Goal: Task Accomplishment & Management: Manage account settings

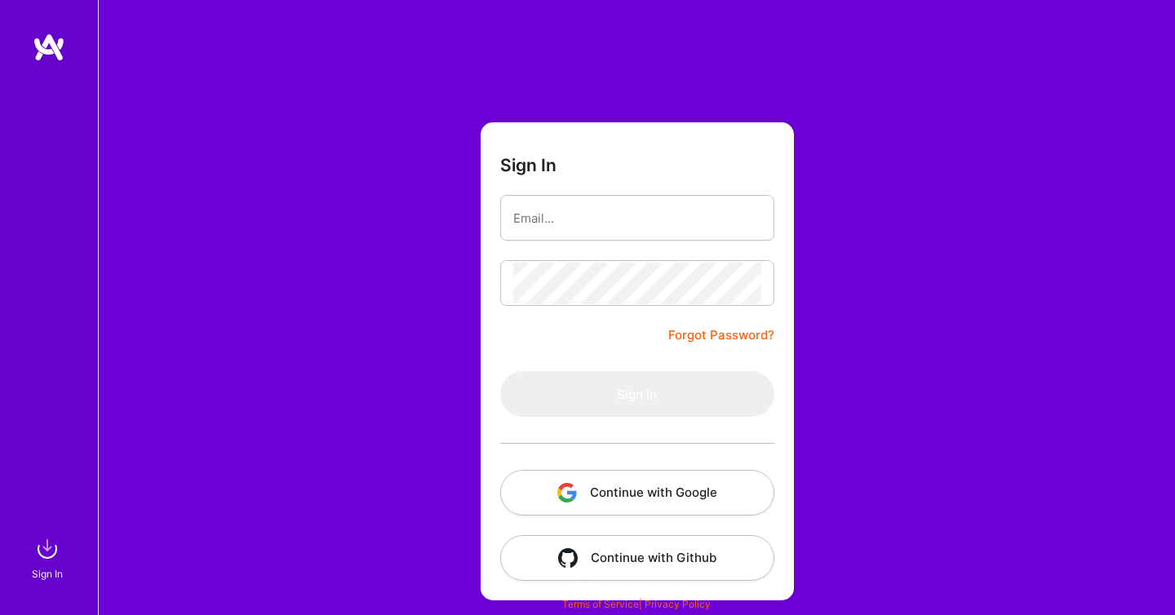
type input "[EMAIL_ADDRESS][DOMAIN_NAME]"
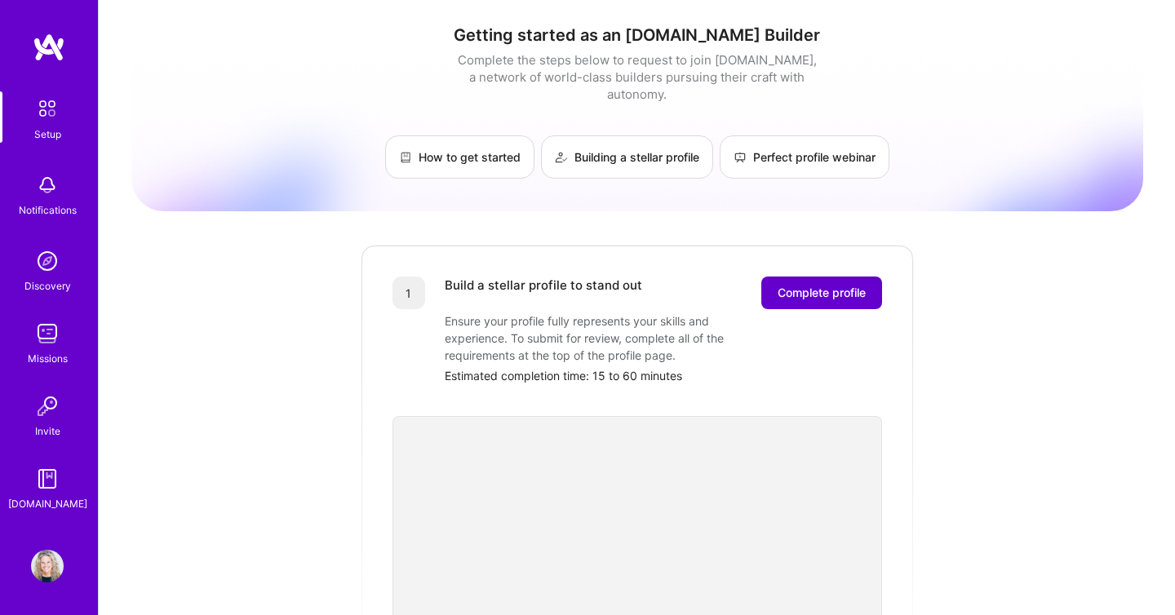
click at [870, 280] on button "Complete profile" at bounding box center [821, 293] width 121 height 33
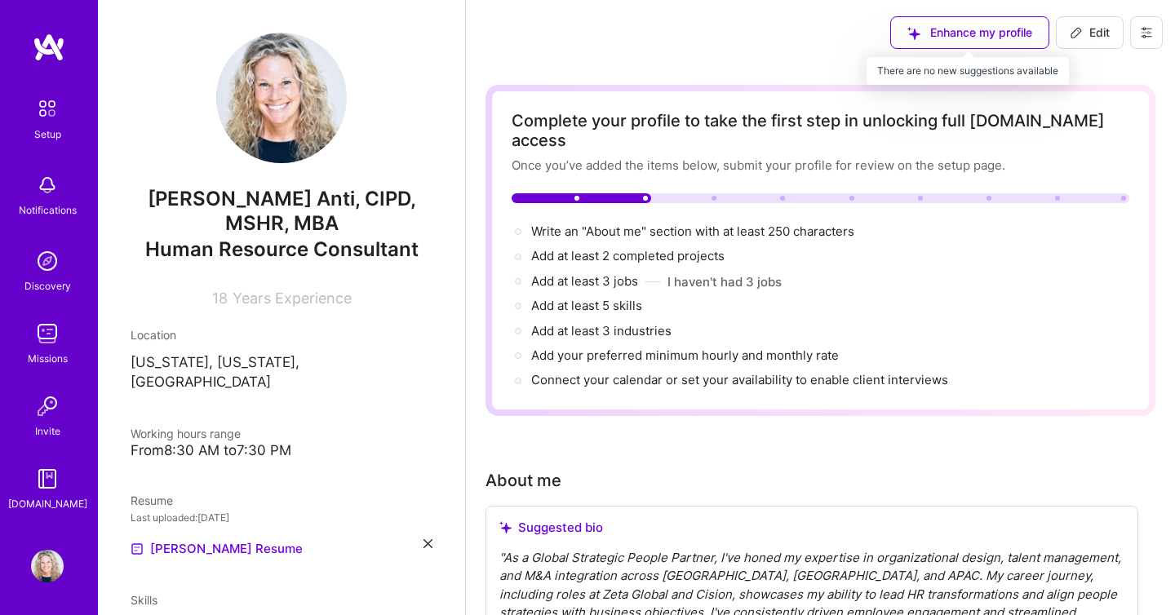
click at [981, 29] on div "Enhance my profile" at bounding box center [969, 32] width 159 height 33
click at [1092, 35] on span "Edit" at bounding box center [1090, 32] width 40 height 16
select select "US"
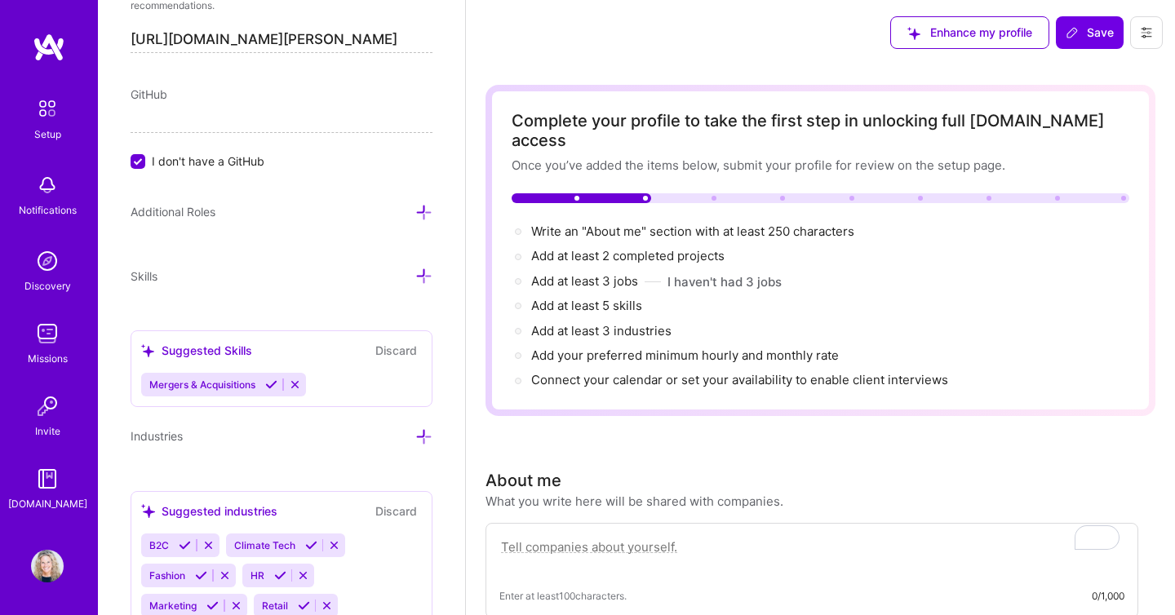
scroll to position [979, 0]
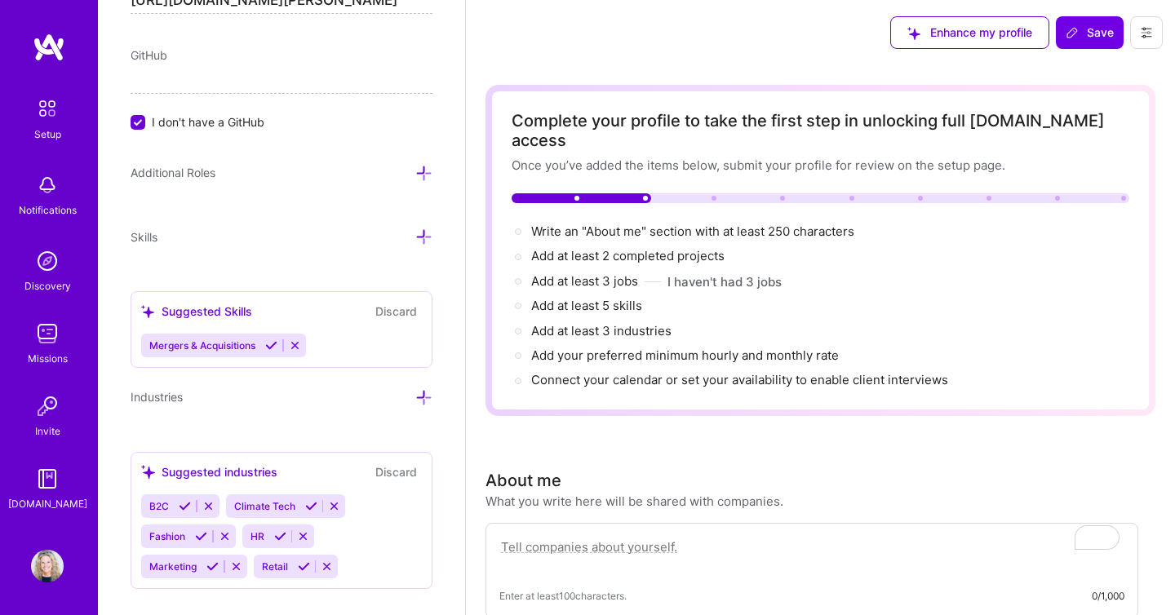
click at [419, 228] on icon at bounding box center [423, 236] width 17 height 17
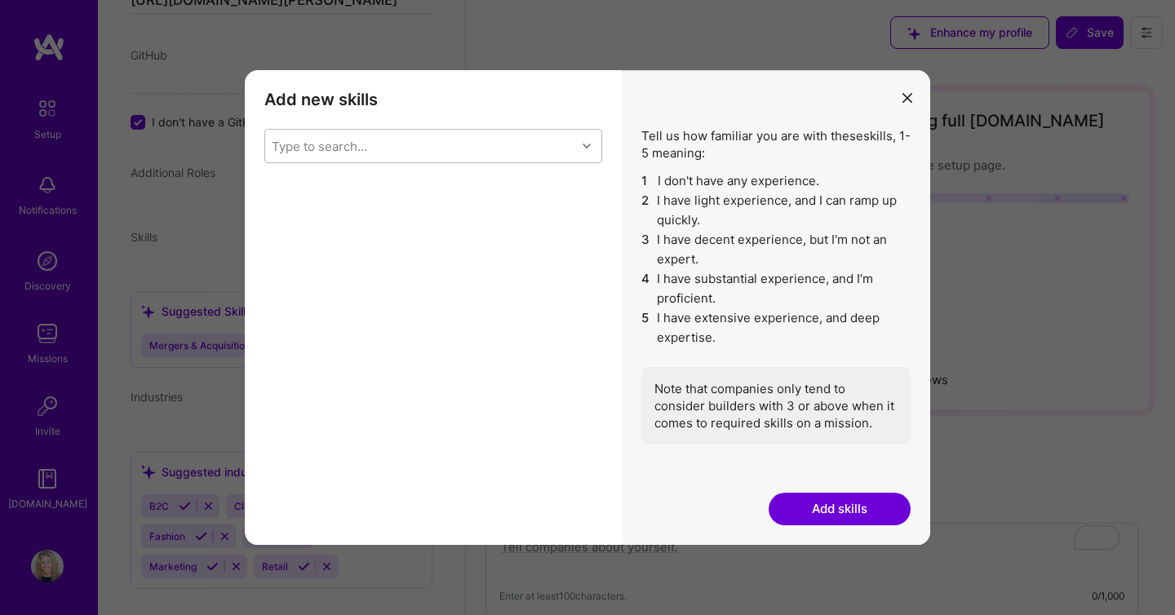
click at [494, 150] on div "Type to search..." at bounding box center [420, 146] width 311 height 33
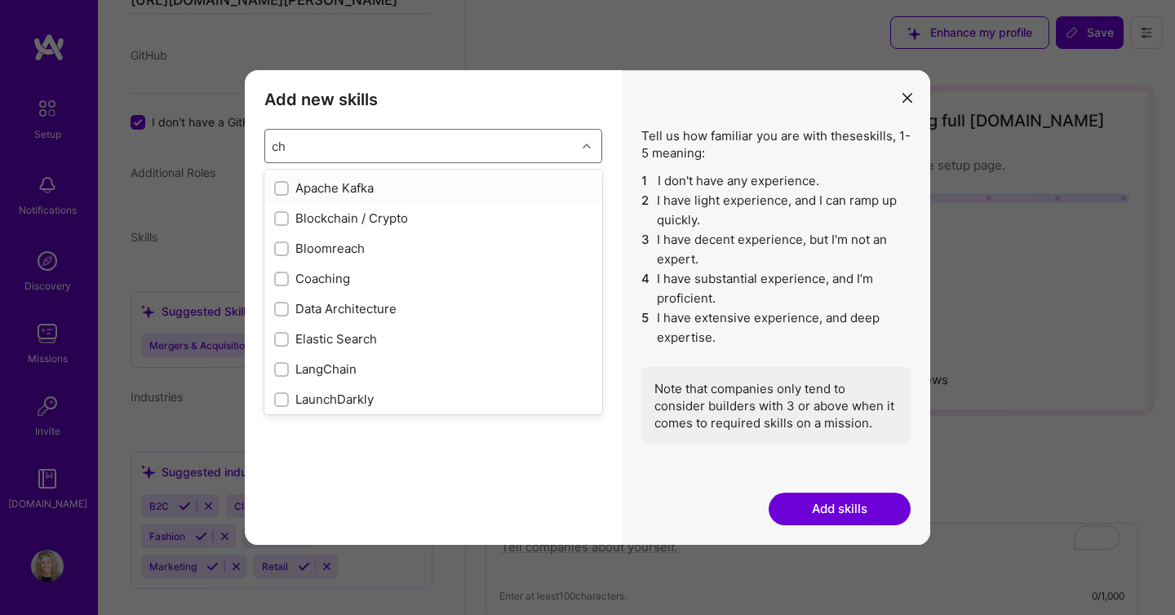
type input "c"
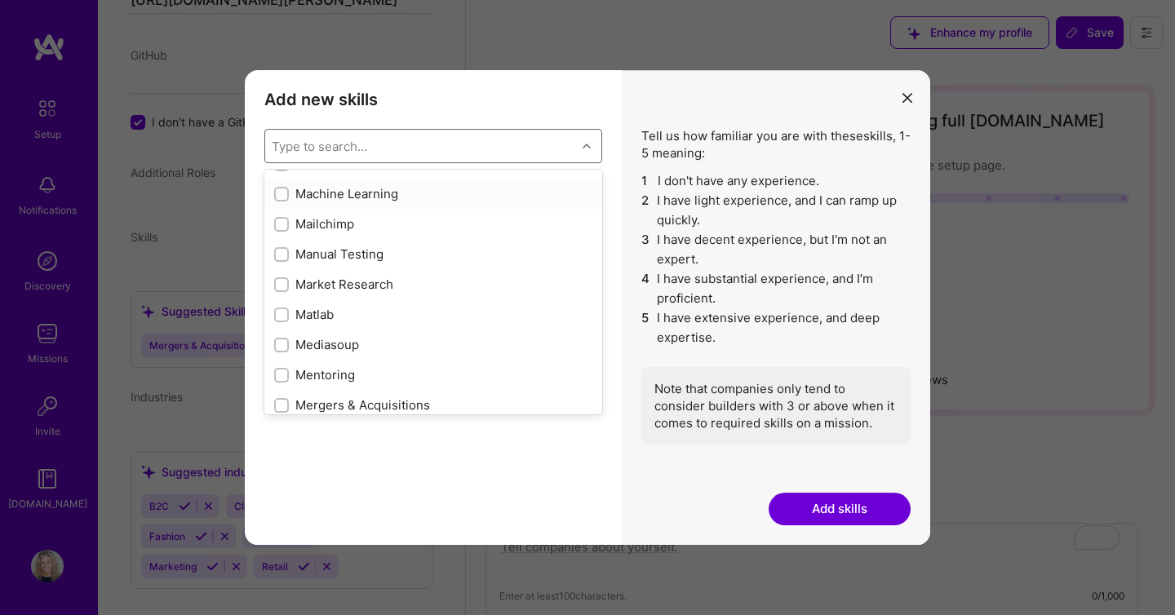
scroll to position [5885, 0]
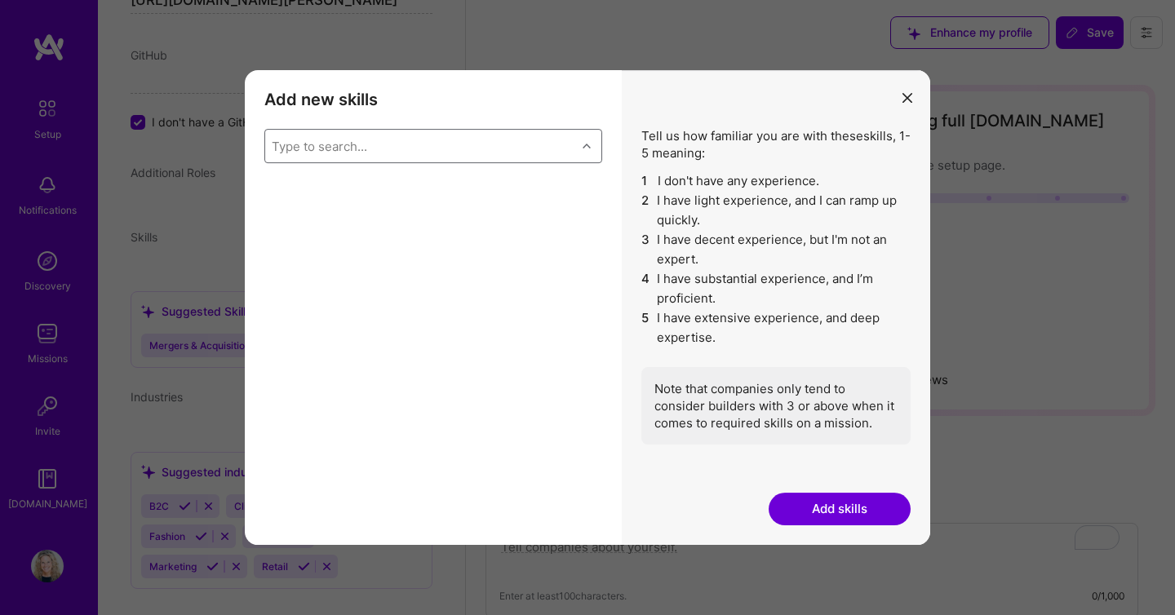
click at [479, 140] on div "Type to search..." at bounding box center [420, 146] width 311 height 33
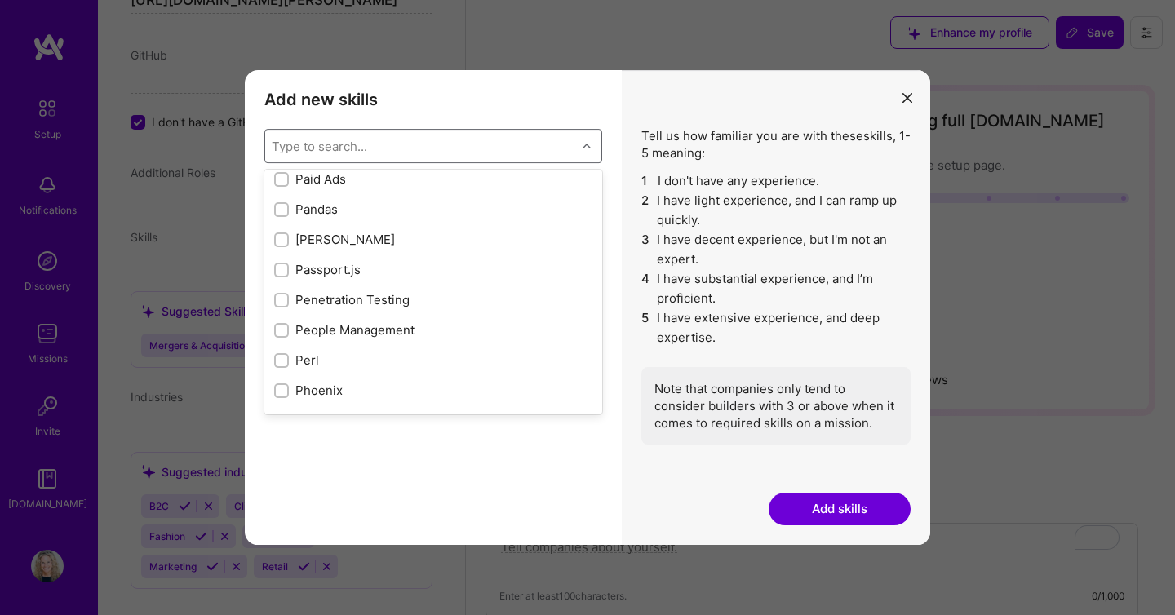
scroll to position [6987, 0]
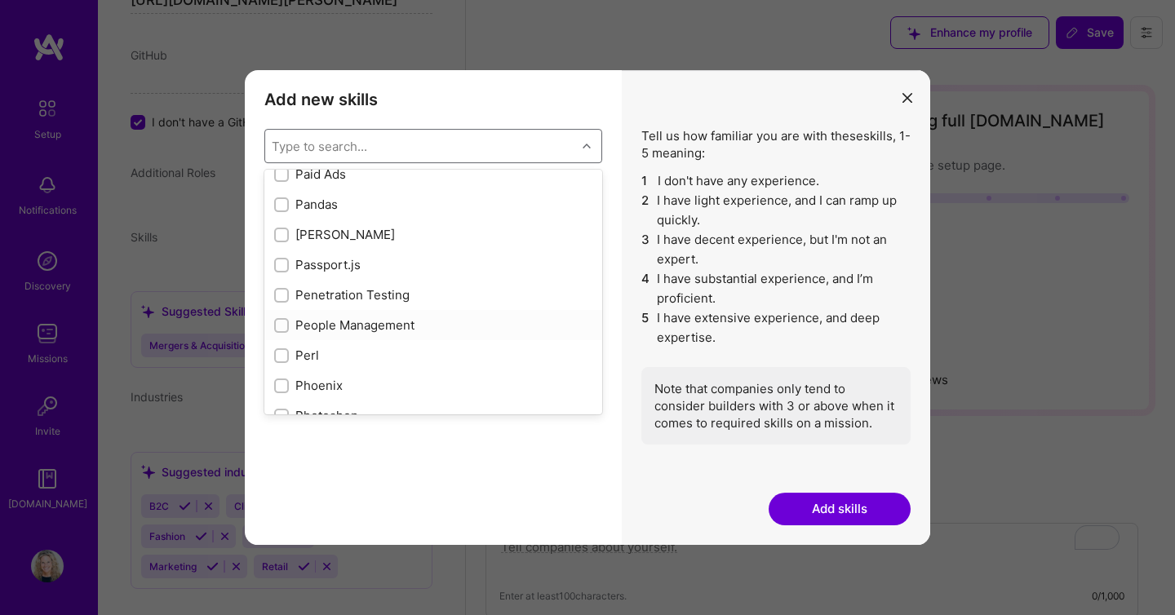
click at [383, 330] on div "People Management" at bounding box center [433, 325] width 318 height 17
checkbox input "true"
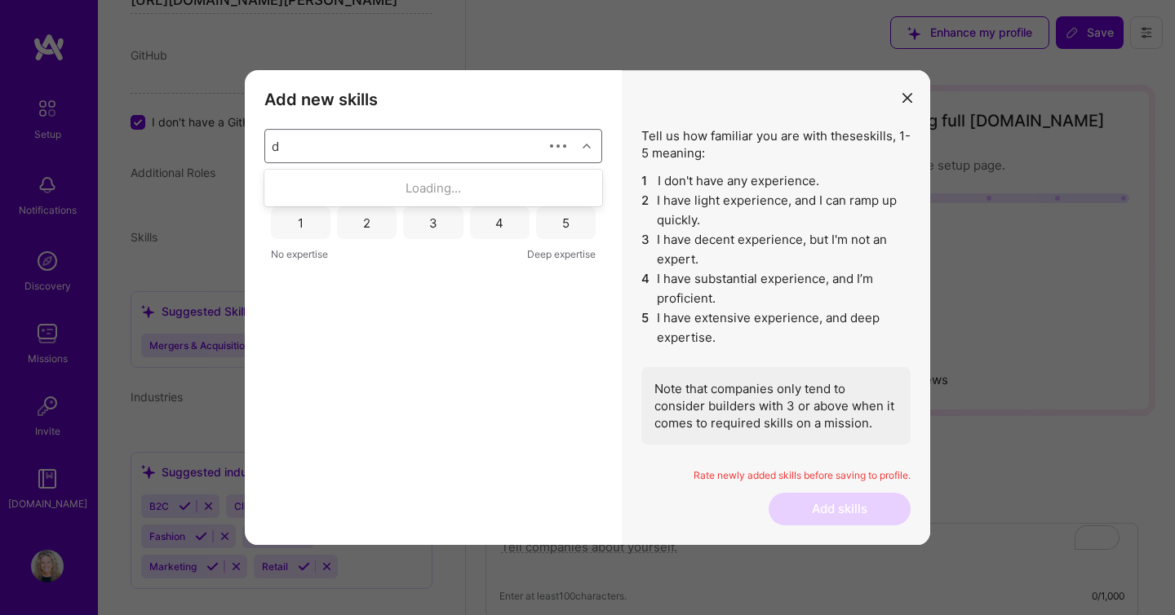
scroll to position [0, 0]
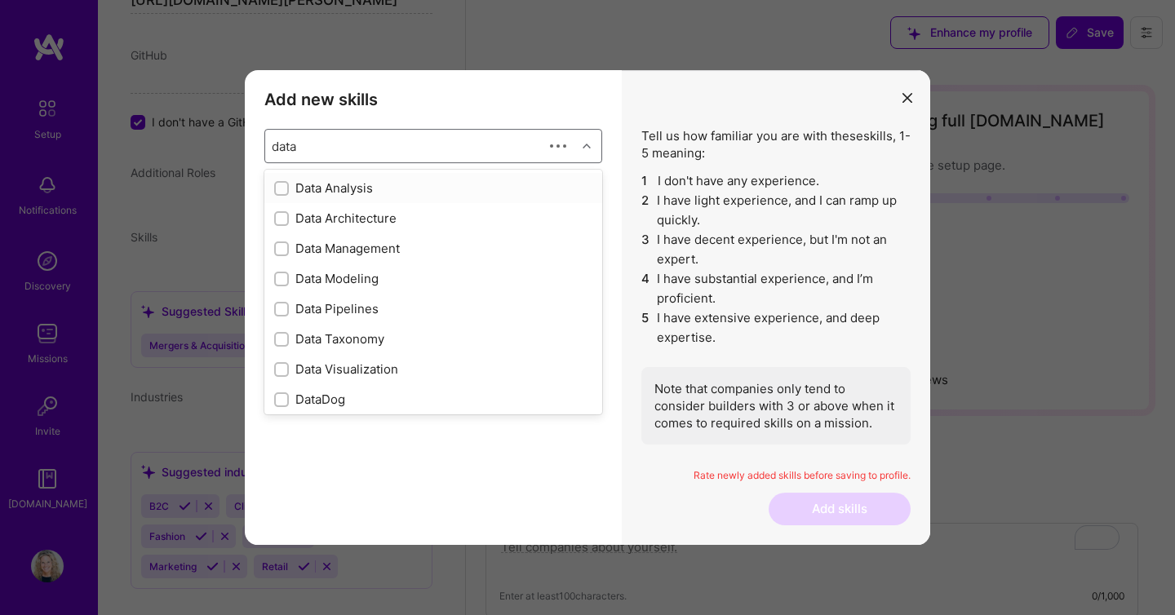
type input "data a"
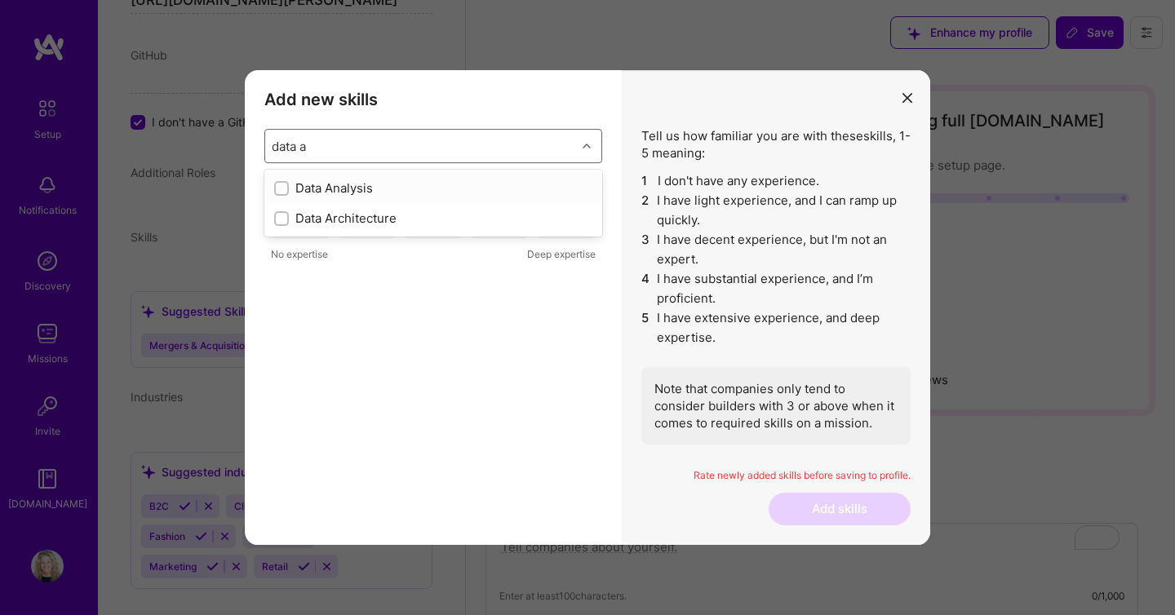
click at [350, 196] on div "Data Analysis" at bounding box center [433, 187] width 318 height 17
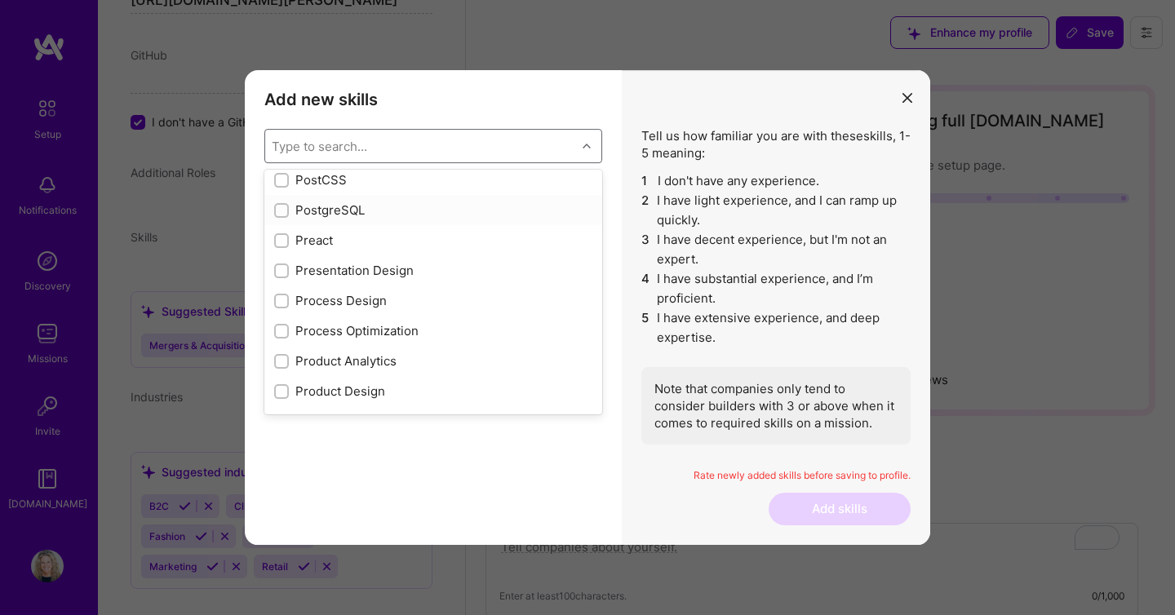
scroll to position [7314, 0]
click at [385, 267] on div "Presentation Design" at bounding box center [433, 269] width 318 height 17
checkbox input "true"
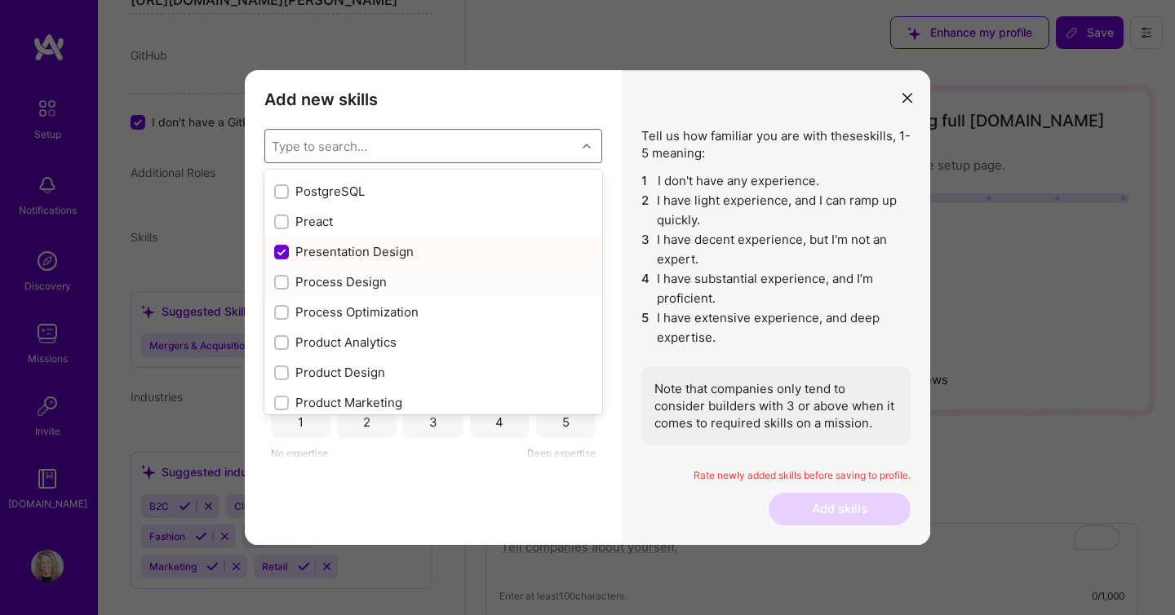
click at [377, 293] on div "Process Design" at bounding box center [433, 282] width 338 height 30
checkbox input "true"
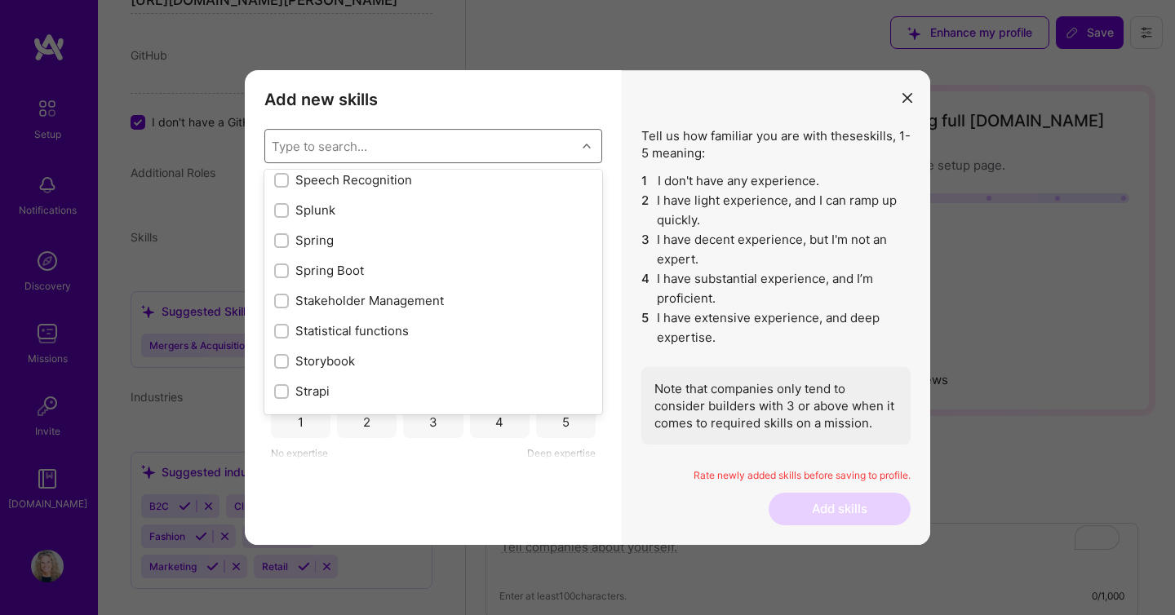
scroll to position [9491, 0]
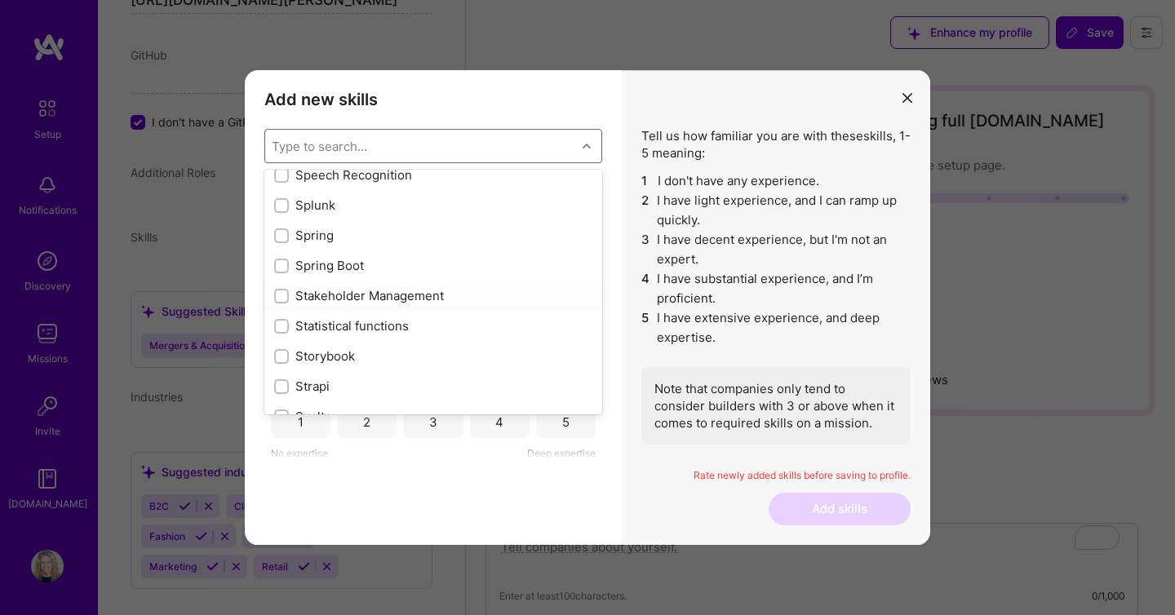
click at [380, 301] on div "Stakeholder Management" at bounding box center [433, 295] width 318 height 17
checkbox input "true"
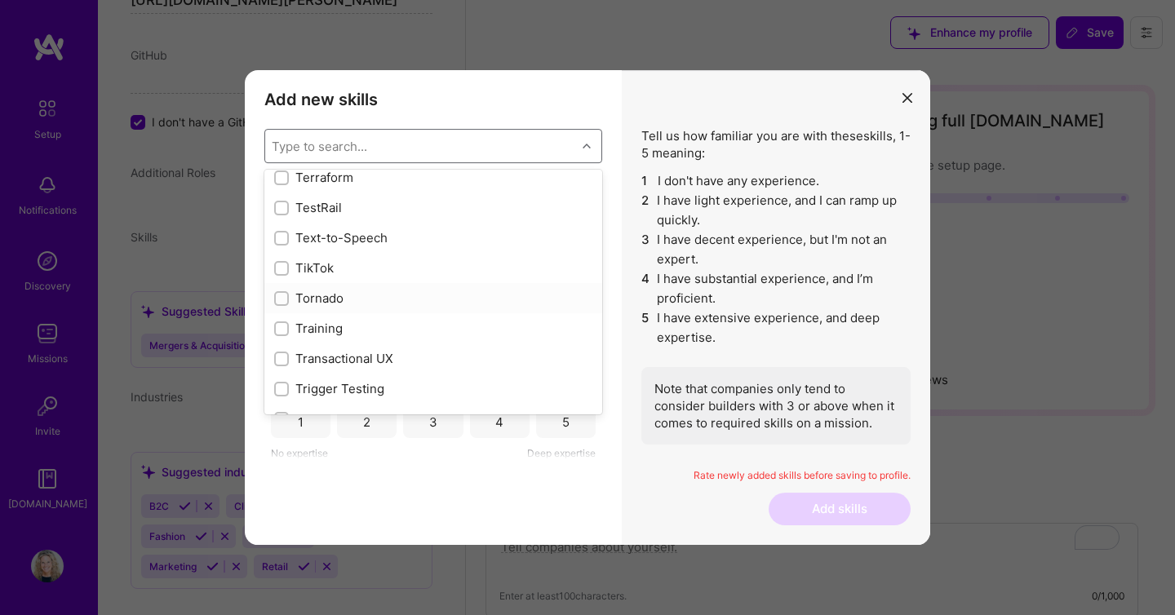
scroll to position [10034, 0]
click at [325, 324] on div "Training" at bounding box center [433, 326] width 318 height 17
checkbox input "true"
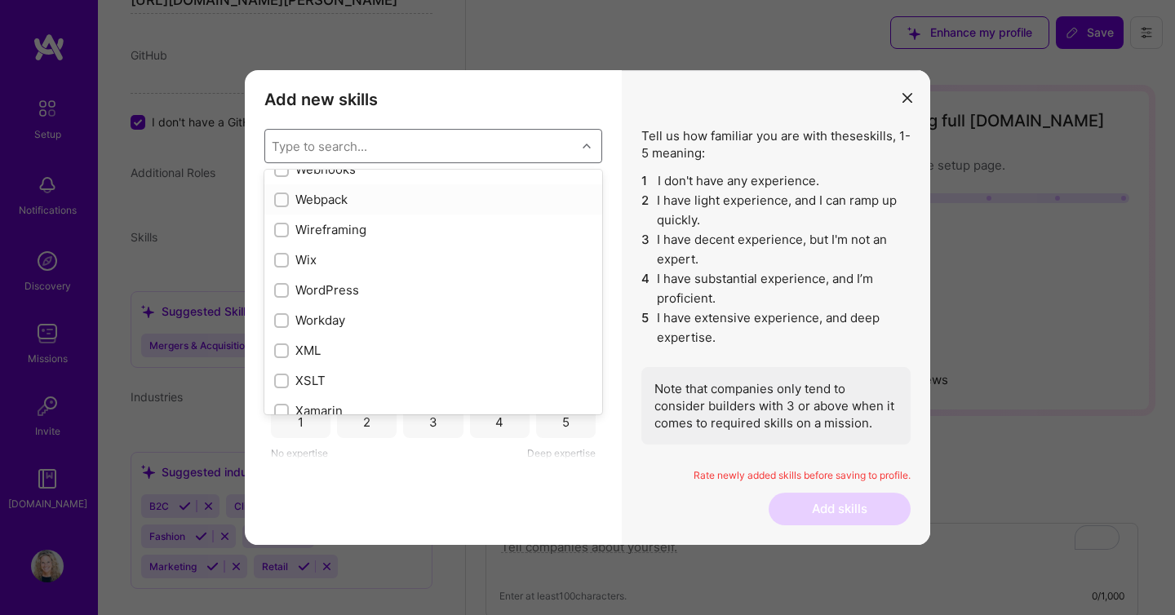
scroll to position [10898, 0]
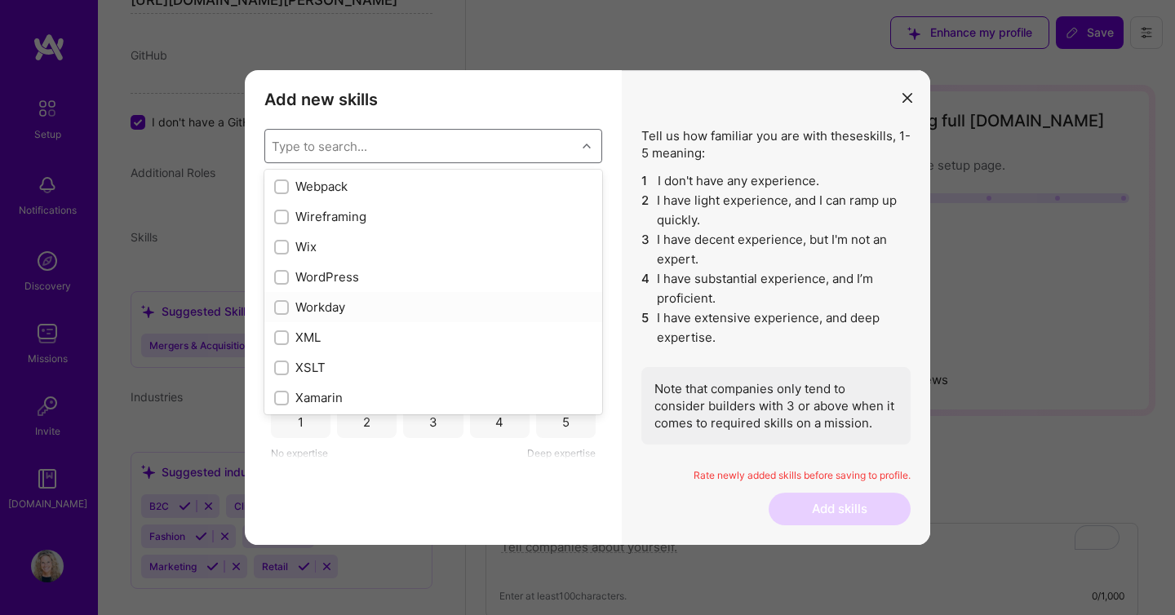
click at [324, 308] on div "Workday" at bounding box center [433, 307] width 318 height 17
checkbox input "false"
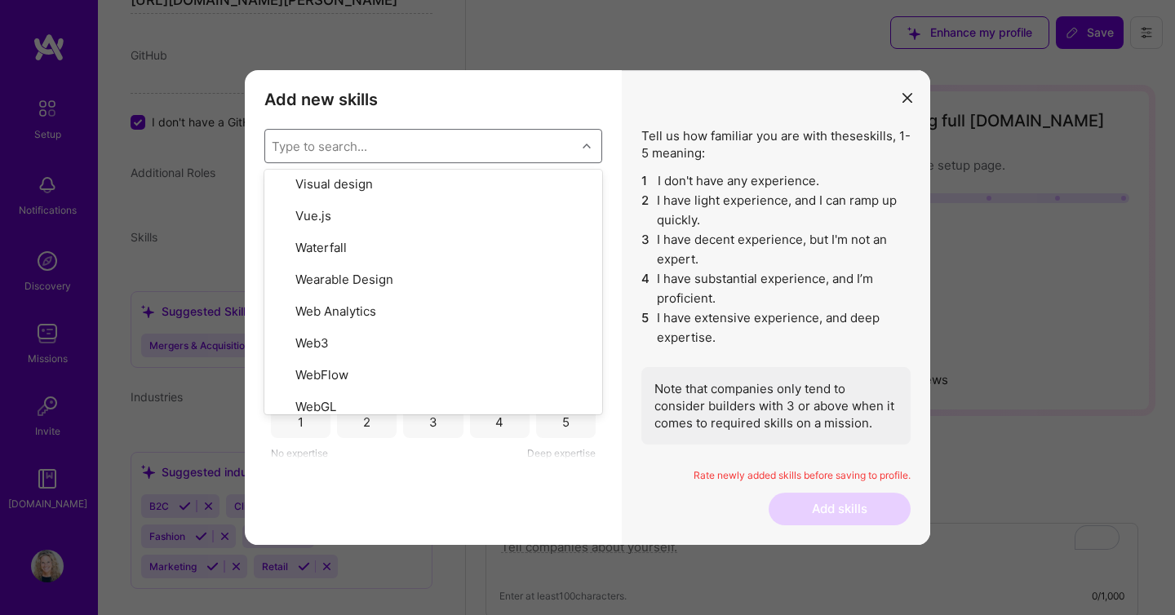
click at [464, 463] on div "Add new skills Tell us how familiar you are with given skills, using between 1 …" at bounding box center [433, 307] width 377 height 475
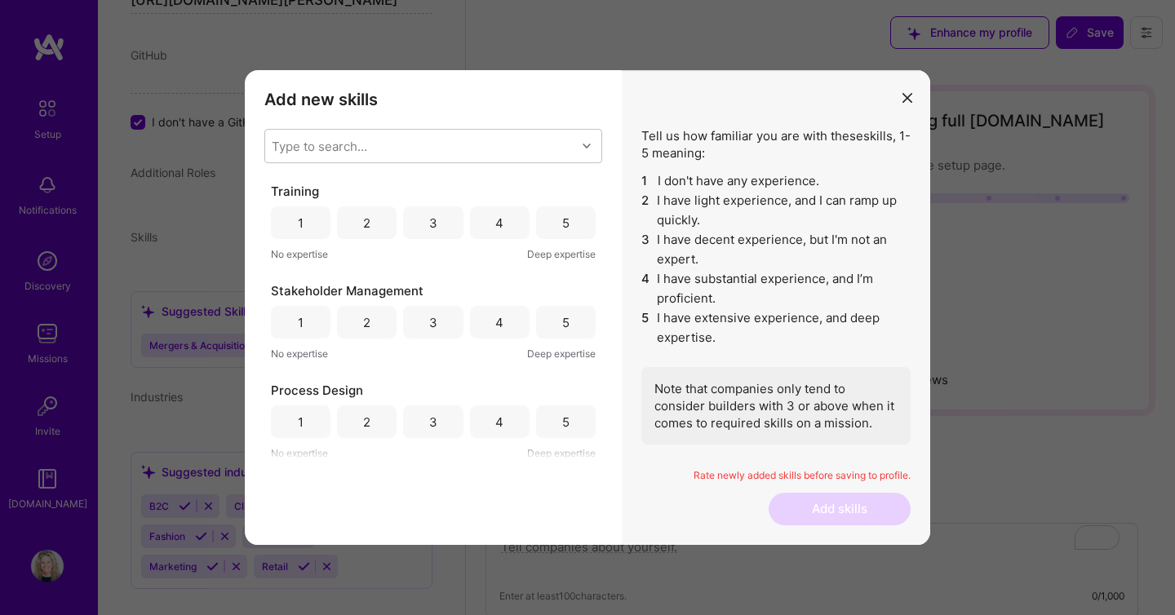
click at [563, 221] on div "5" at bounding box center [565, 223] width 7 height 17
click at [566, 327] on div "5" at bounding box center [566, 322] width 60 height 33
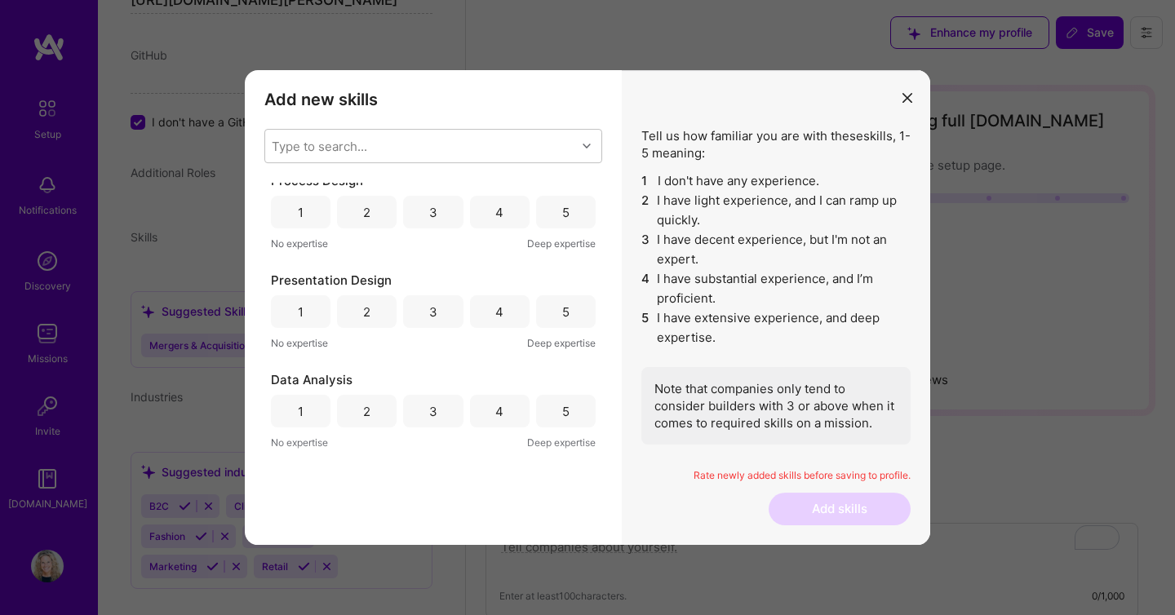
click at [555, 212] on div "5" at bounding box center [566, 212] width 60 height 33
click at [562, 308] on div "5" at bounding box center [565, 311] width 7 height 17
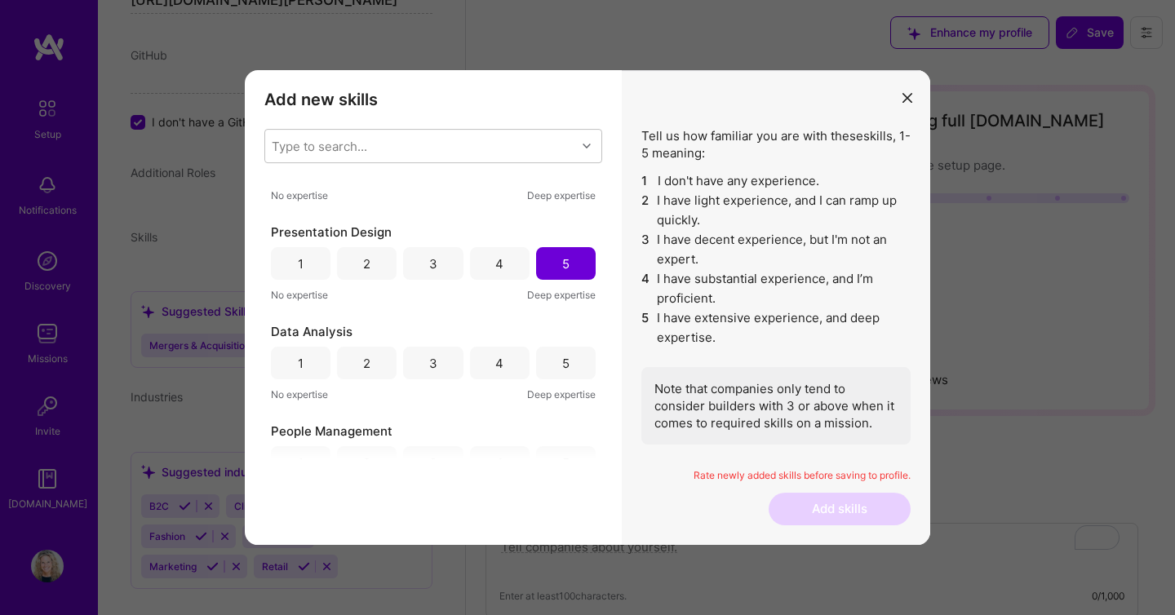
scroll to position [300, 0]
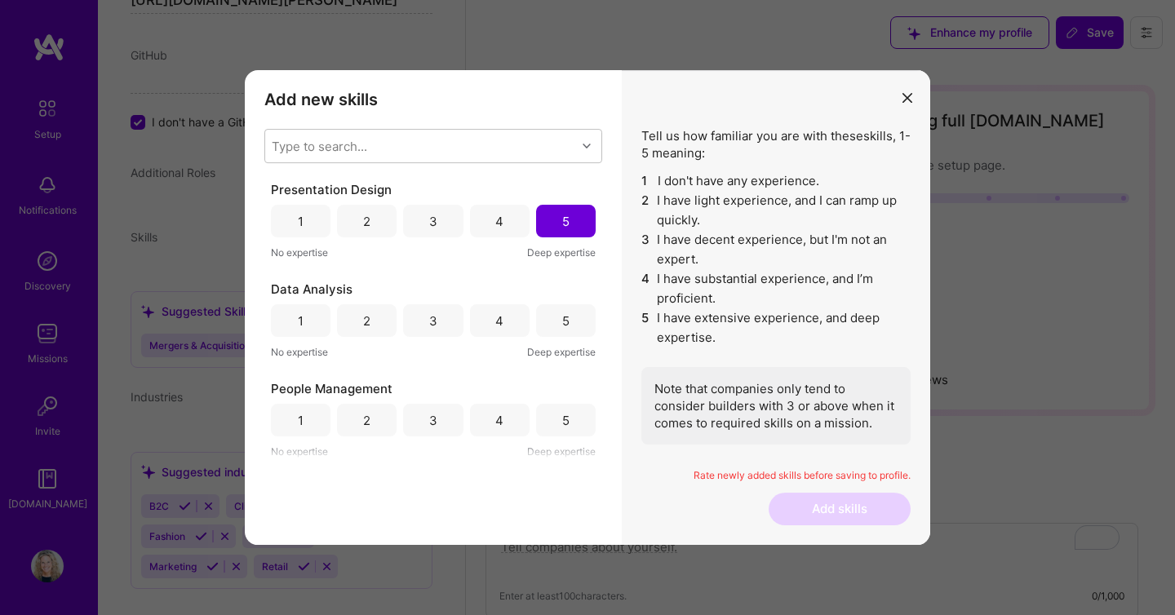
click at [560, 307] on div "5" at bounding box center [566, 320] width 60 height 33
click at [568, 411] on div "5" at bounding box center [566, 420] width 60 height 33
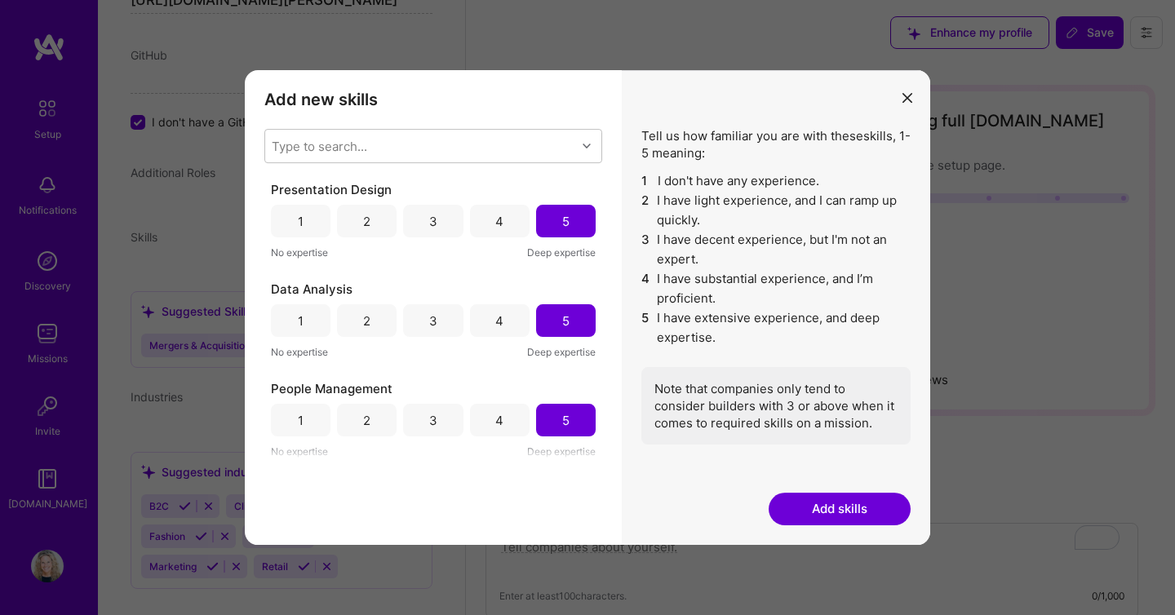
click at [822, 513] on button "Add skills" at bounding box center [839, 509] width 142 height 33
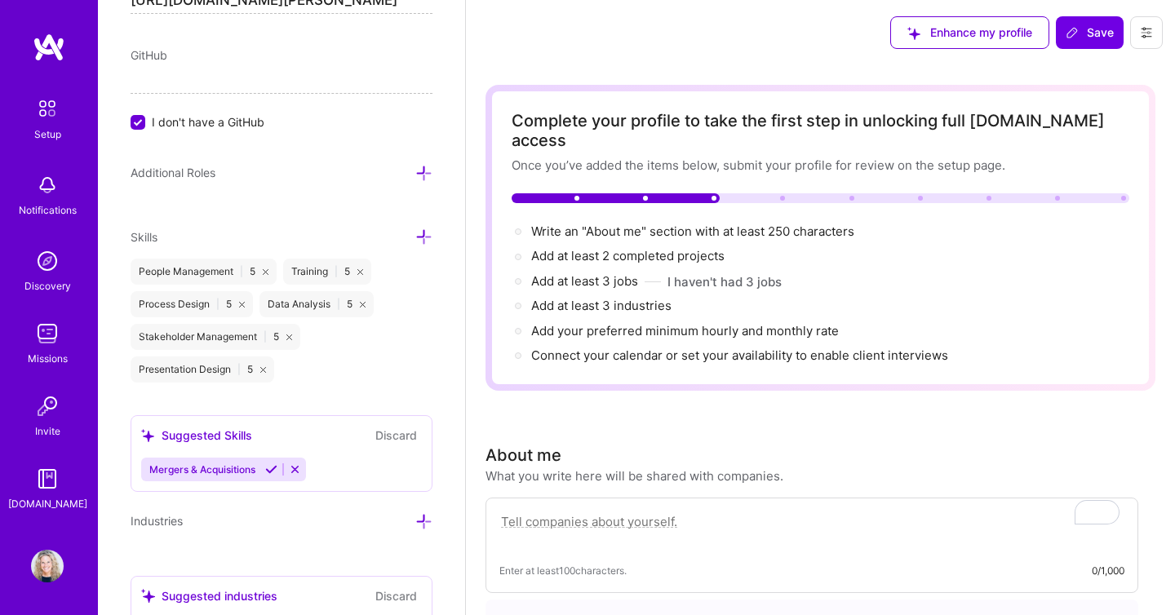
click at [237, 463] on span "Mergers & Acquisitions" at bounding box center [202, 469] width 106 height 12
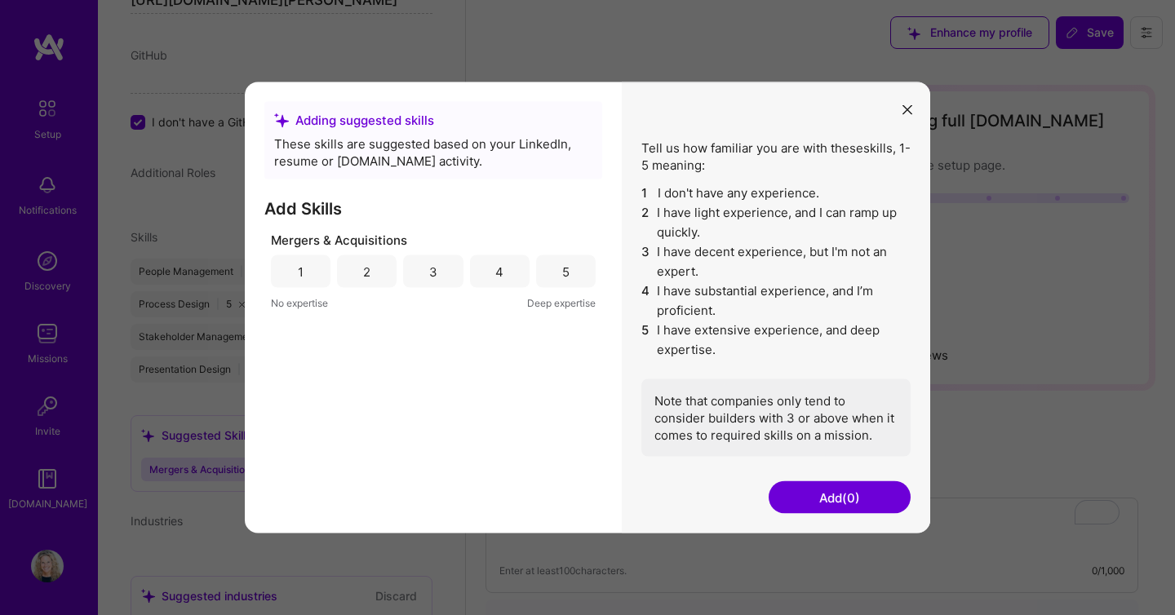
click at [419, 277] on div "3" at bounding box center [433, 271] width 60 height 33
click at [795, 494] on button "Add (1)" at bounding box center [839, 497] width 142 height 33
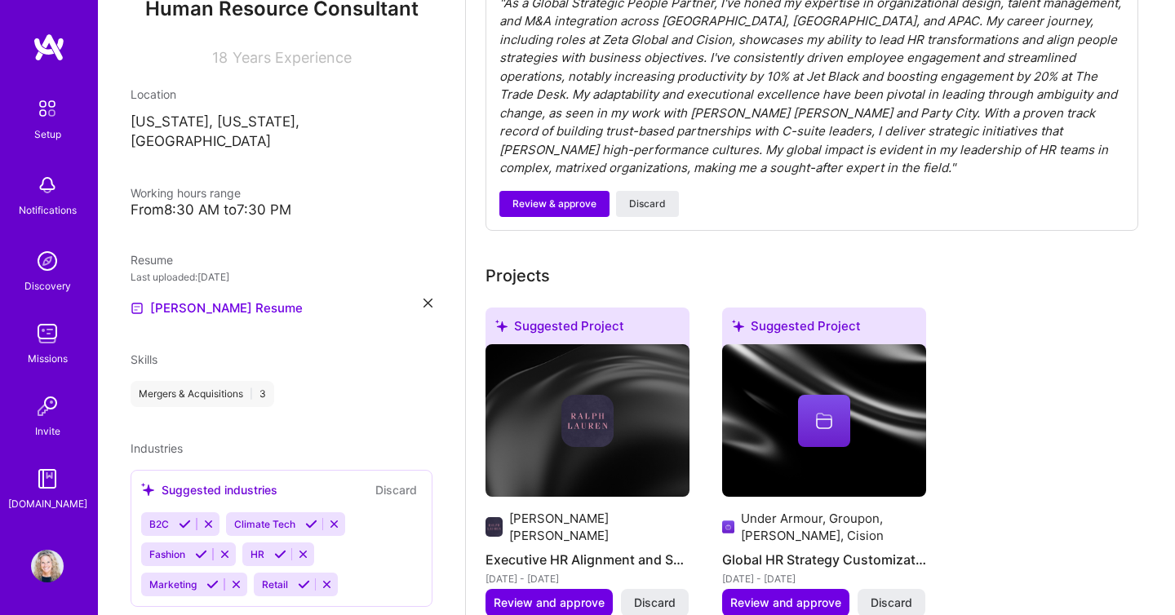
scroll to position [588, 0]
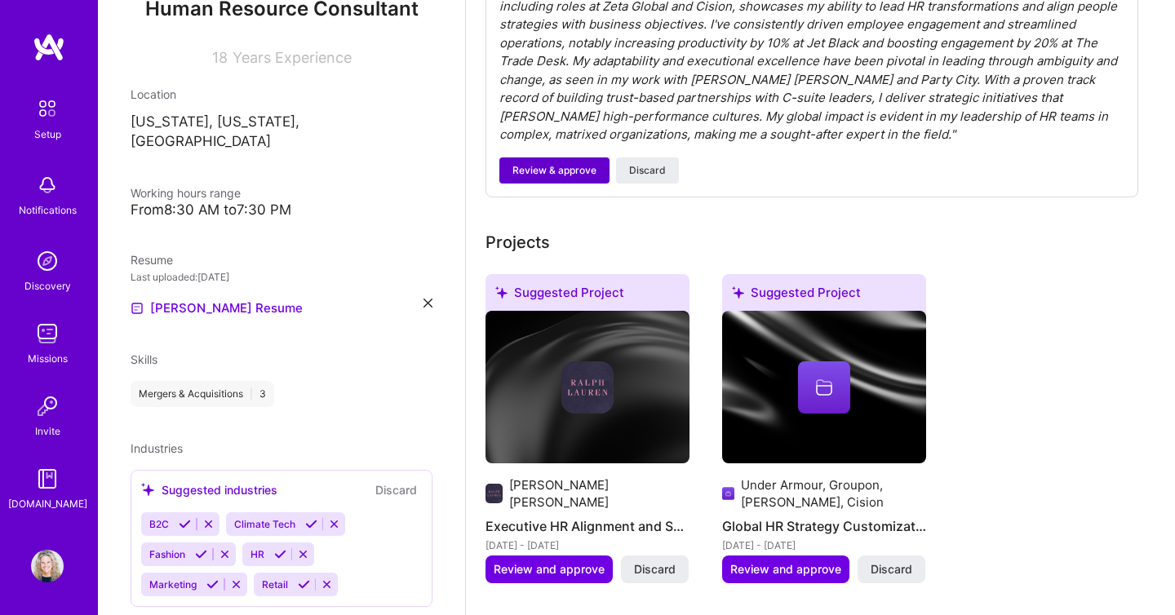
click at [558, 163] on span "Review & approve" at bounding box center [554, 170] width 84 height 15
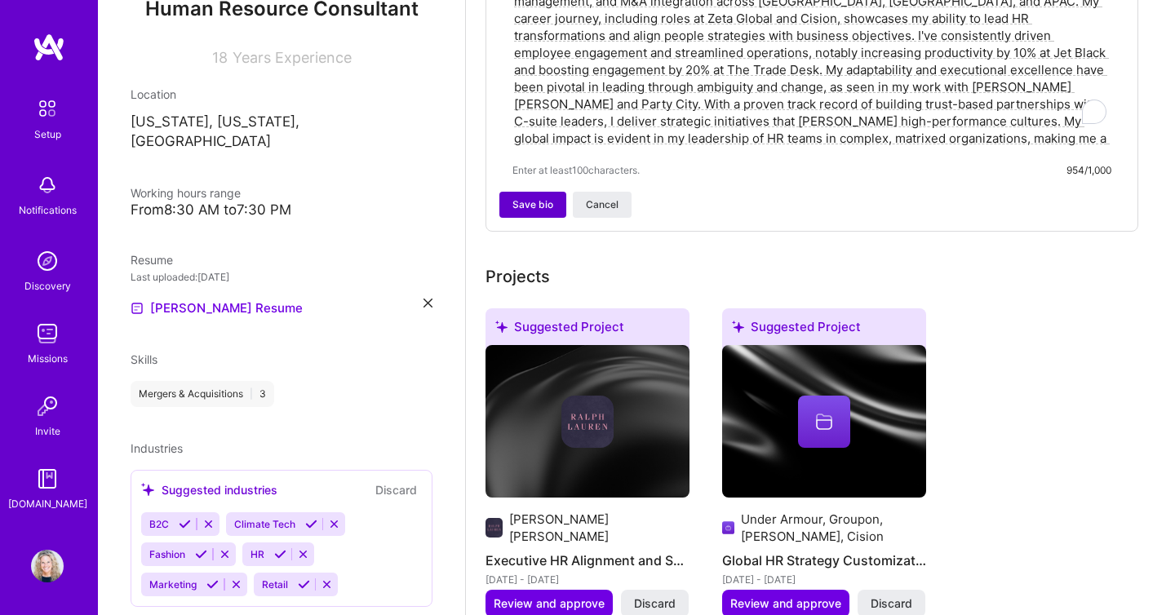
scroll to position [245, 0]
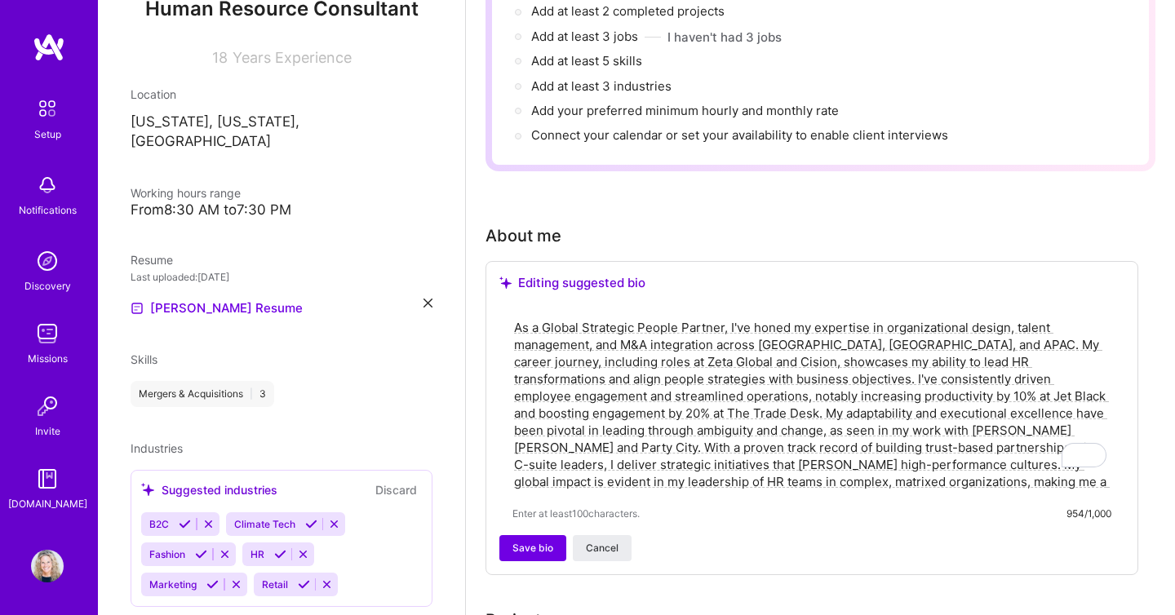
drag, startPoint x: 987, startPoint y: 463, endPoint x: 511, endPoint y: 306, distance: 501.8
click at [511, 306] on div "As a Global Strategic People Partner, I've honed my expertise in organizational…" at bounding box center [811, 419] width 625 height 231
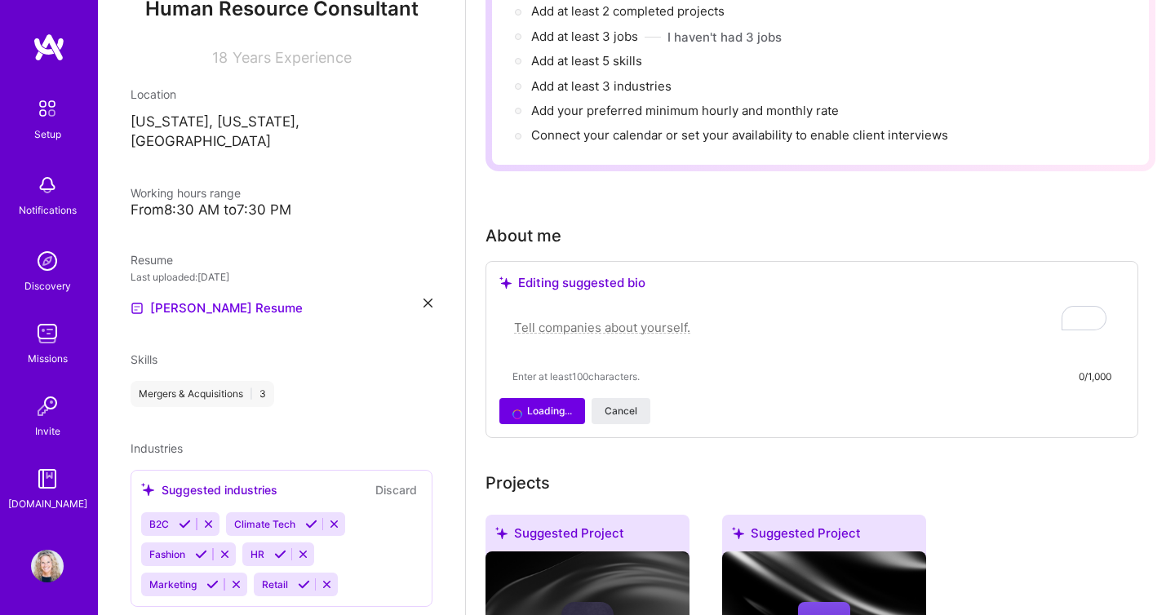
paste textarea "So waiting for my sister to call me back but they had to do CPR 2x, he’s not go…"
type textarea "So waiting for my sister to call me back but they had to do CPR 2x, he’s not go…"
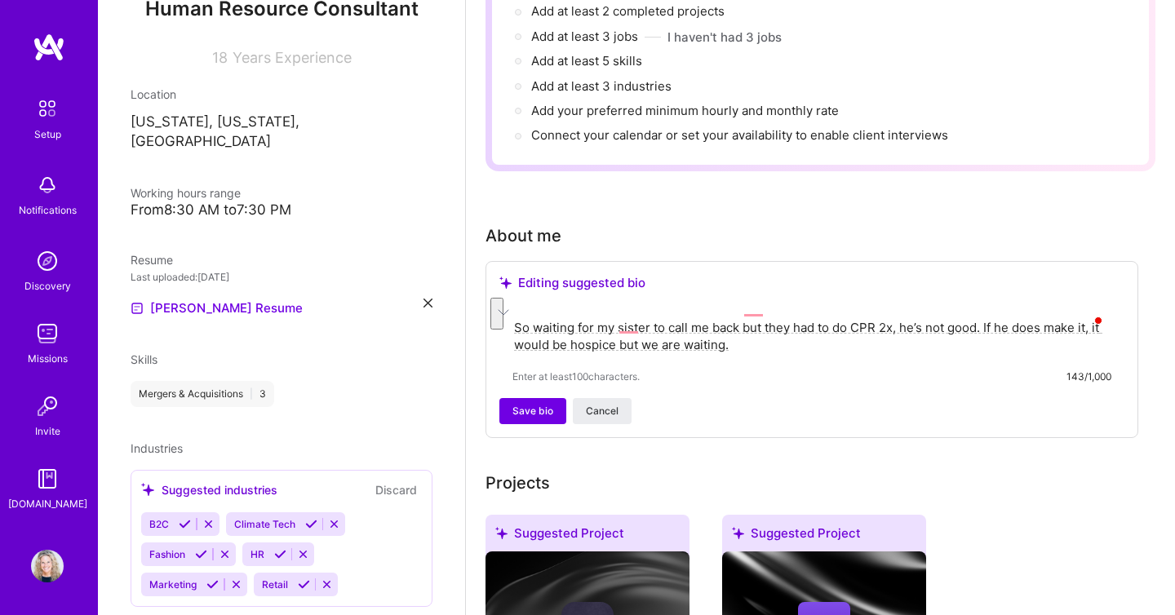
drag, startPoint x: 744, startPoint y: 331, endPoint x: 501, endPoint y: 308, distance: 244.3
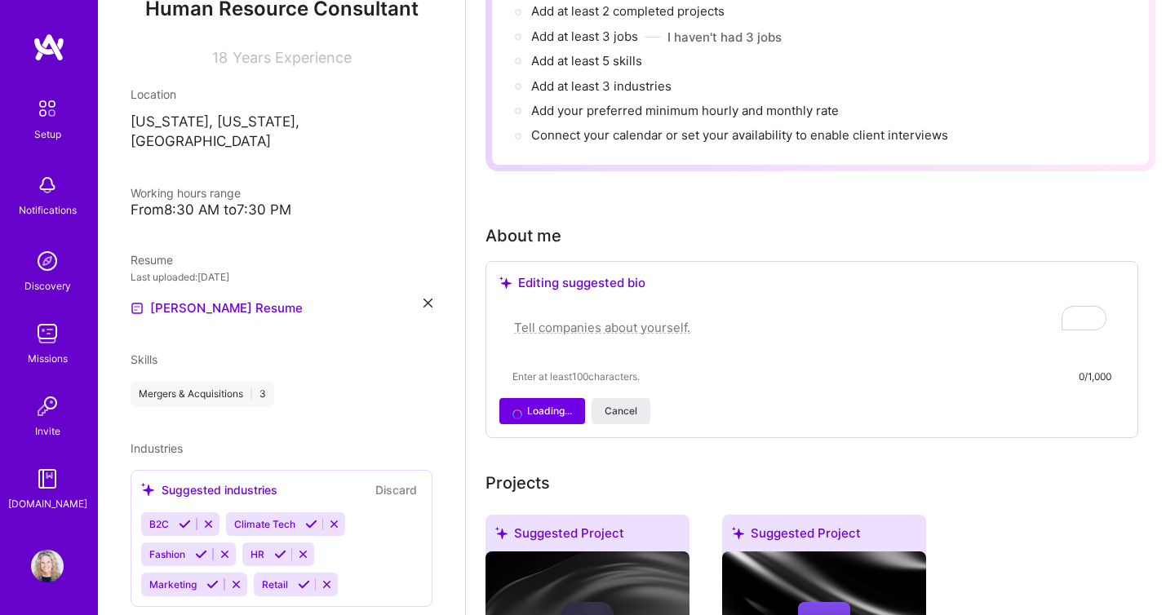
paste textarea "Global HR Executive Across [GEOGRAPHIC_DATA], [GEOGRAPHIC_DATA] & APAC I help f…"
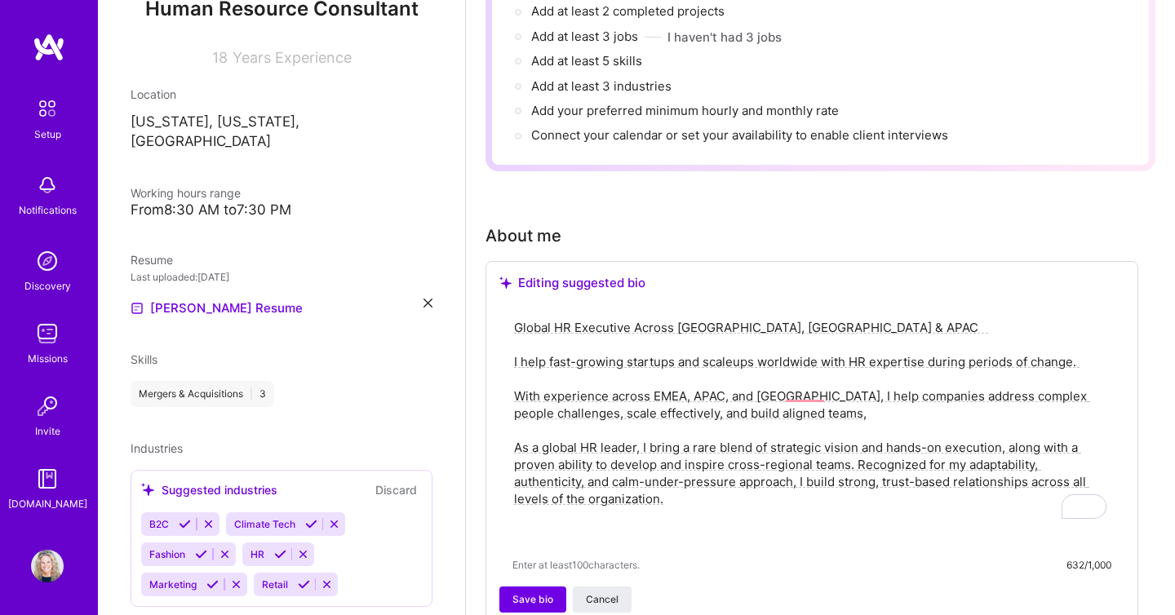
scroll to position [220, 0]
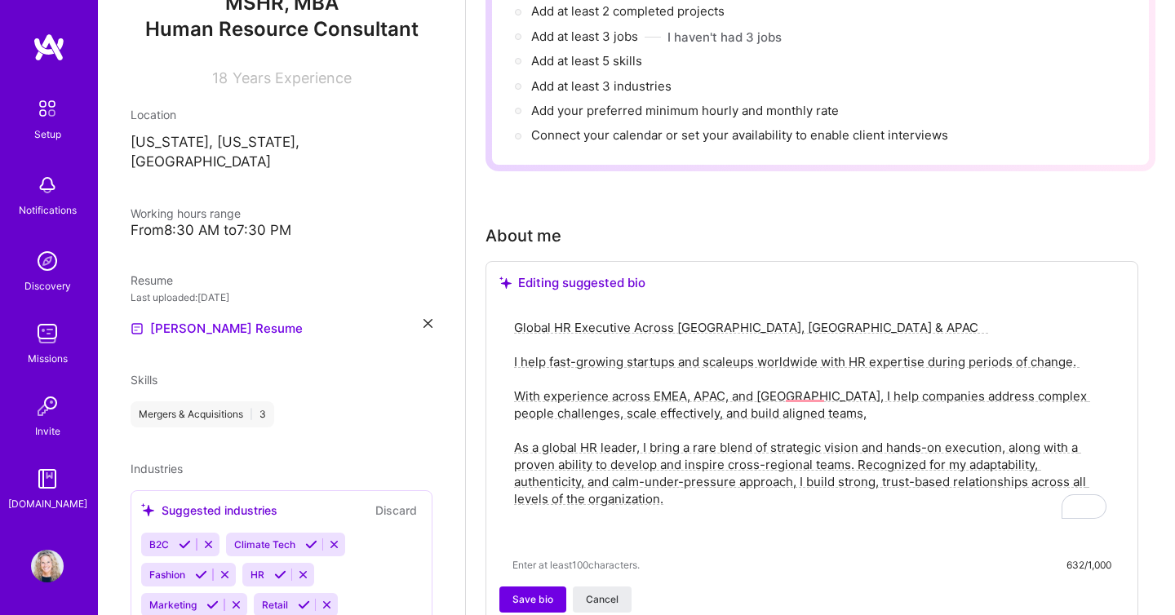
click at [425, 319] on icon at bounding box center [427, 323] width 9 height 9
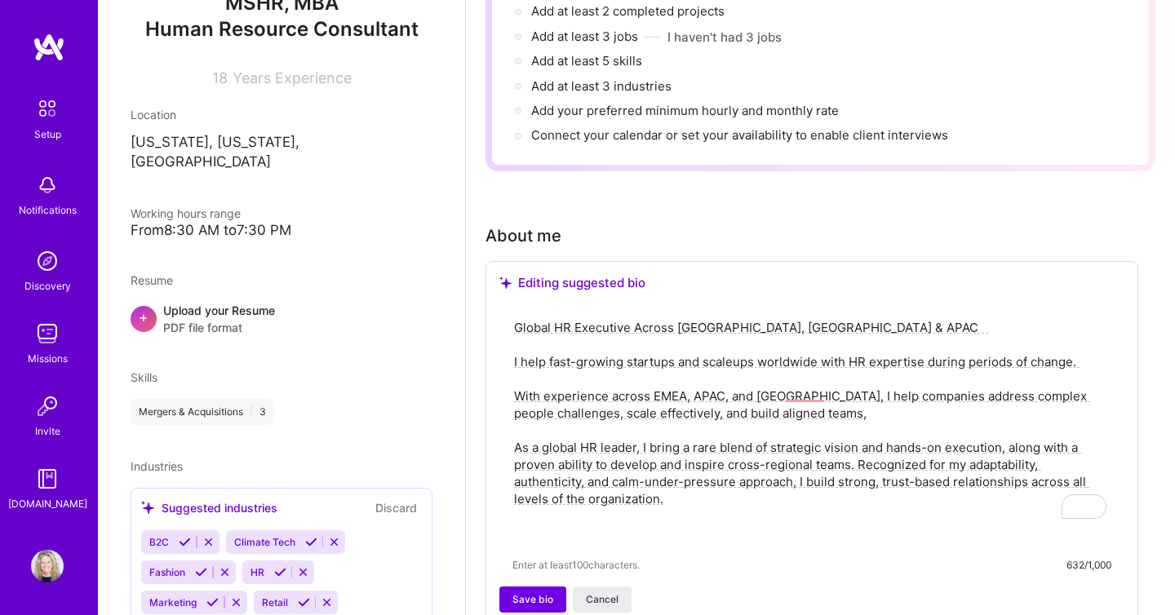
click at [227, 302] on div "Upload your Resume PDF file format" at bounding box center [219, 319] width 112 height 34
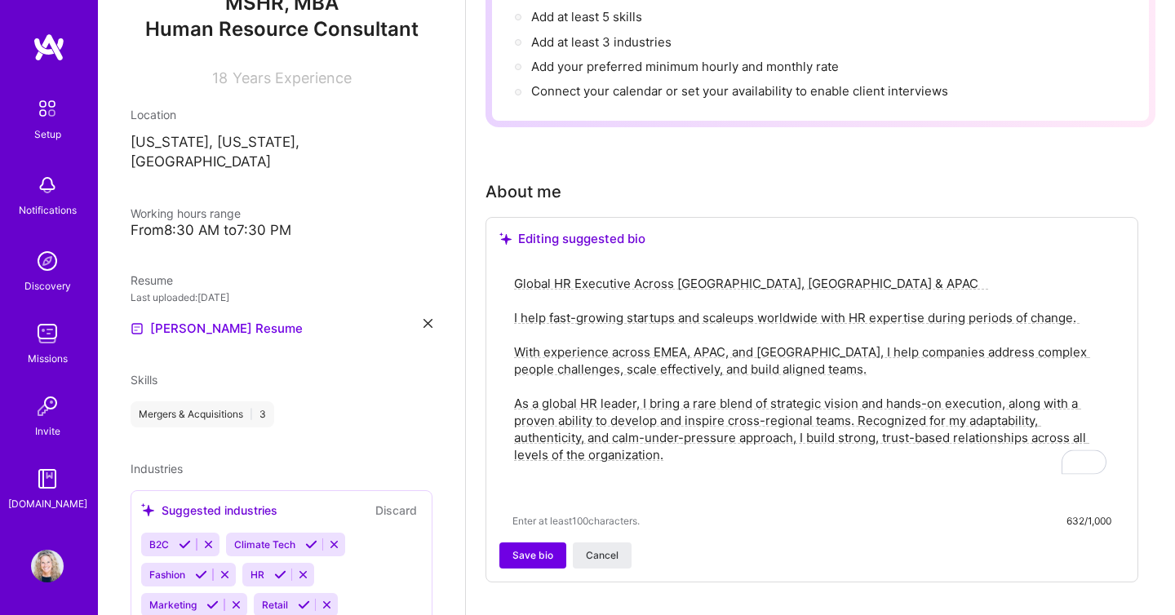
scroll to position [287, 0]
click at [641, 384] on textarea "Global HR Executive Across [GEOGRAPHIC_DATA], [GEOGRAPHIC_DATA] & APAC I help f…" at bounding box center [811, 388] width 599 height 226
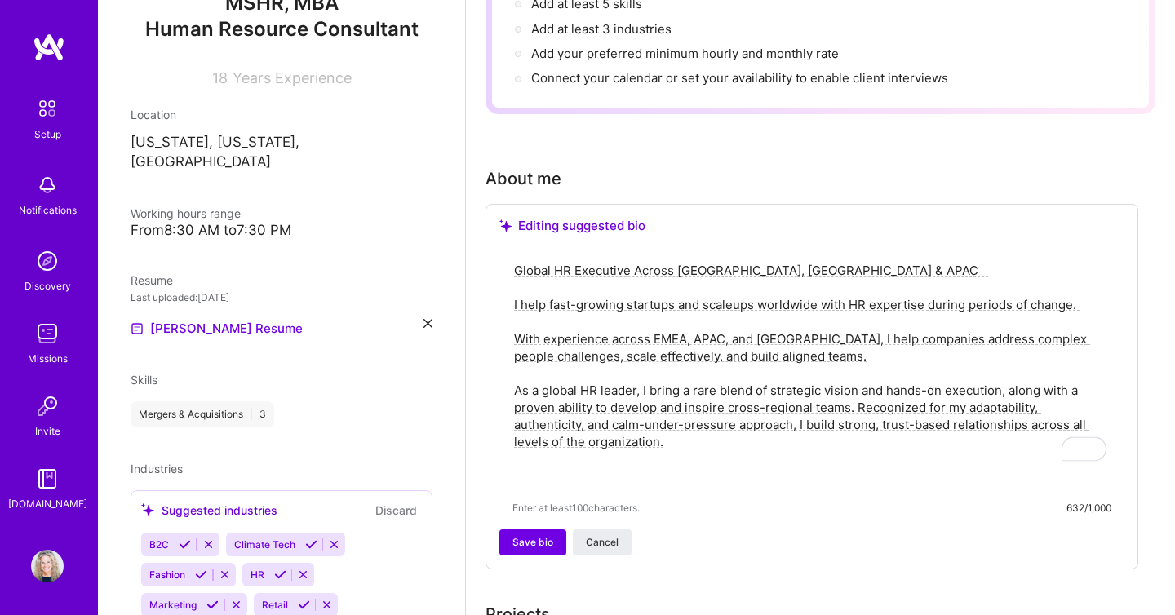
scroll to position [303, 0]
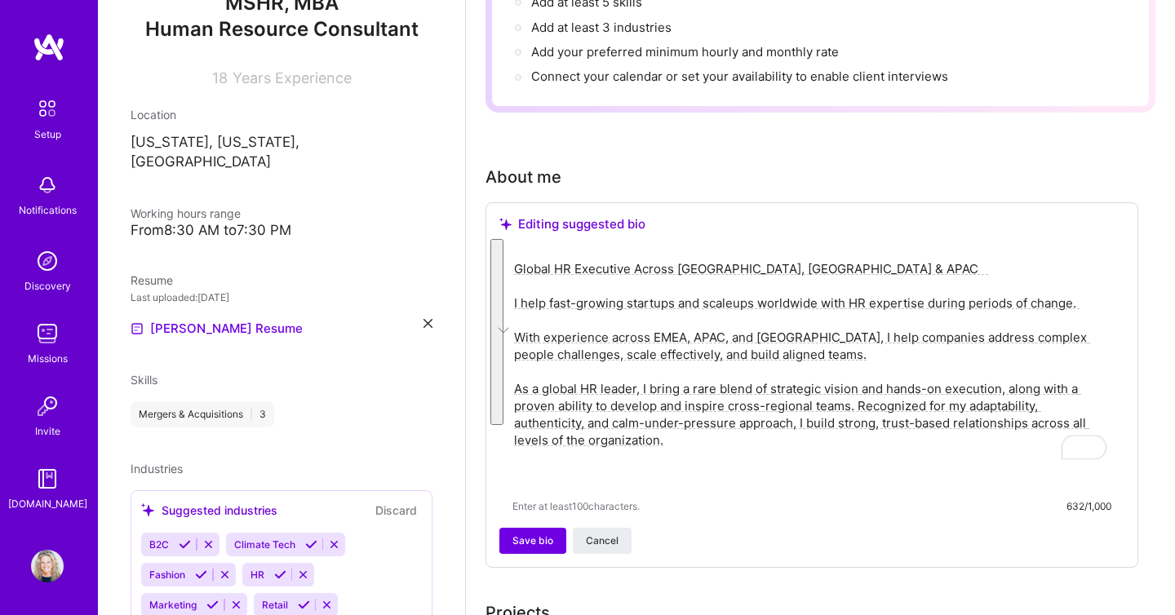
drag, startPoint x: 679, startPoint y: 423, endPoint x: 505, endPoint y: 246, distance: 248.1
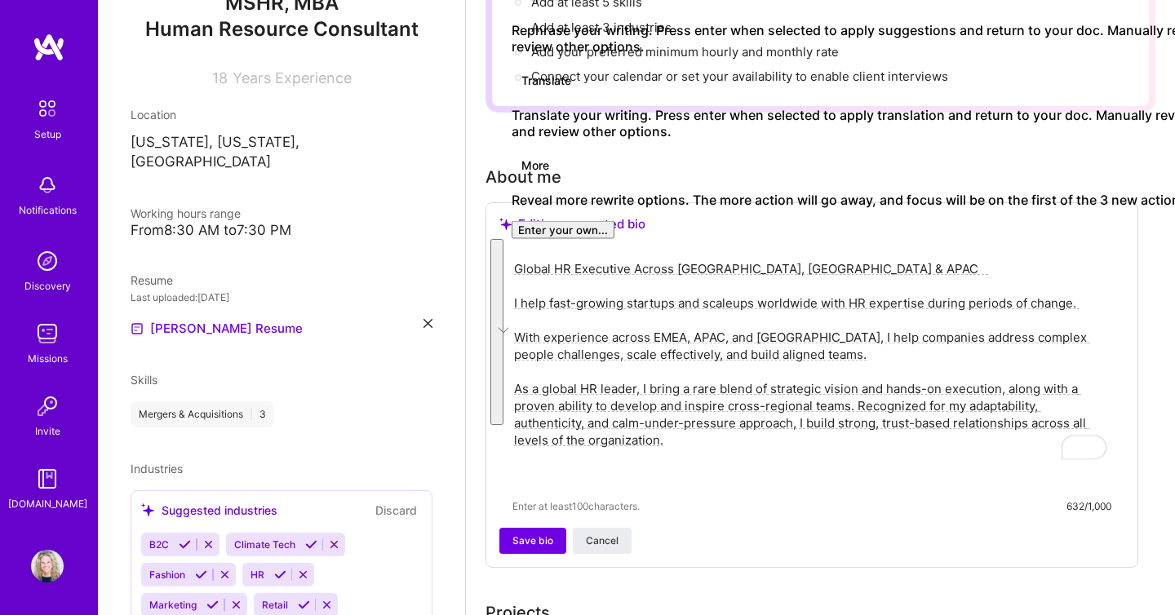
click at [503, 262] on button "See rewrite suggestions" at bounding box center [496, 332] width 13 height 186
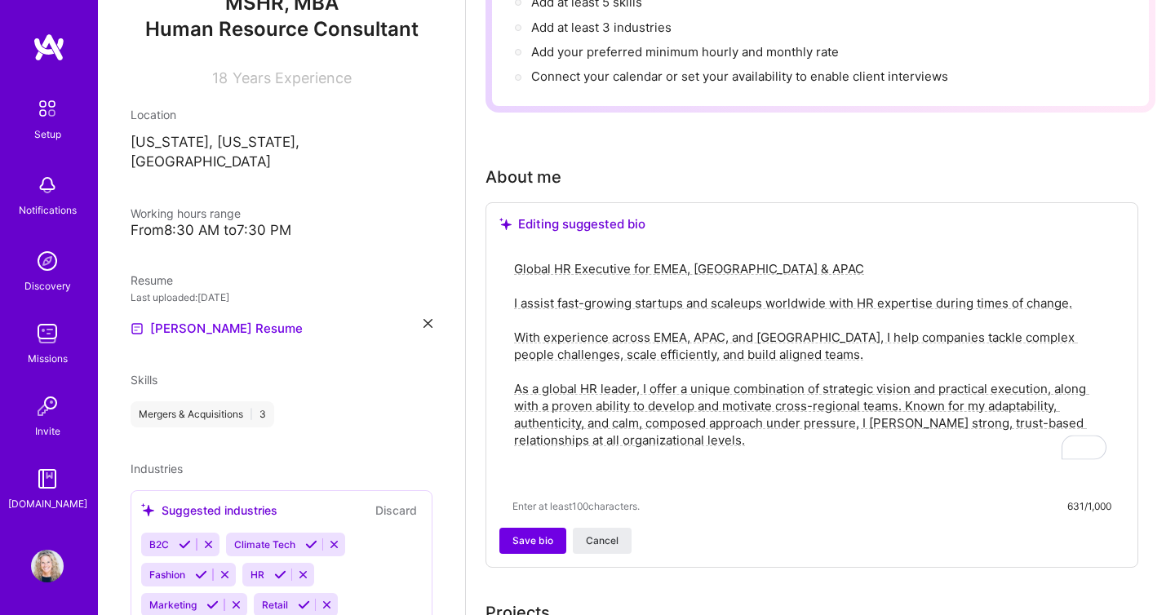
click at [777, 259] on textarea "Global HR Executive for EMEA, [GEOGRAPHIC_DATA] & APAC I assist fast-growing st…" at bounding box center [811, 372] width 599 height 226
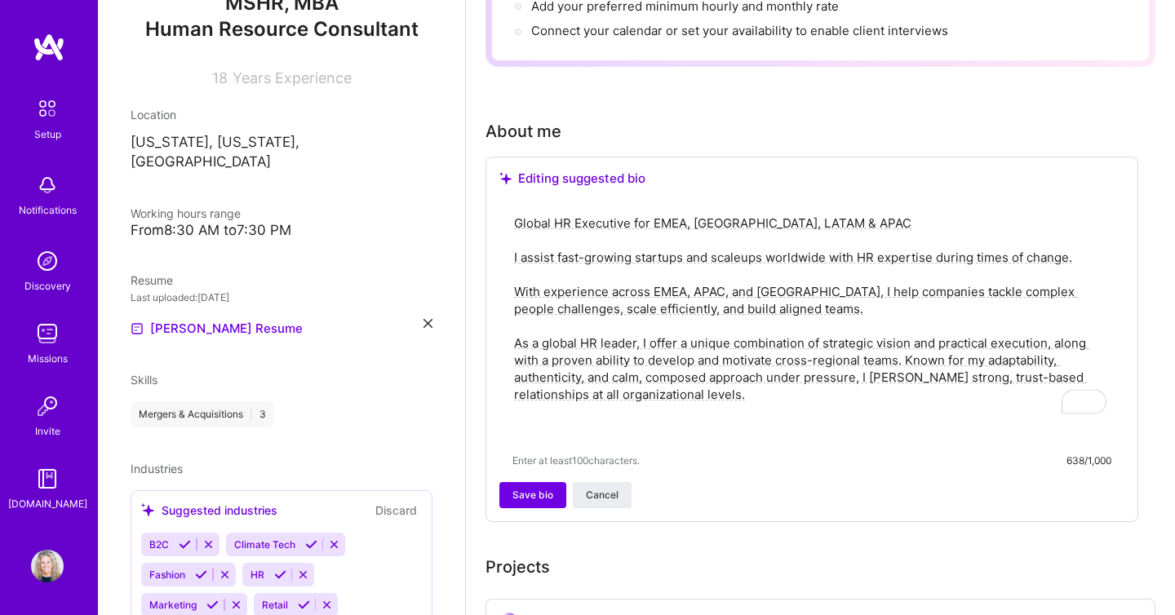
scroll to position [379, 0]
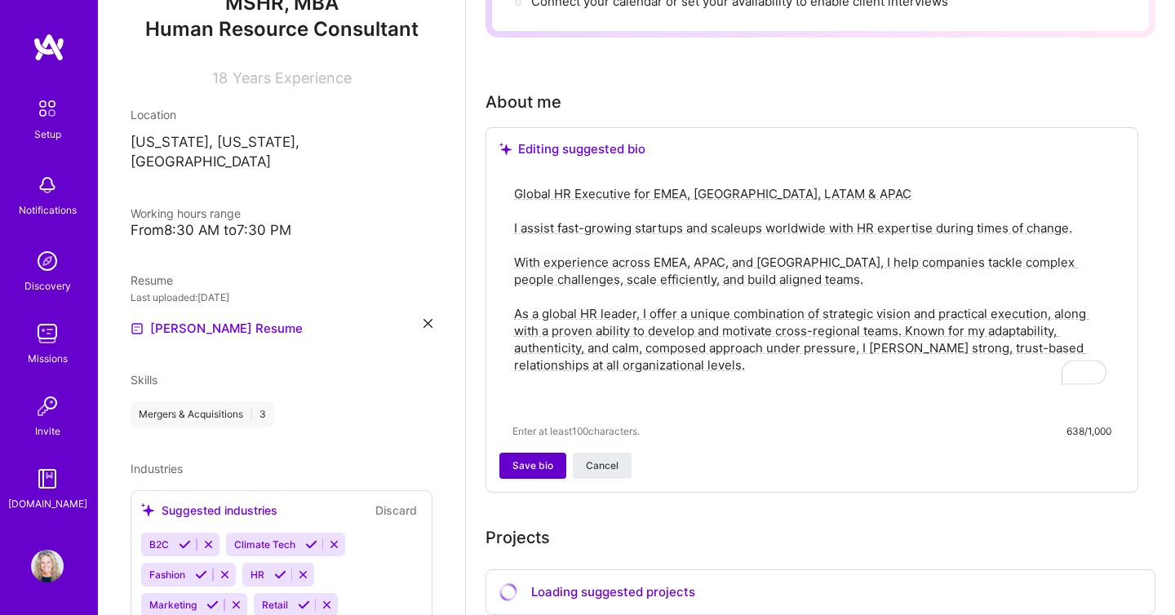
type textarea "Global HR Executive for EMEA, [GEOGRAPHIC_DATA], LATAM & APAC I assist fast-gro…"
click at [546, 458] on span "Save bio" at bounding box center [532, 465] width 41 height 15
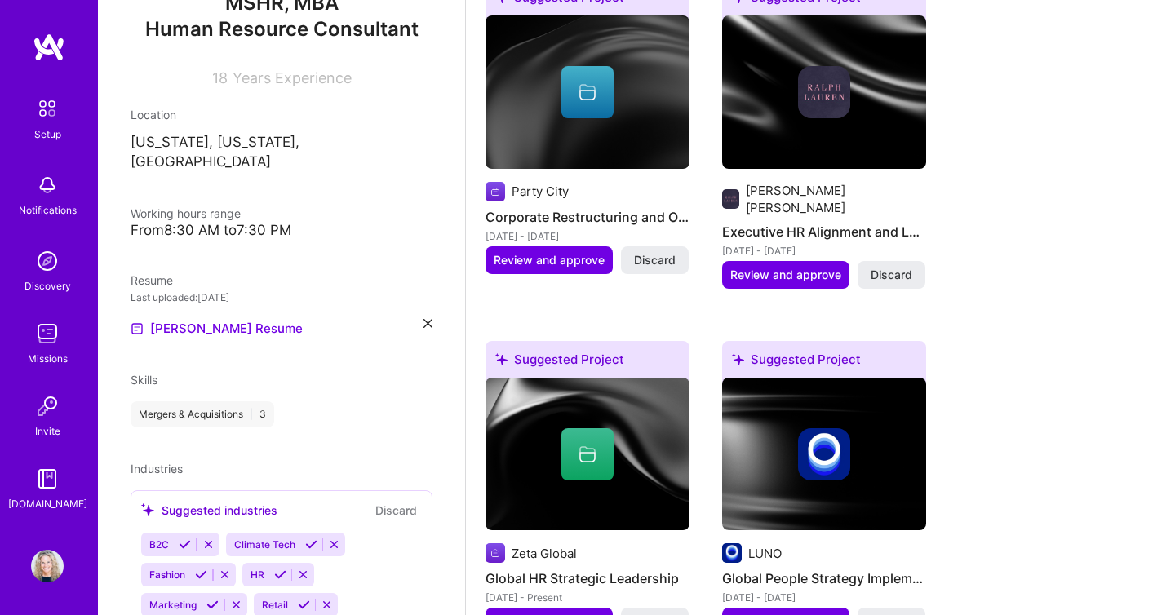
scroll to position [241, 0]
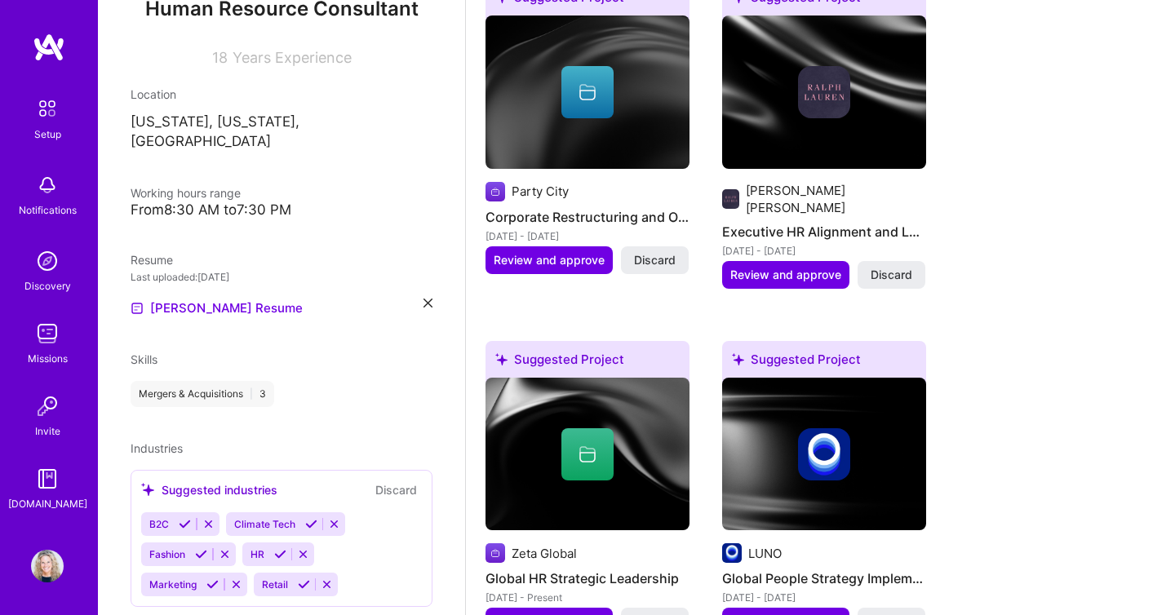
click at [334, 518] on icon at bounding box center [334, 524] width 12 height 12
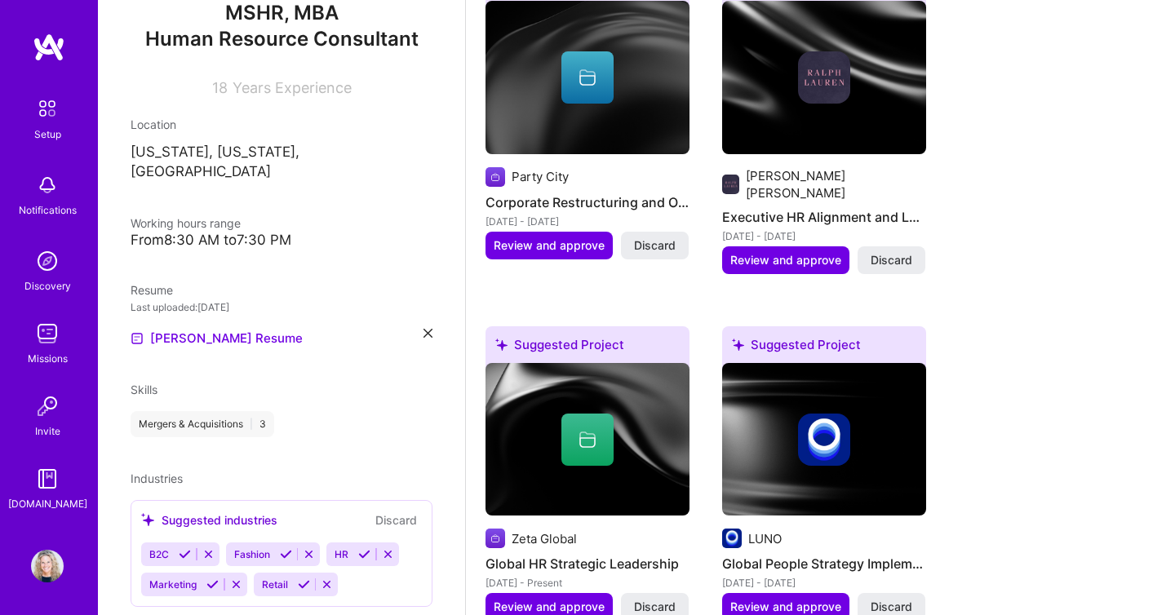
scroll to position [794, 0]
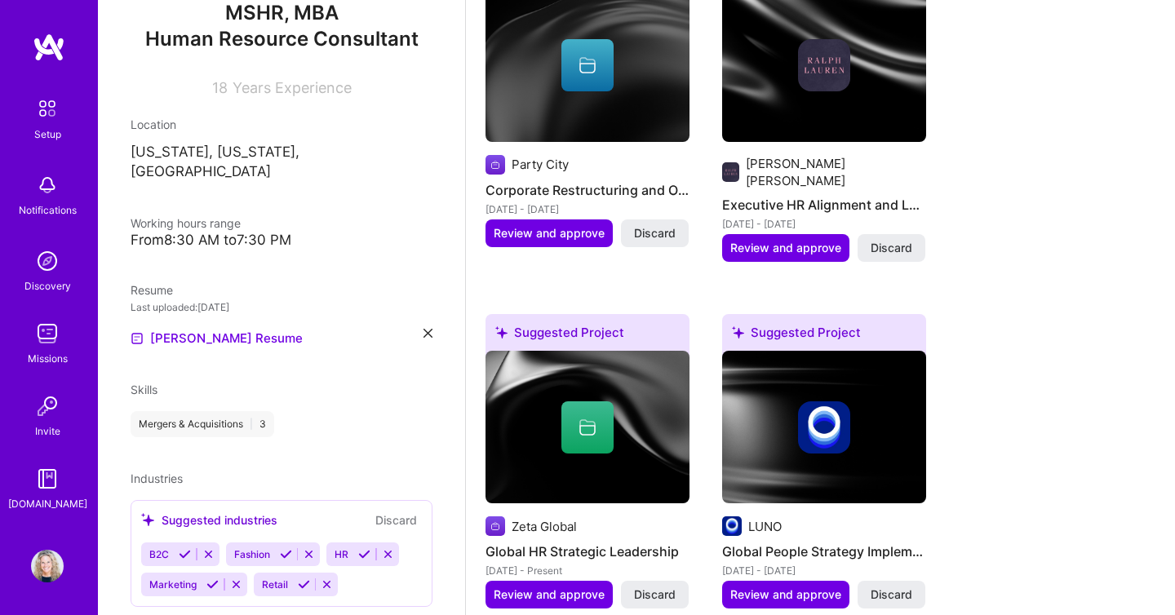
click at [372, 543] on div "B2C Fashion HR Marketing Retail" at bounding box center [281, 570] width 281 height 54
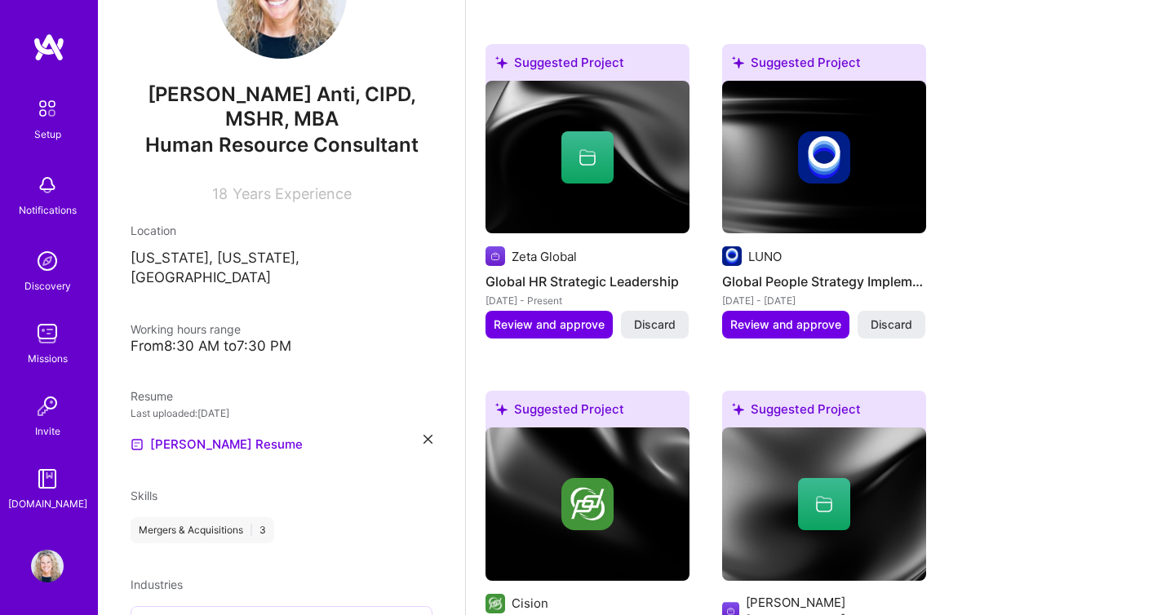
scroll to position [0, 0]
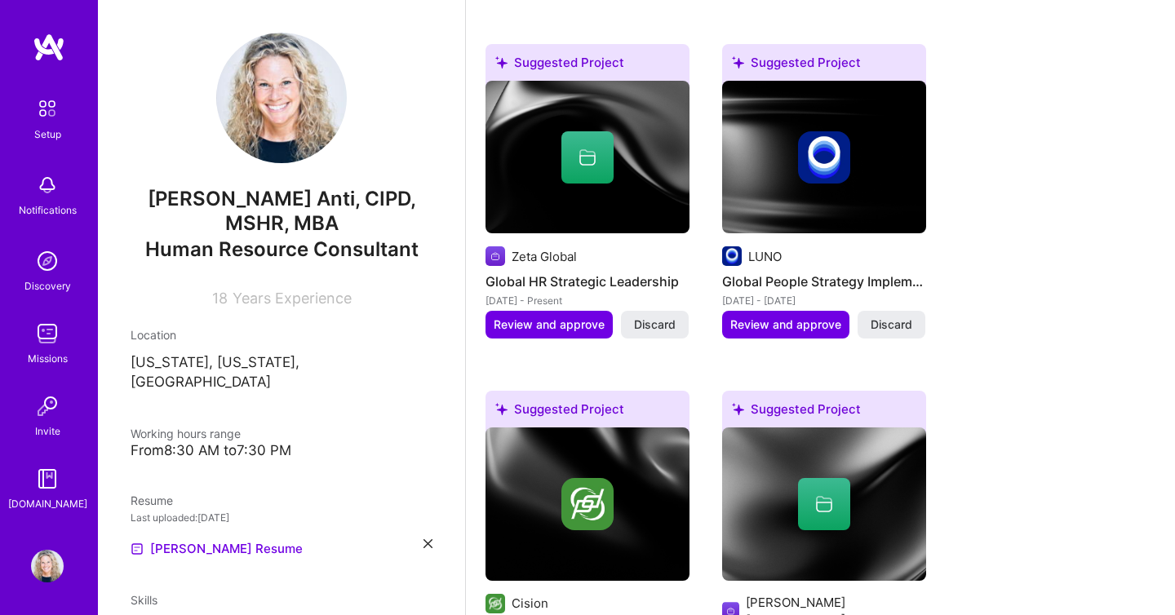
click at [327, 290] on span "Years Experience" at bounding box center [292, 298] width 119 height 17
click at [231, 427] on span "Working hours range" at bounding box center [186, 434] width 110 height 14
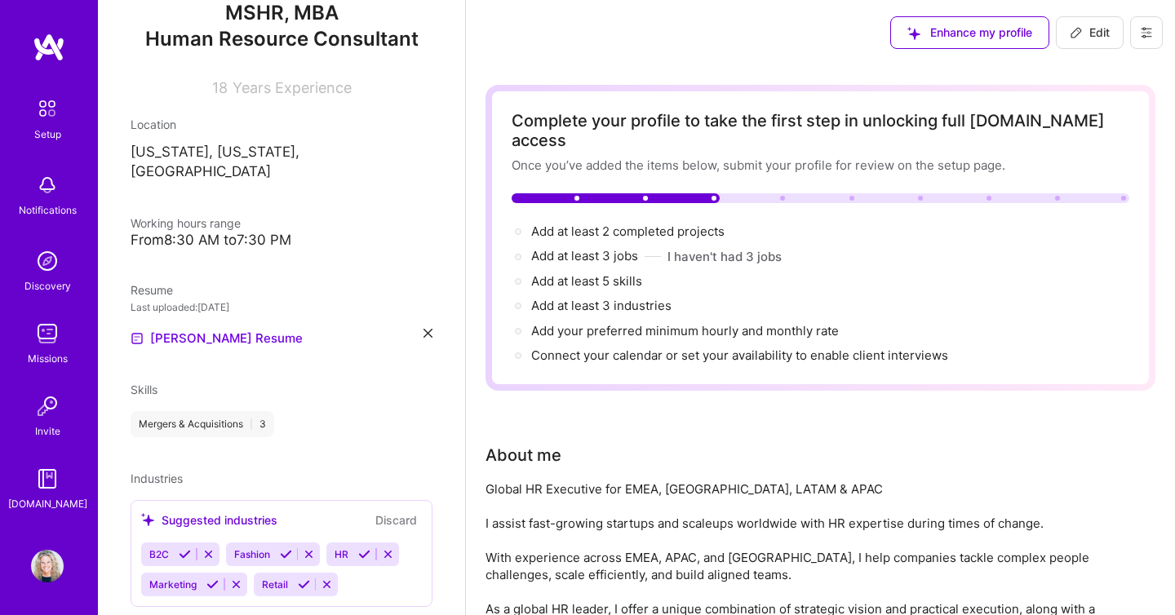
click at [1065, 29] on button "Edit" at bounding box center [1090, 32] width 68 height 33
select select "US"
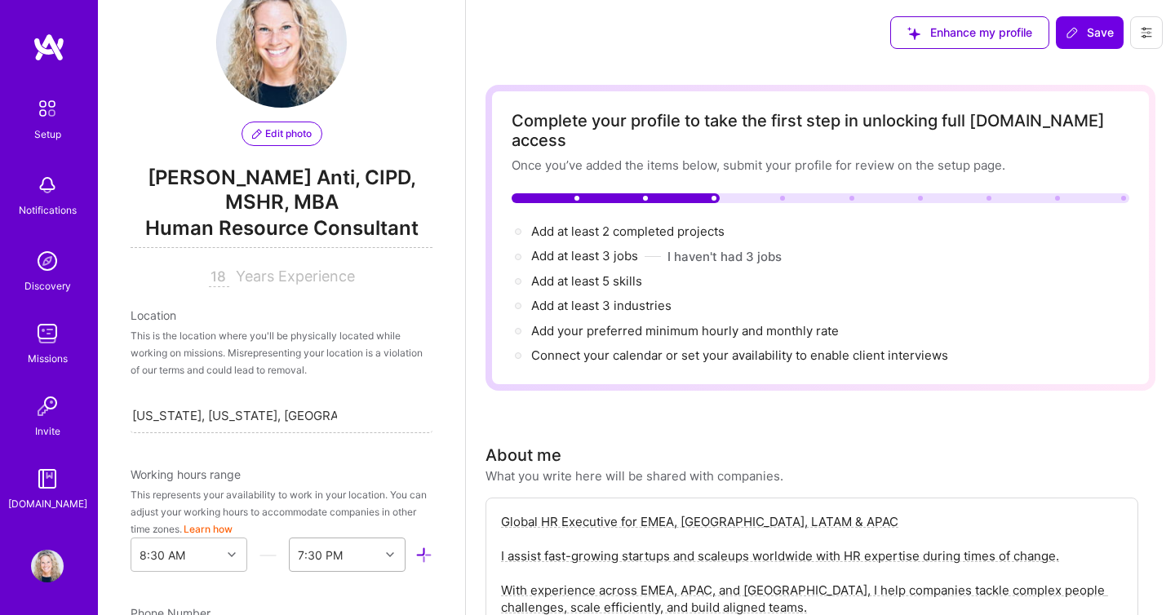
scroll to position [38, 0]
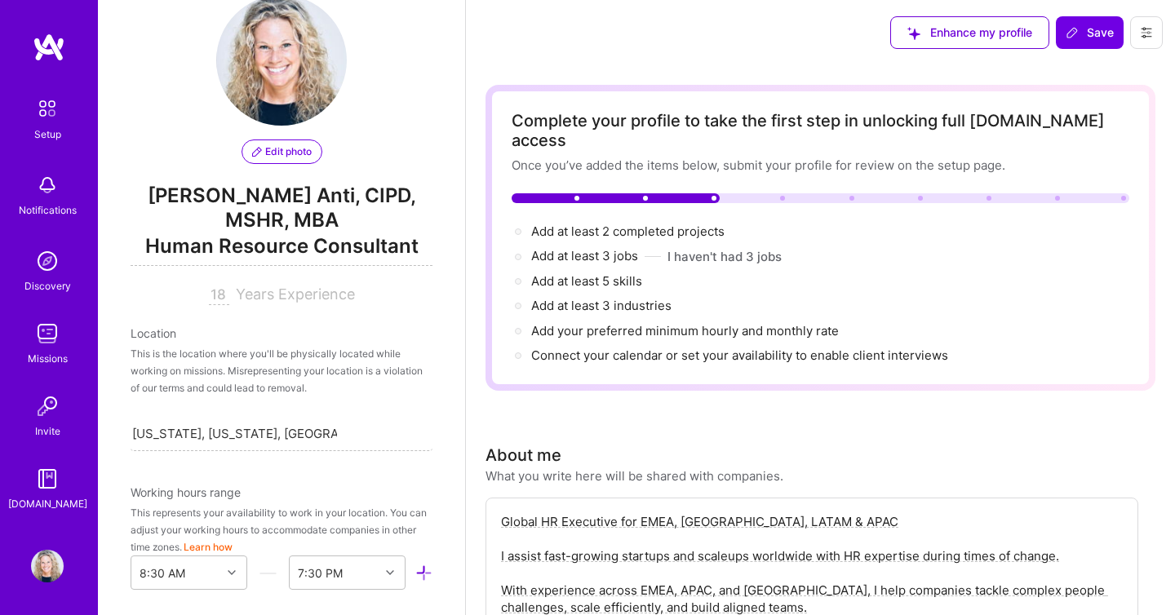
click at [219, 286] on input "18" at bounding box center [219, 296] width 20 height 20
click at [228, 286] on input "18" at bounding box center [219, 296] width 20 height 20
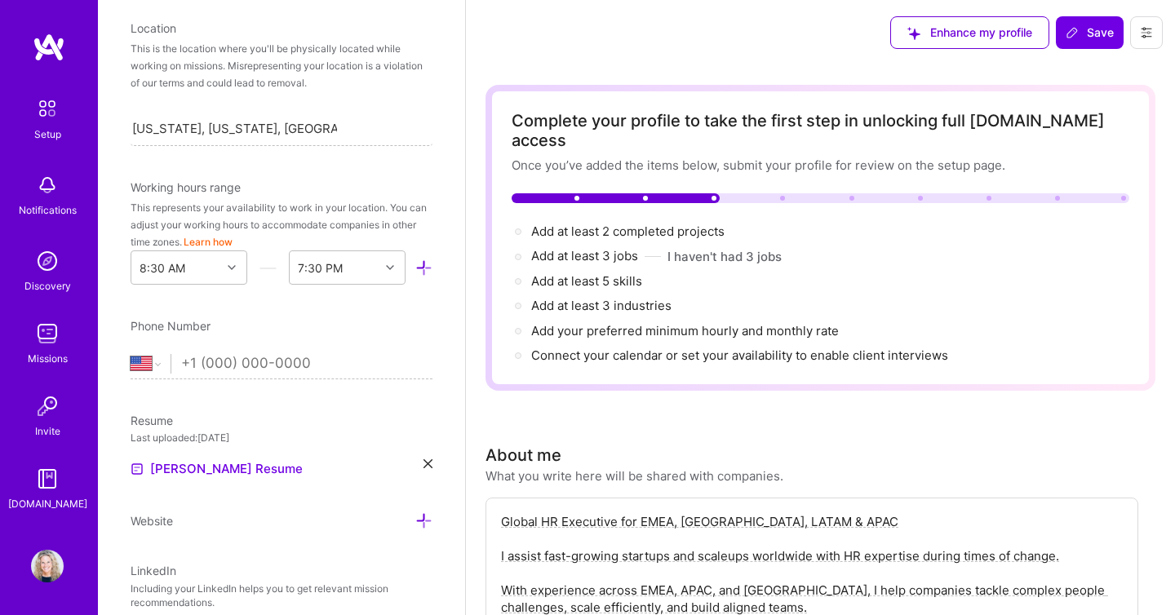
scroll to position [346, 0]
type input "19"
click at [215, 248] on div "8:30 AM" at bounding box center [176, 264] width 90 height 33
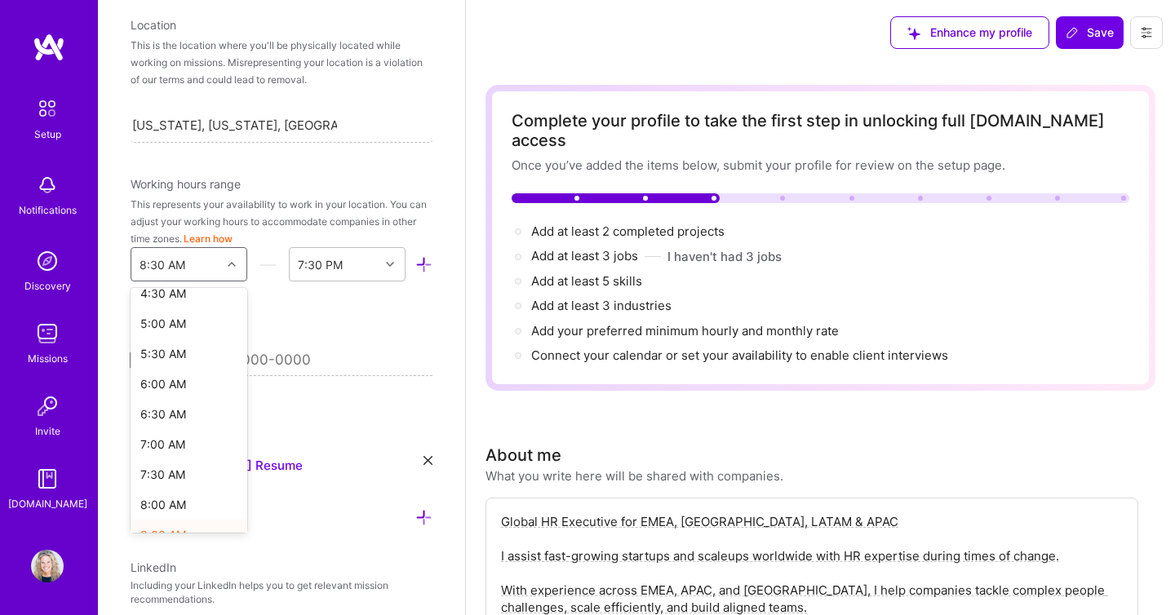
scroll to position [321, 0]
click at [166, 454] on div "8:00 AM" at bounding box center [189, 469] width 117 height 30
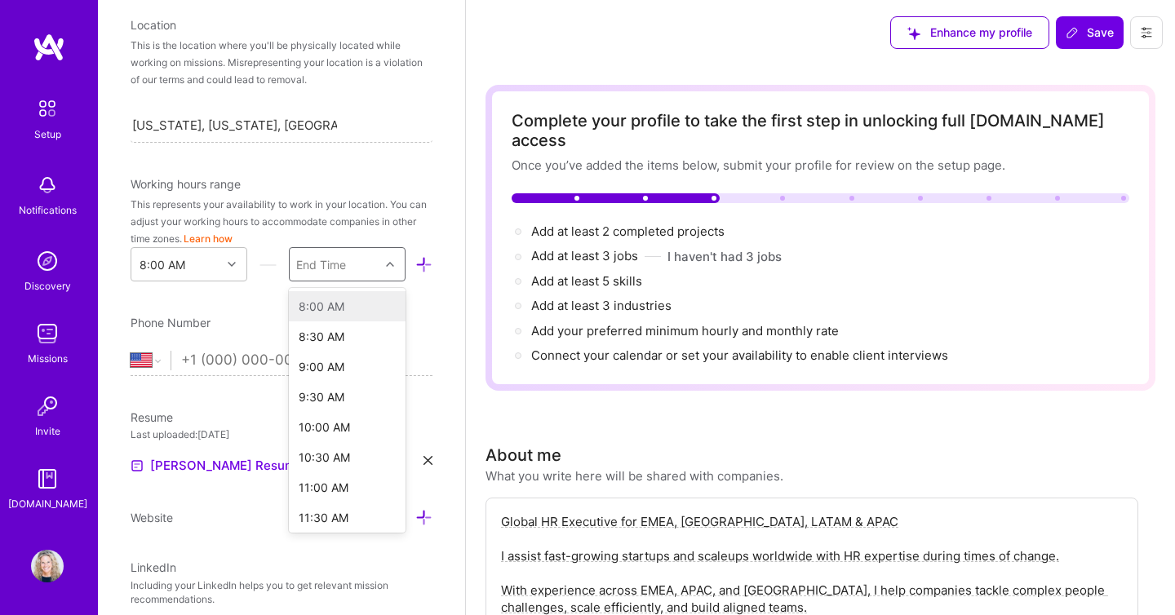
click at [333, 256] on div "End Time" at bounding box center [321, 264] width 50 height 17
click at [334, 420] on div "5:00 PM" at bounding box center [347, 435] width 117 height 30
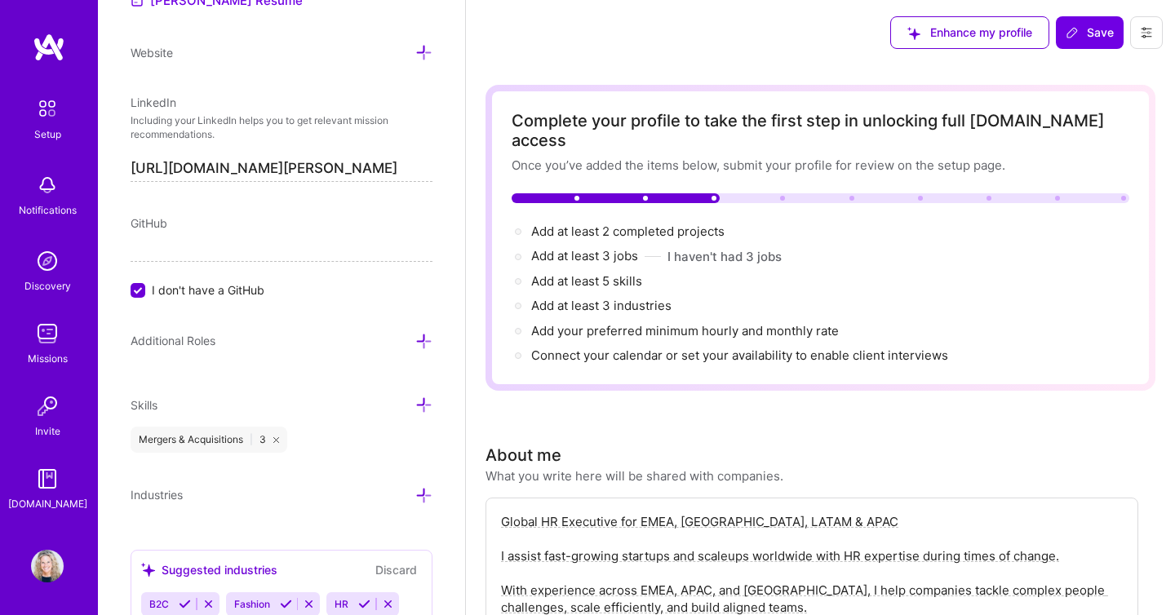
scroll to position [879, 0]
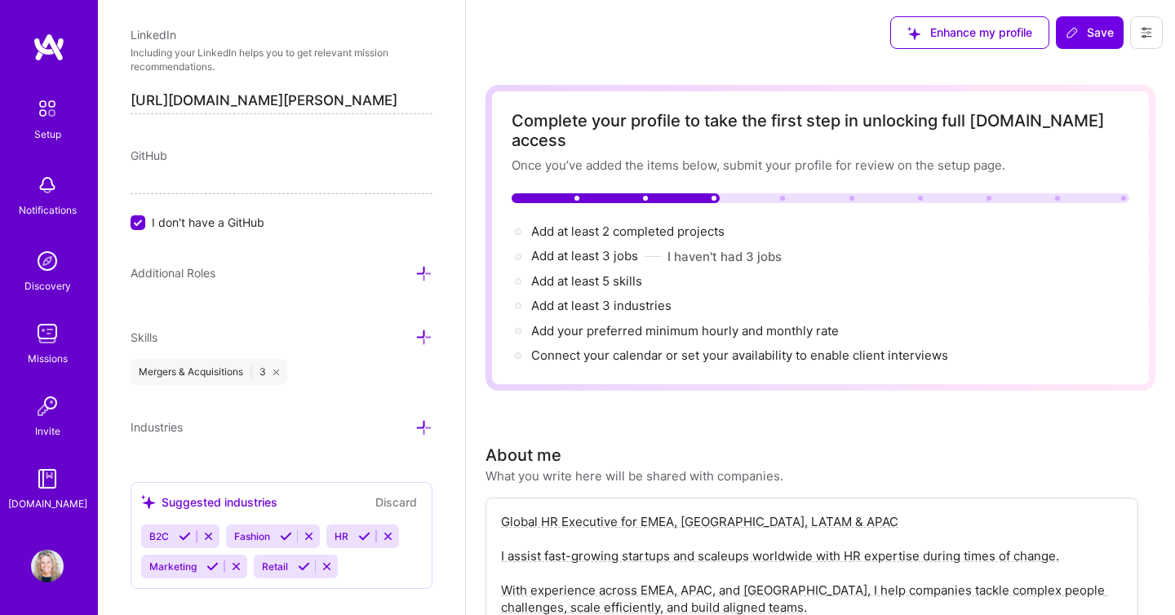
click at [419, 419] on icon at bounding box center [423, 427] width 17 height 17
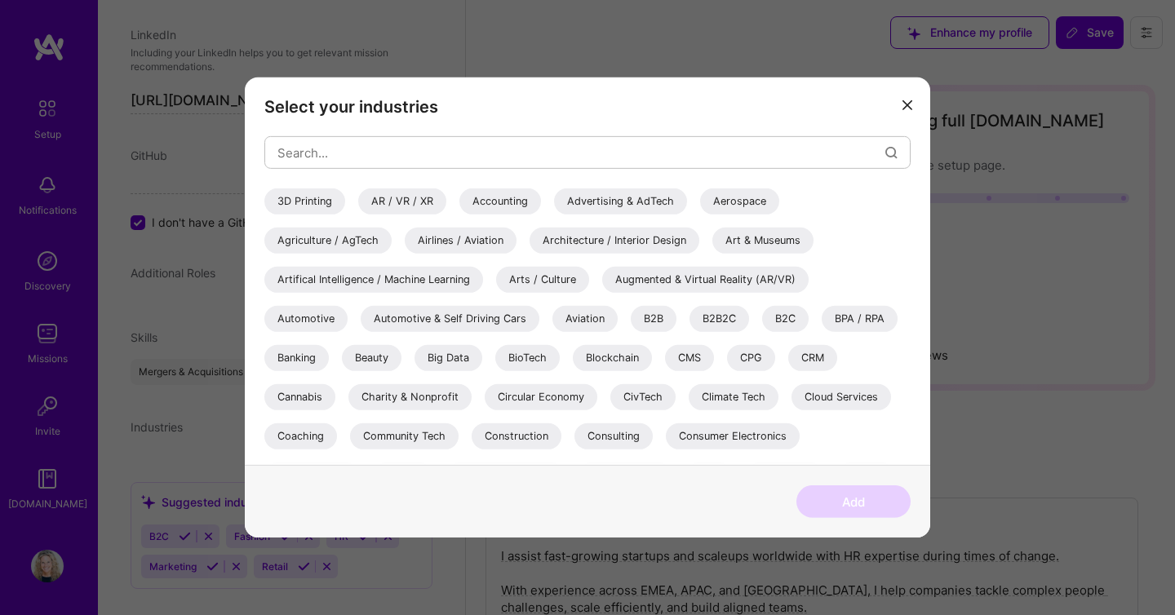
click at [609, 357] on div "Blockchain" at bounding box center [612, 358] width 79 height 26
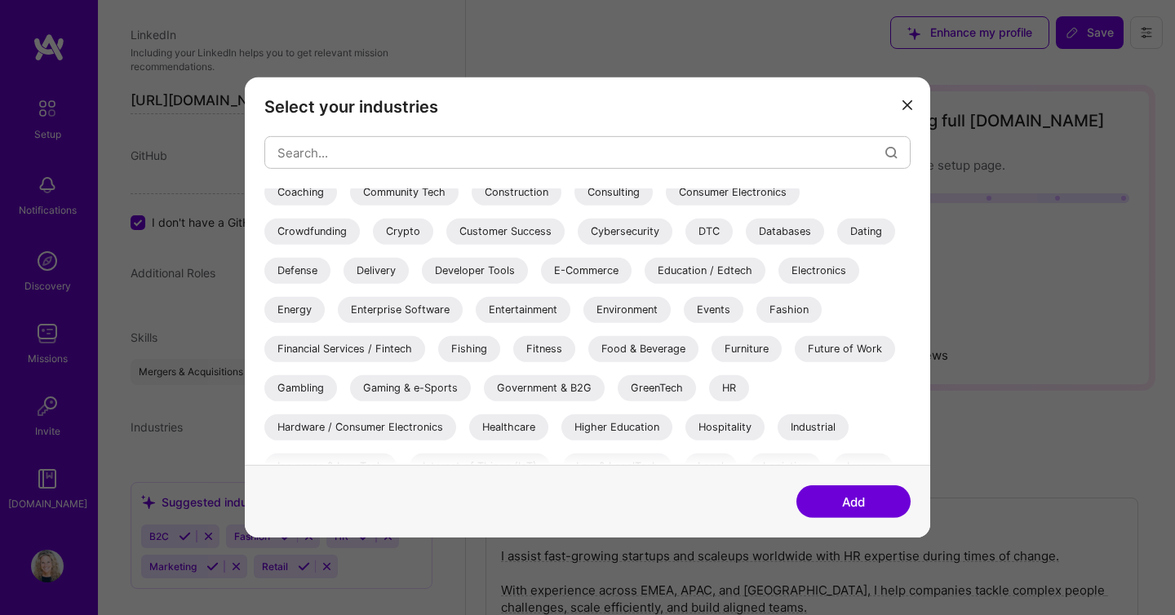
scroll to position [538, 0]
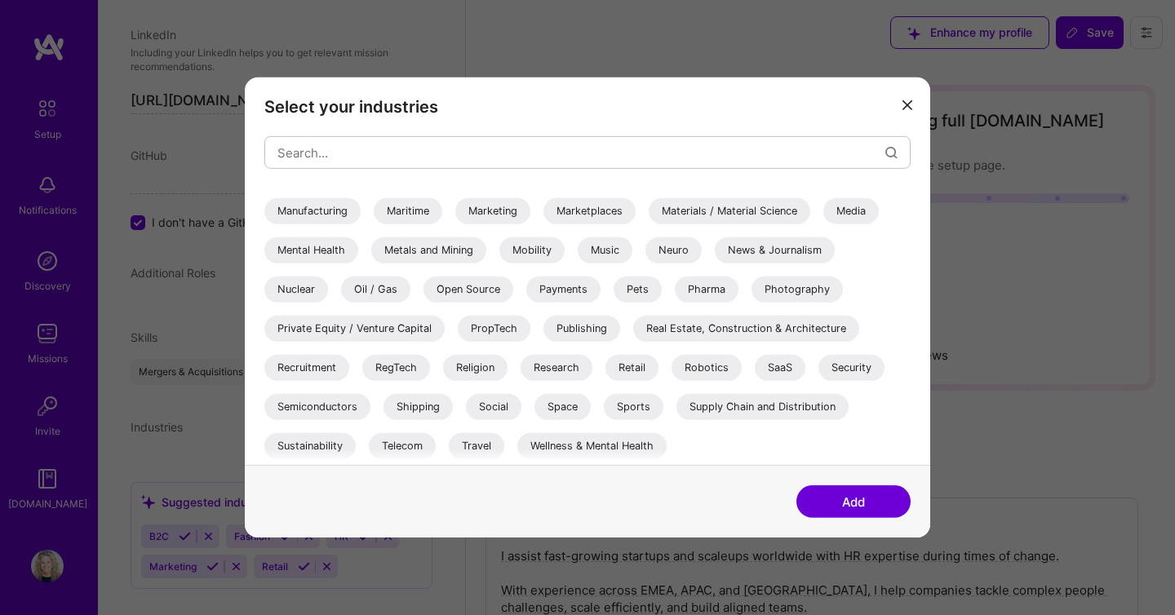
click at [636, 366] on div "Retail" at bounding box center [631, 368] width 53 height 26
click at [347, 332] on div "Private Equity / Venture Capital" at bounding box center [354, 329] width 180 height 26
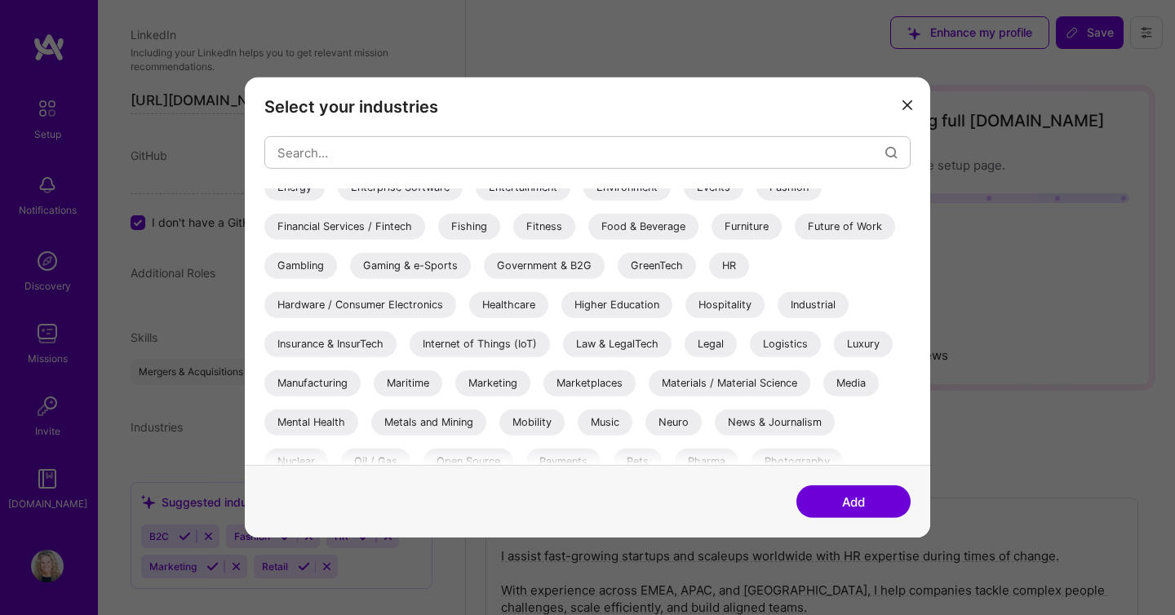
scroll to position [365, 0]
click at [731, 268] on div "HR" at bounding box center [729, 267] width 40 height 26
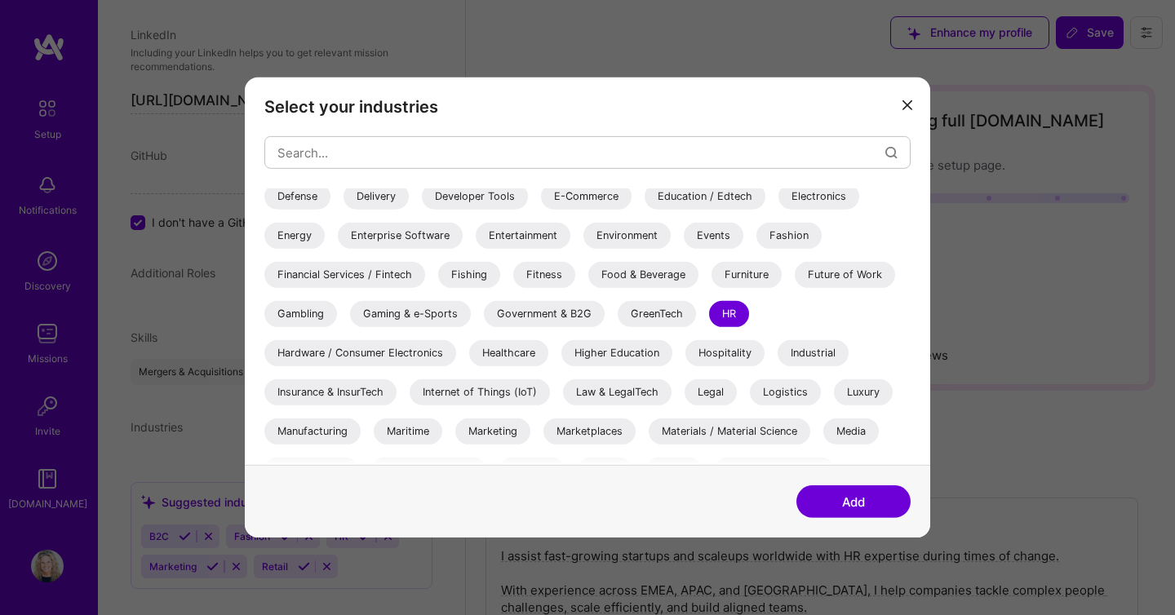
scroll to position [312, 0]
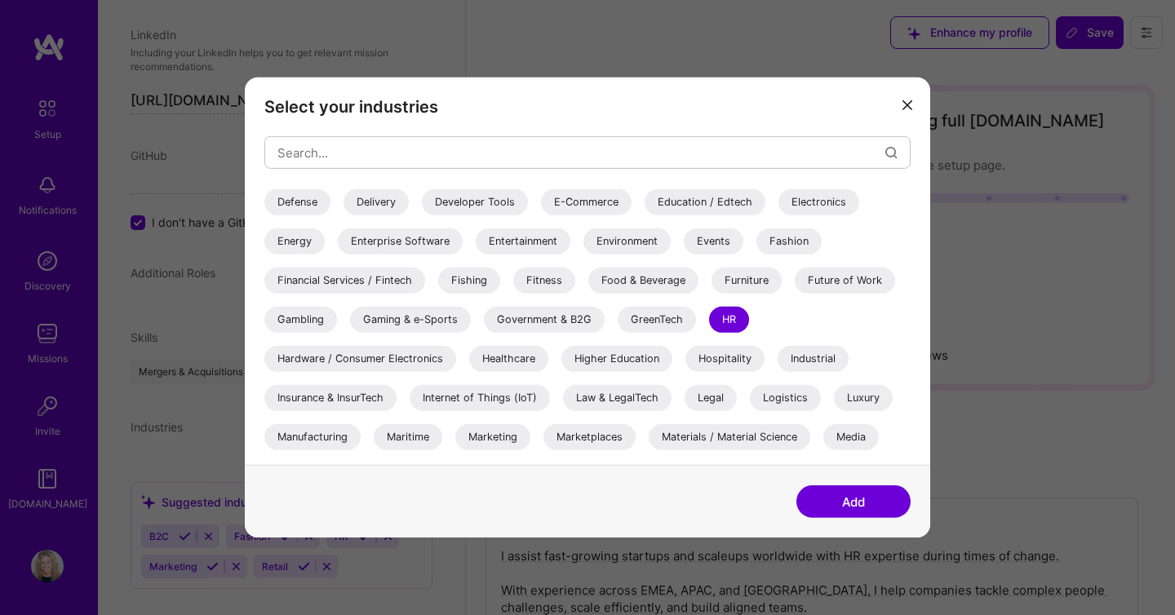
click at [396, 281] on div "Financial Services / Fintech" at bounding box center [344, 281] width 161 height 26
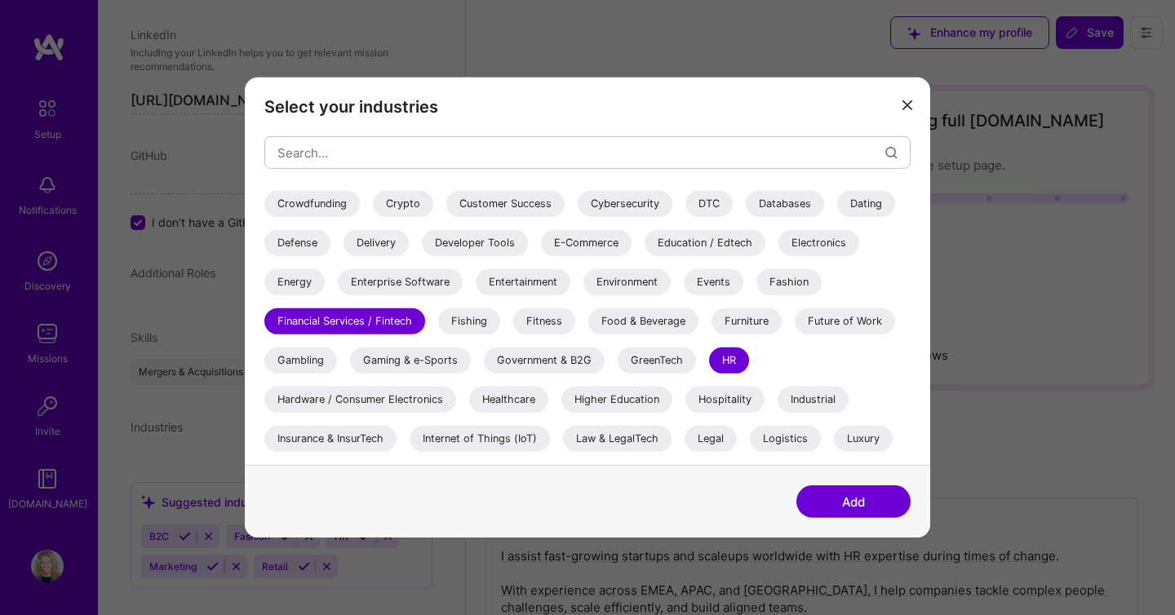
scroll to position [261, 0]
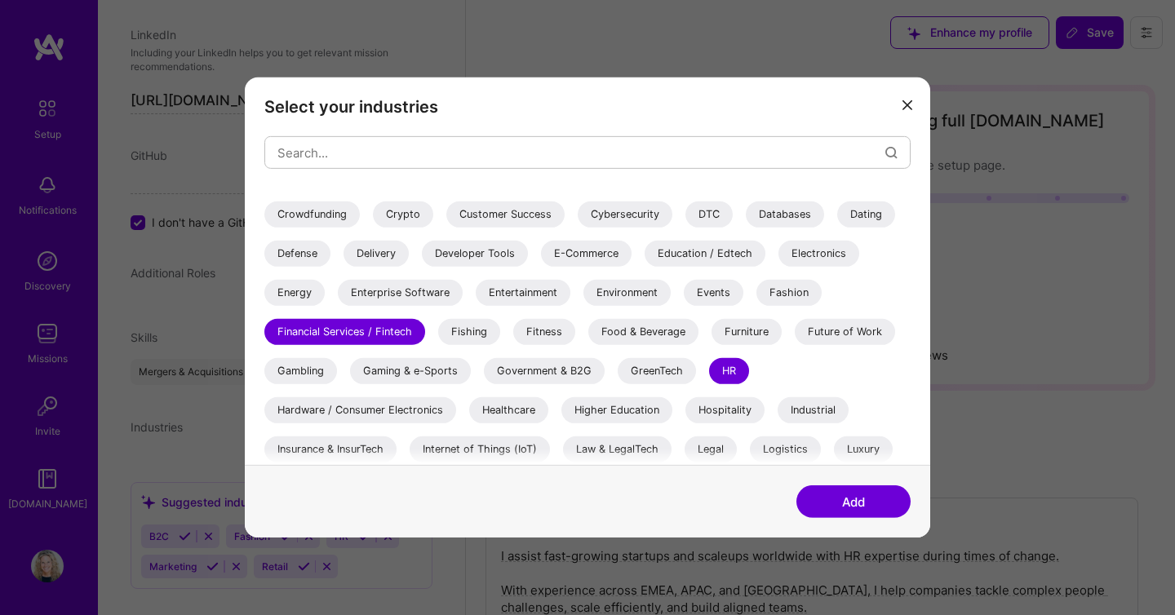
click at [761, 294] on div "Fashion" at bounding box center [788, 293] width 65 height 26
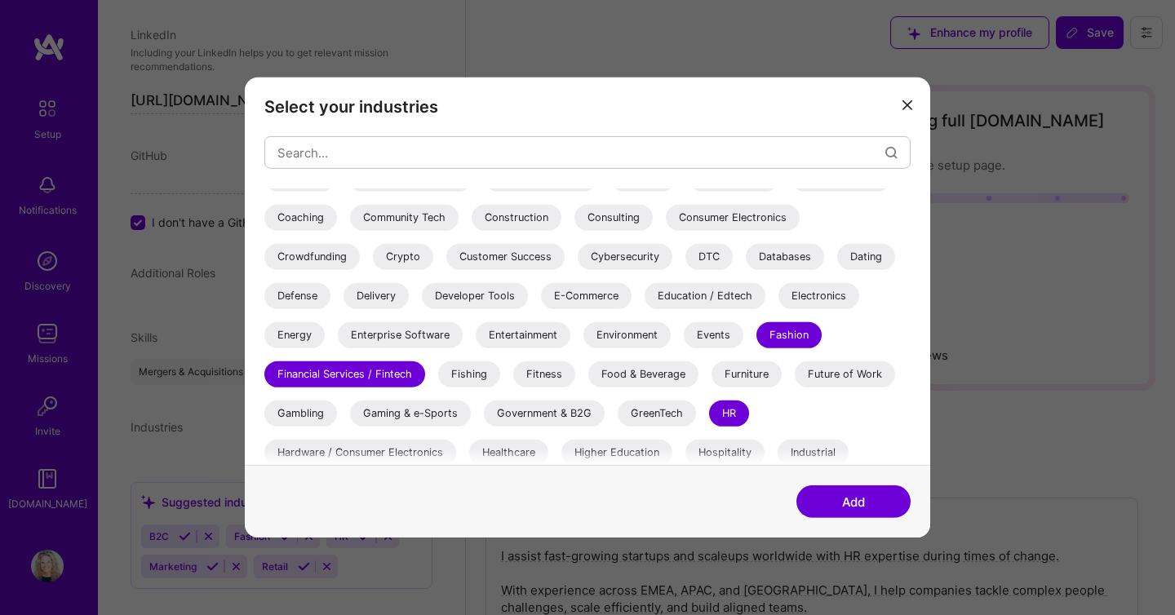
scroll to position [209, 0]
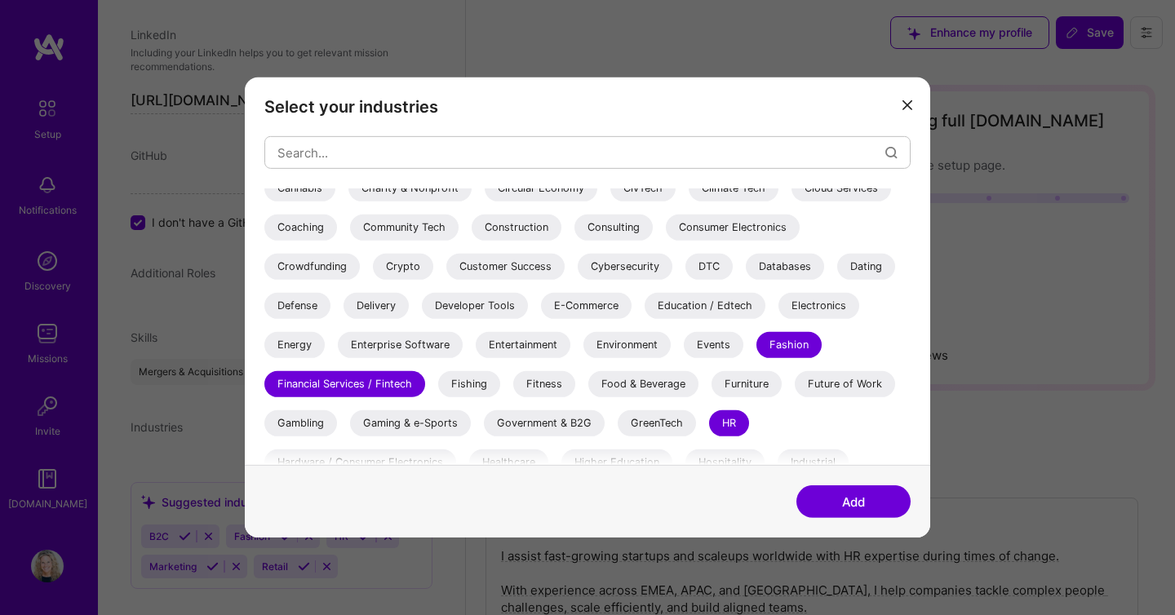
click at [596, 312] on div "E-Commerce" at bounding box center [586, 306] width 91 height 26
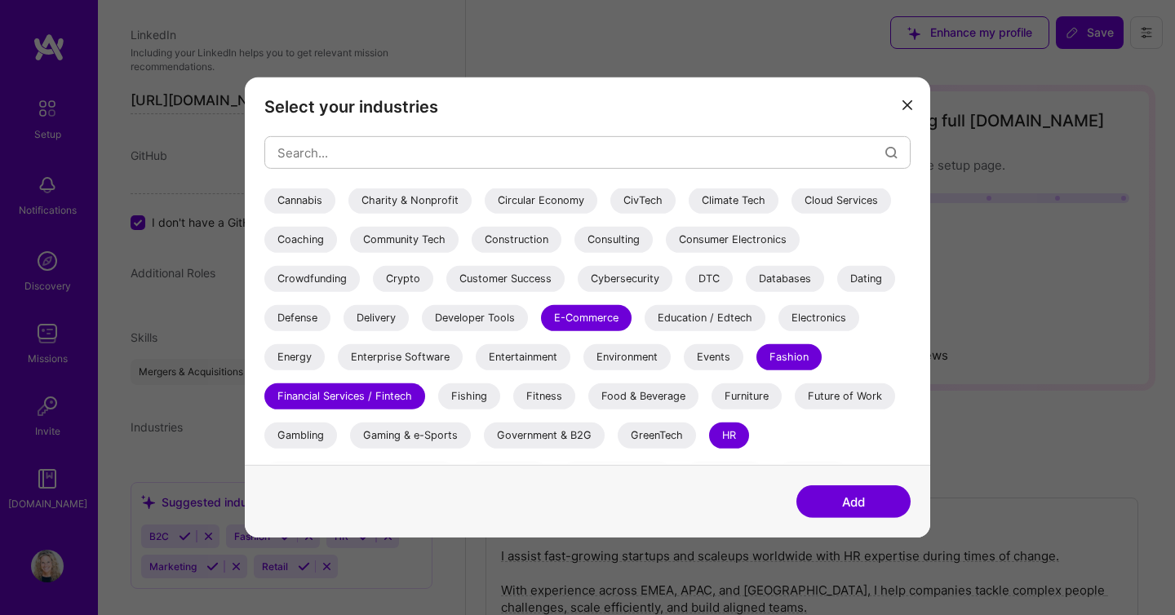
scroll to position [184, 0]
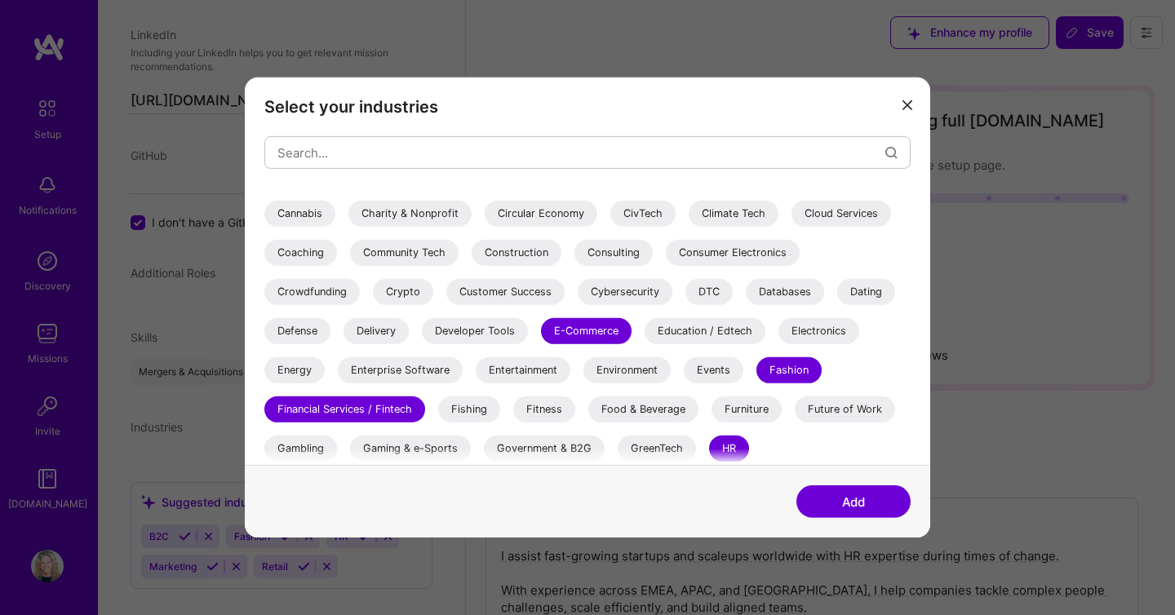
click at [411, 290] on div "Crypto" at bounding box center [403, 292] width 60 height 26
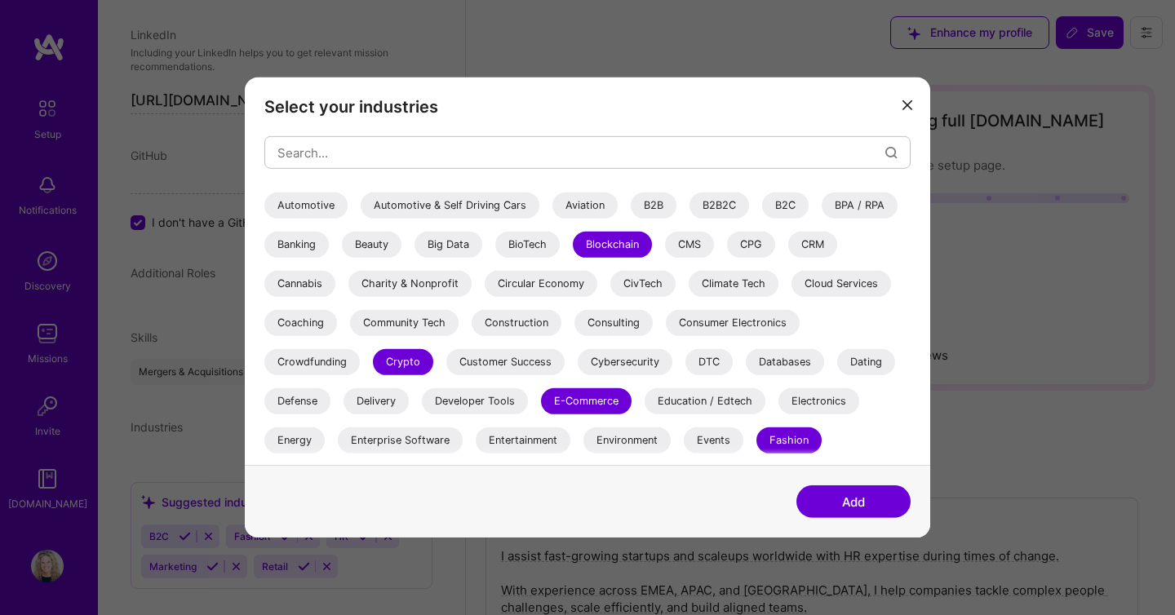
scroll to position [109, 0]
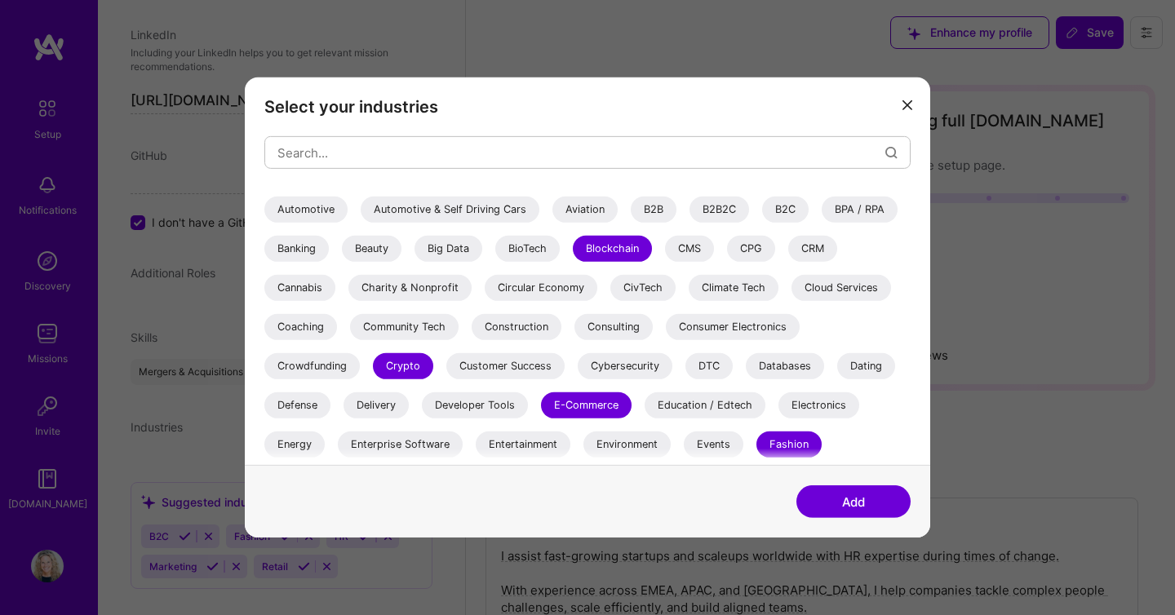
click at [723, 206] on div "B2B2C" at bounding box center [719, 210] width 60 height 26
click at [788, 206] on div "B2C" at bounding box center [785, 210] width 47 height 26
click at [458, 241] on div "Big Data" at bounding box center [448, 249] width 68 height 26
click at [868, 504] on button "Add" at bounding box center [853, 501] width 114 height 33
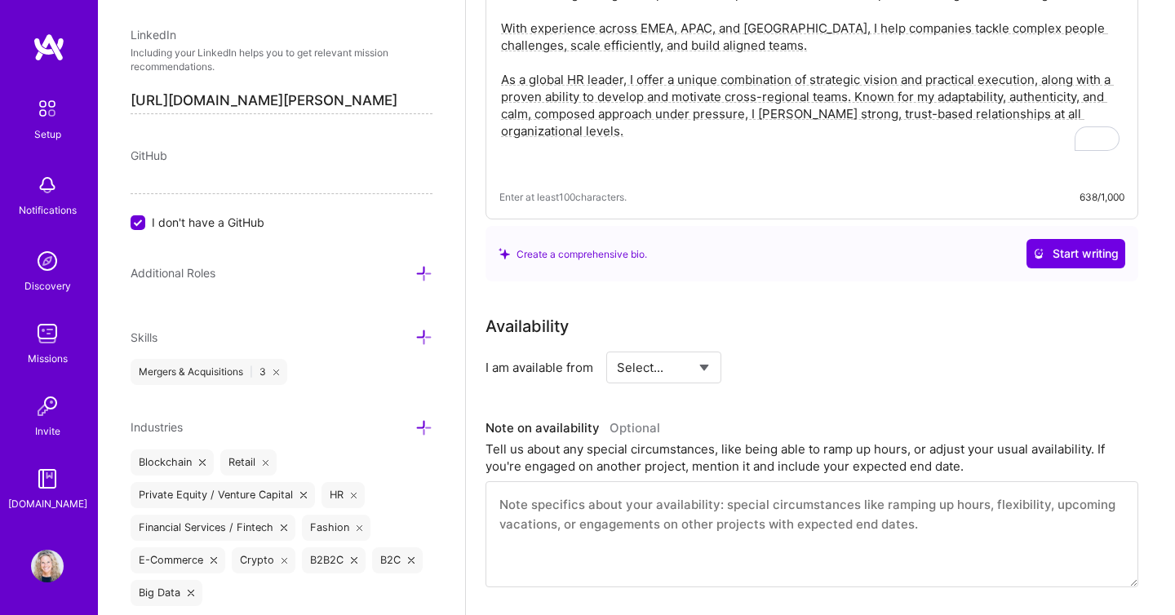
scroll to position [539, 0]
click at [635, 345] on select "Select... Right Now Future Date Not Available" at bounding box center [664, 366] width 94 height 42
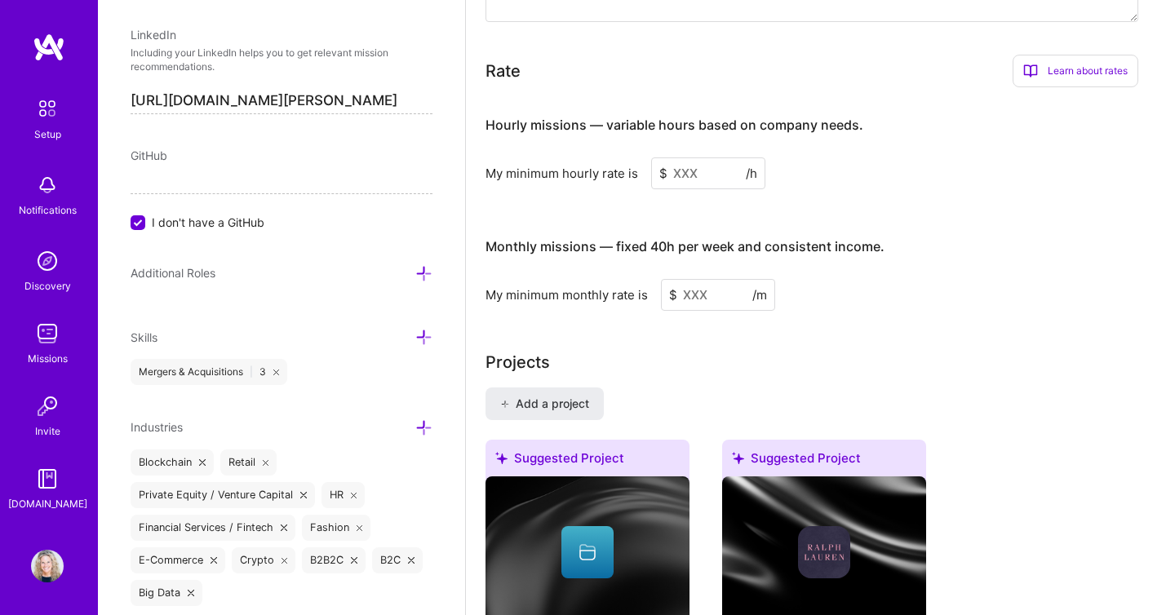
scroll to position [1090, 0]
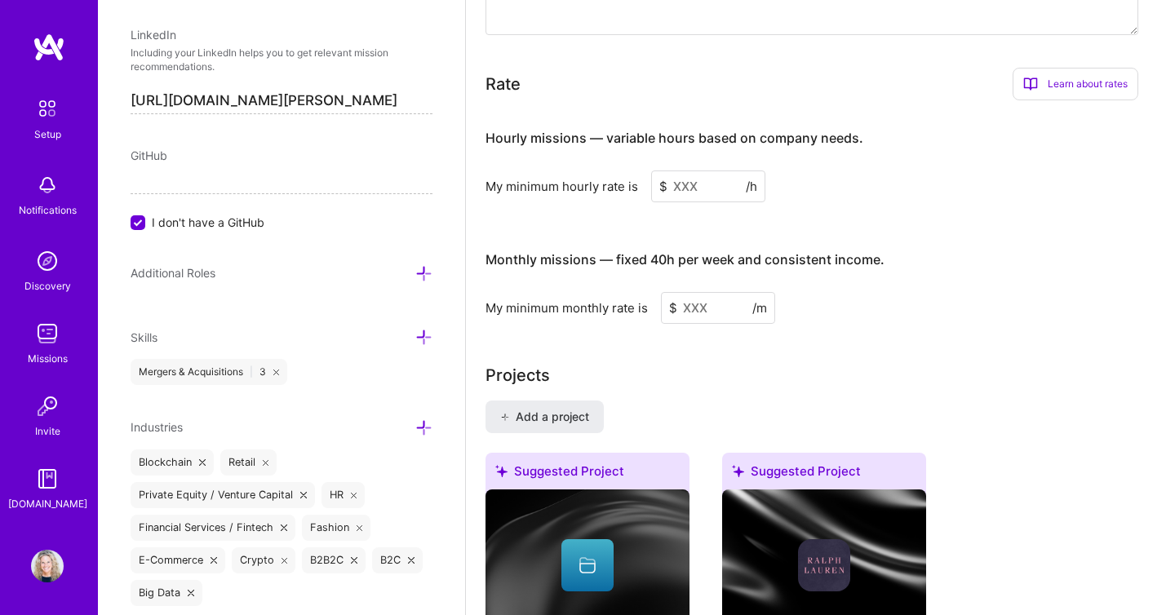
click at [699, 171] on input at bounding box center [708, 187] width 114 height 32
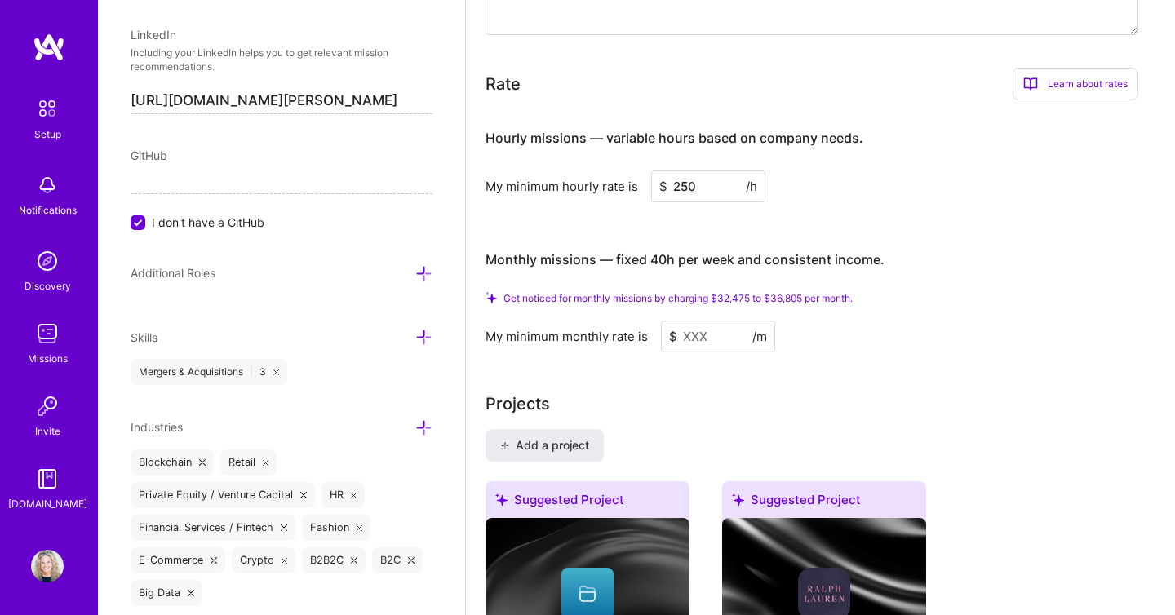
type input "250"
click at [697, 323] on input at bounding box center [718, 337] width 114 height 32
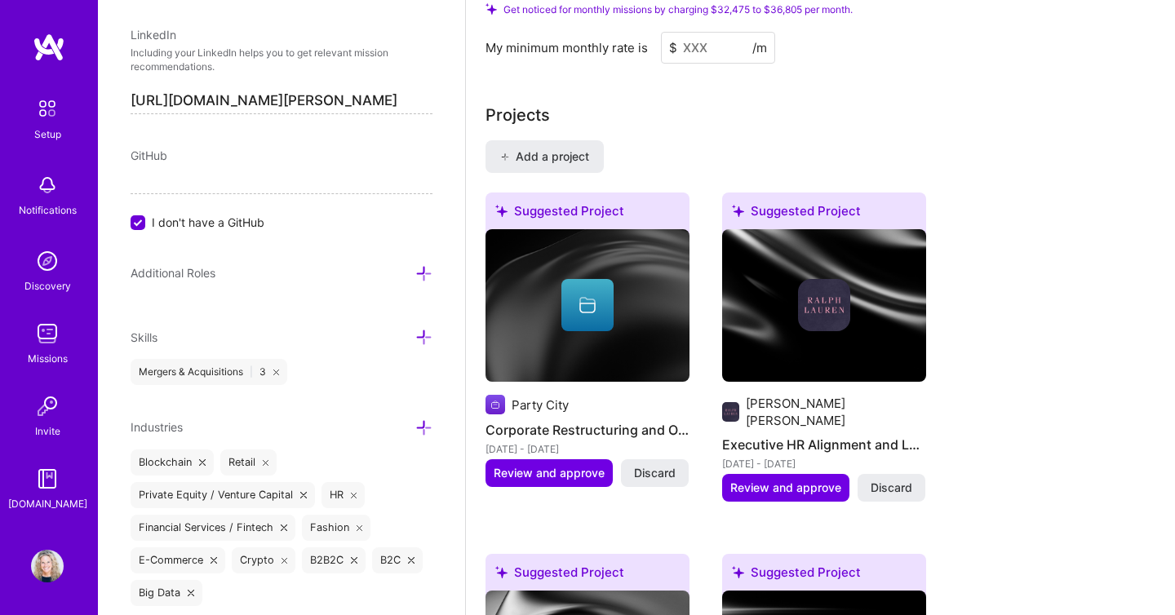
scroll to position [1384, 0]
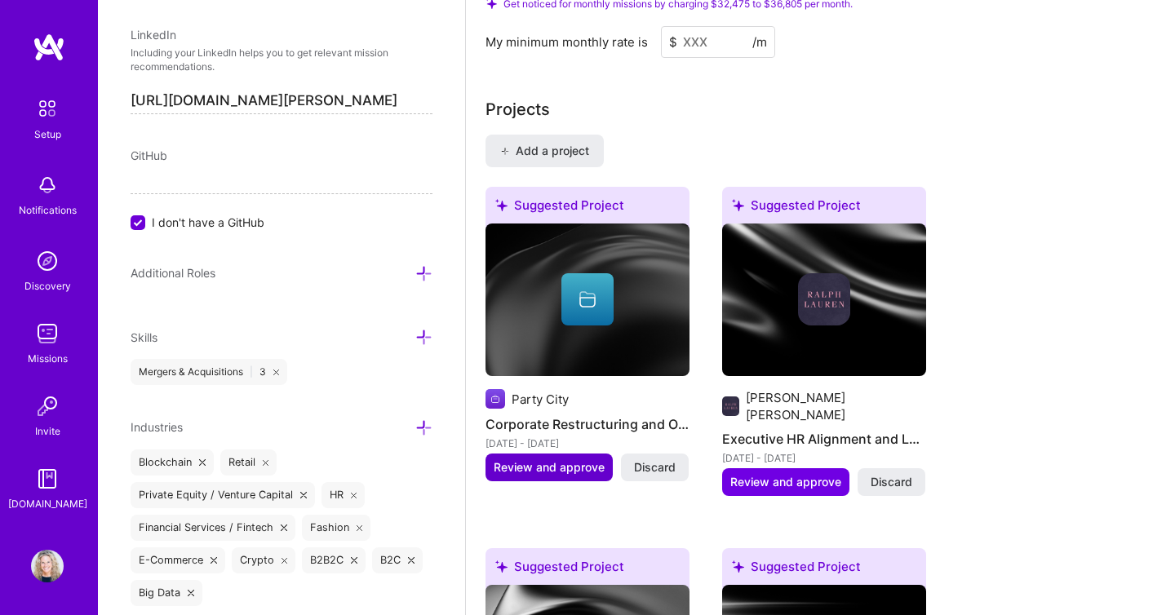
click at [568, 459] on span "Review and approve" at bounding box center [549, 467] width 111 height 16
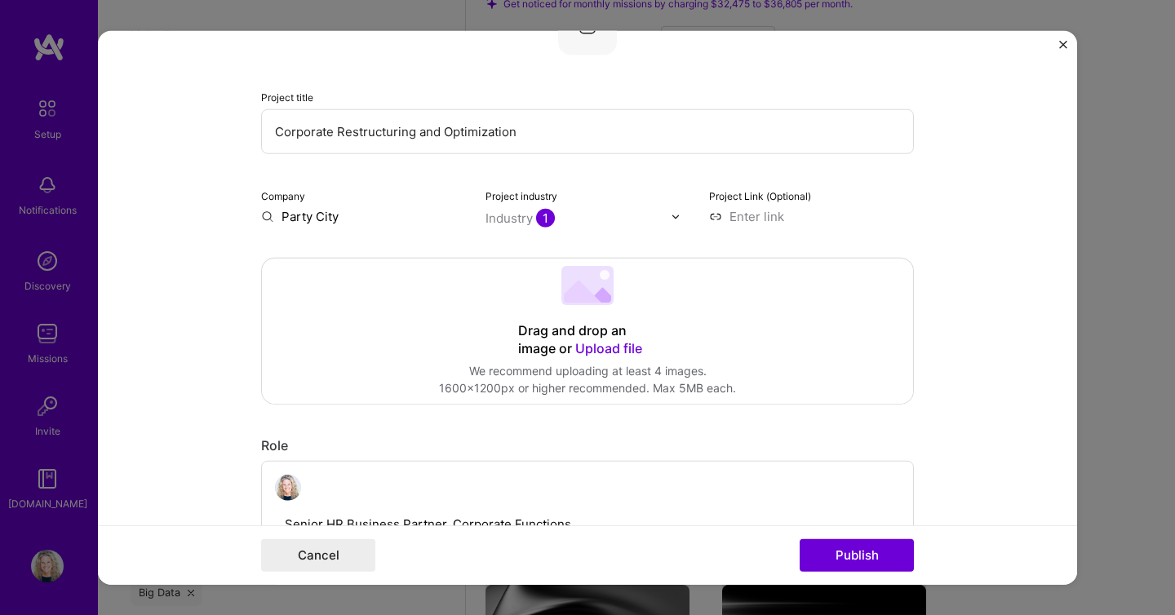
scroll to position [168, 0]
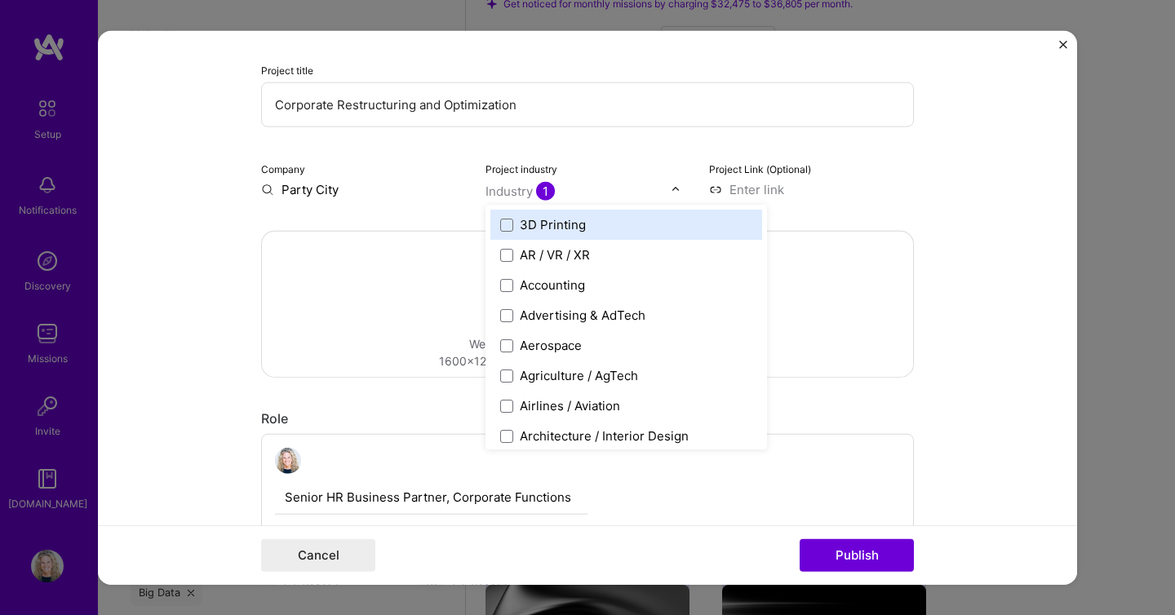
click at [516, 193] on div "Industry 1" at bounding box center [519, 191] width 69 height 17
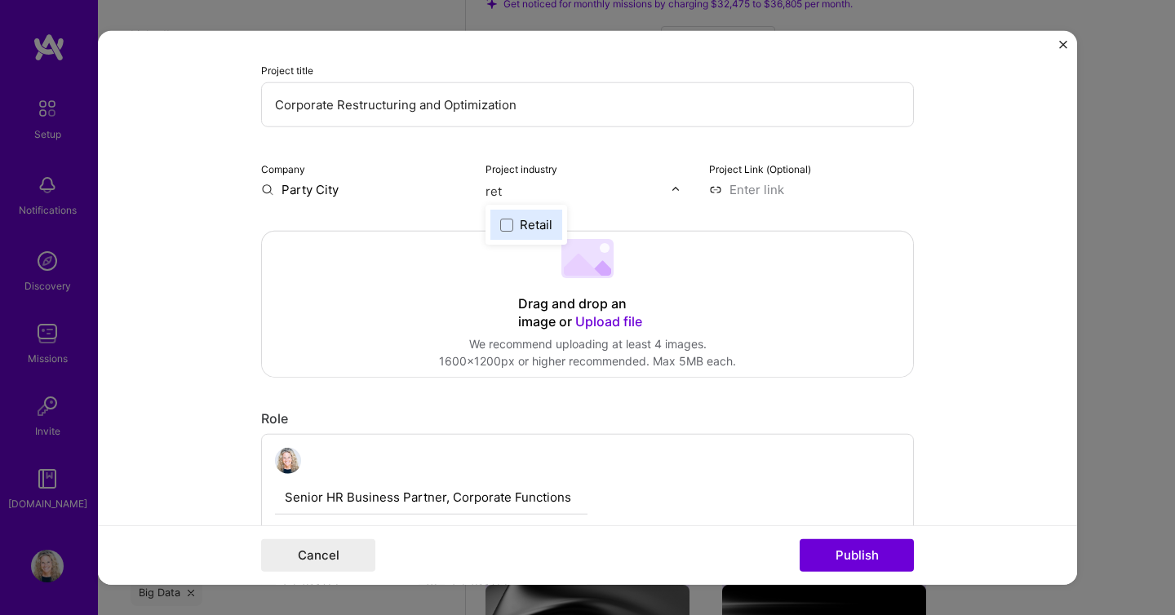
type input "[PERSON_NAME]"
click at [511, 225] on span at bounding box center [506, 224] width 13 height 13
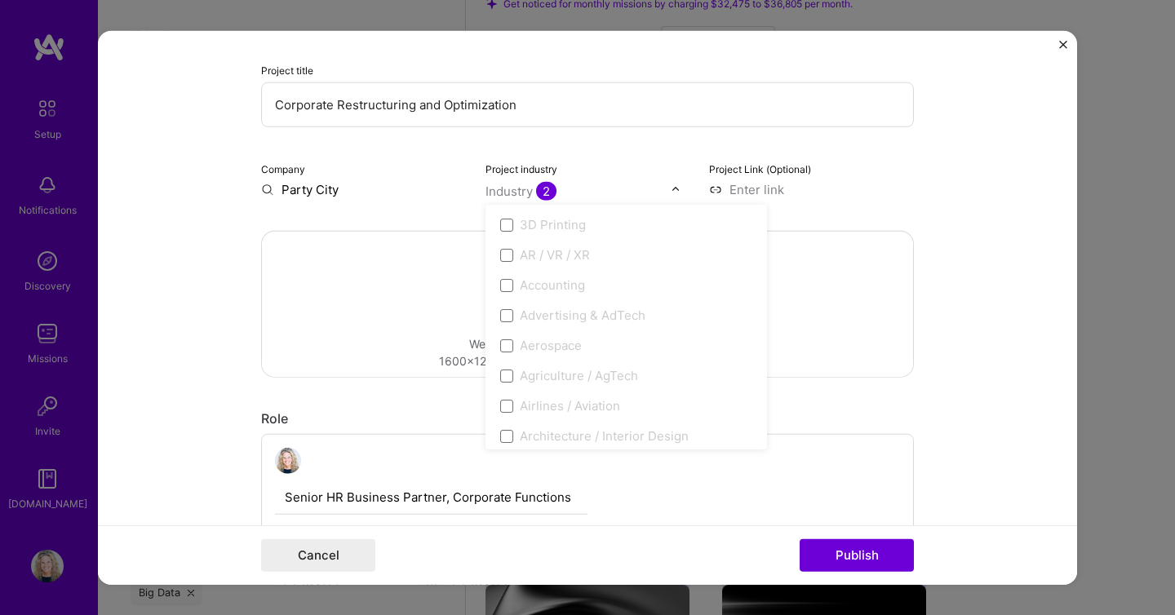
click at [428, 252] on div "Drag and drop an image or Upload file Upload file We recommend uploading at lea…" at bounding box center [587, 304] width 651 height 145
click at [548, 186] on span "2" at bounding box center [546, 191] width 20 height 19
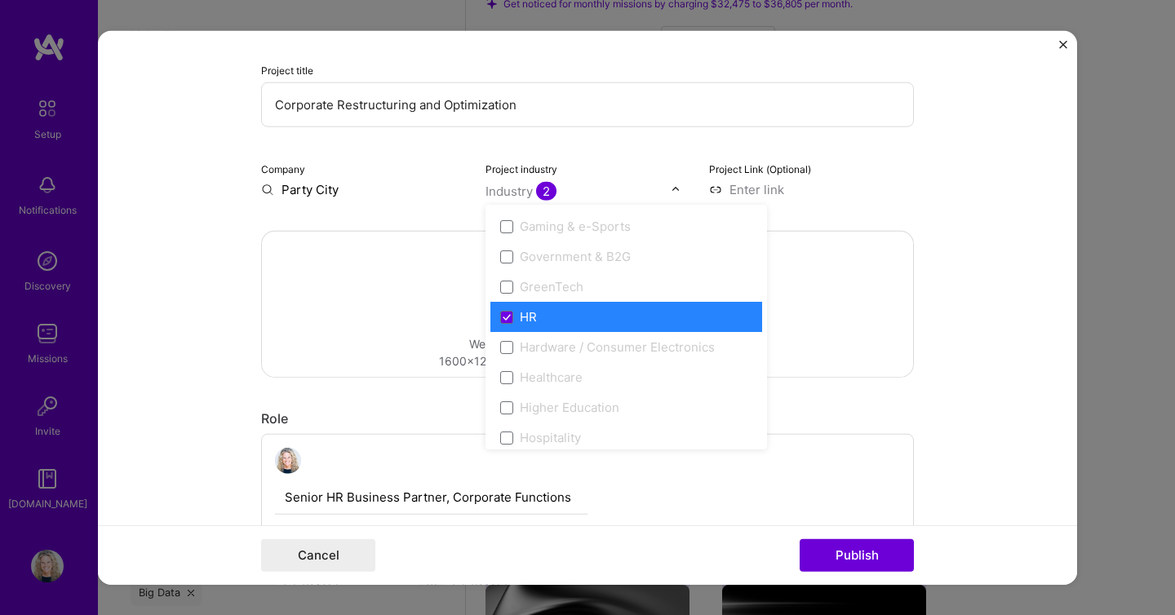
scroll to position [1924, 0]
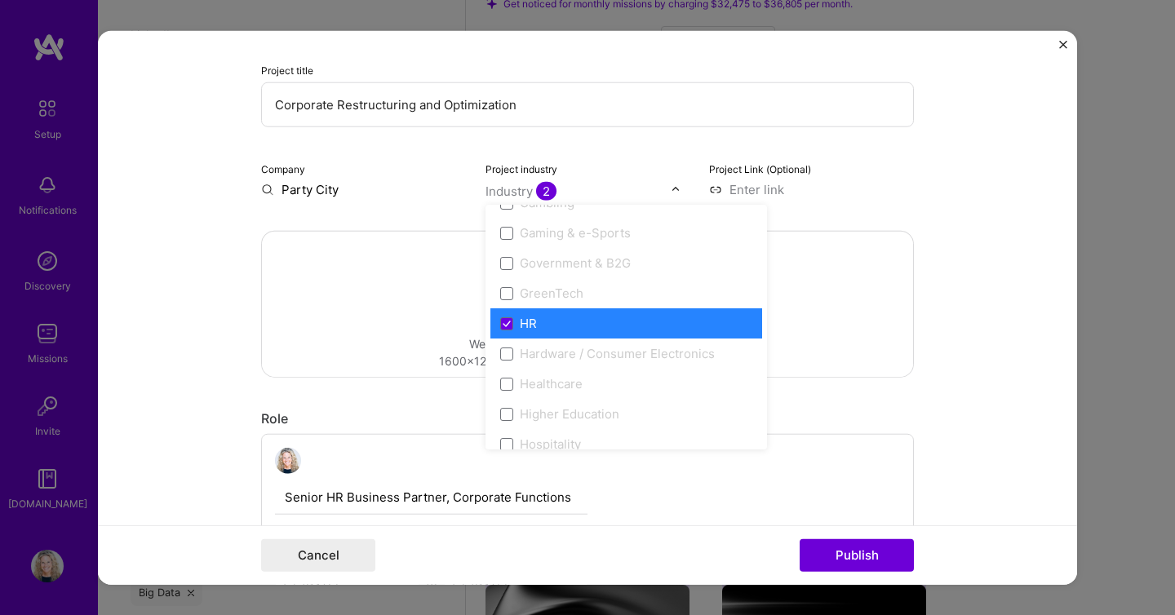
click at [525, 320] on div "HR" at bounding box center [528, 323] width 17 height 17
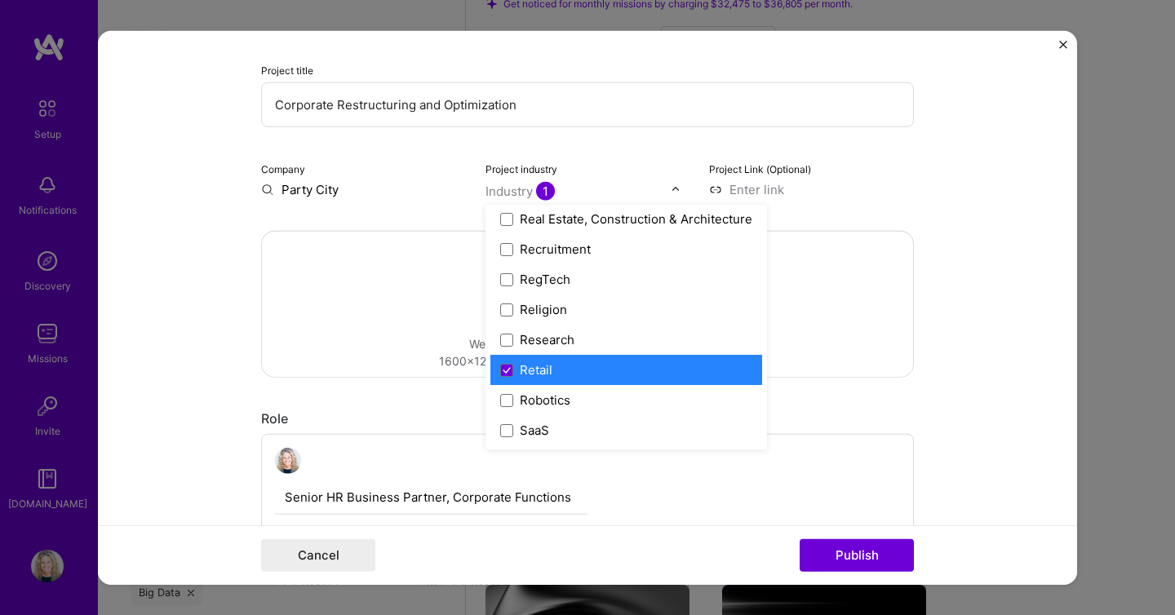
scroll to position [3065, 0]
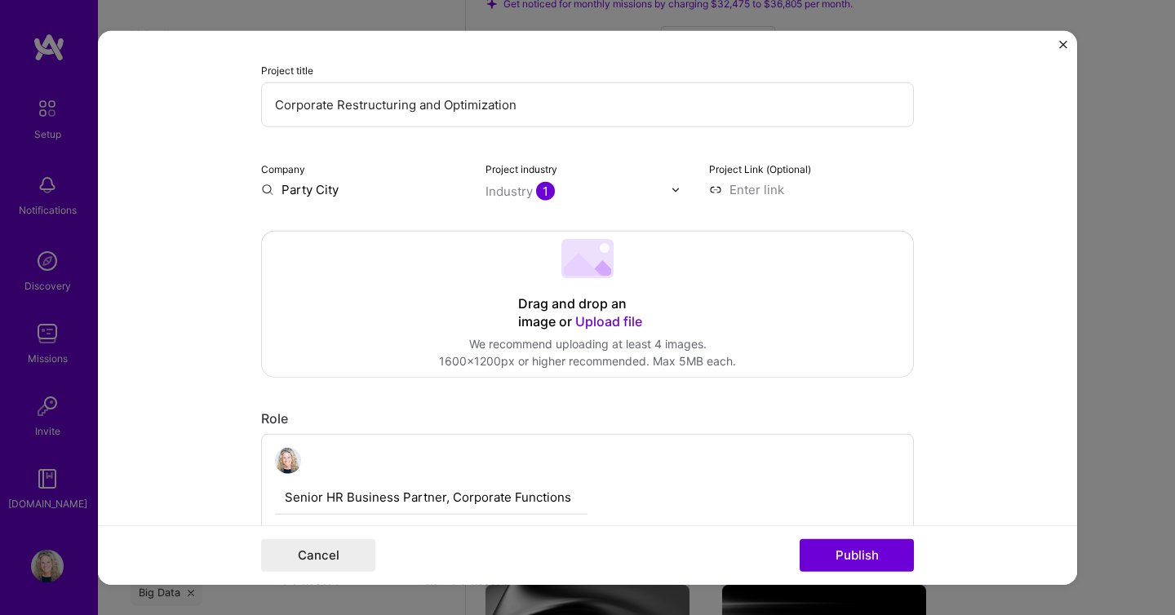
click at [423, 173] on div "Company Party City" at bounding box center [363, 179] width 205 height 38
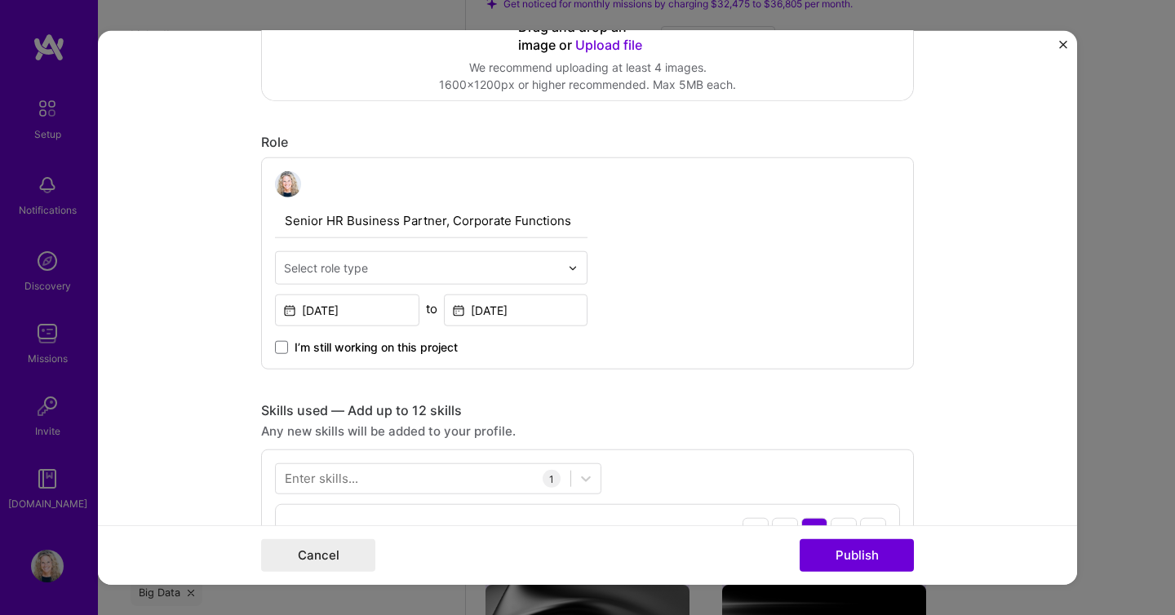
scroll to position [450, 0]
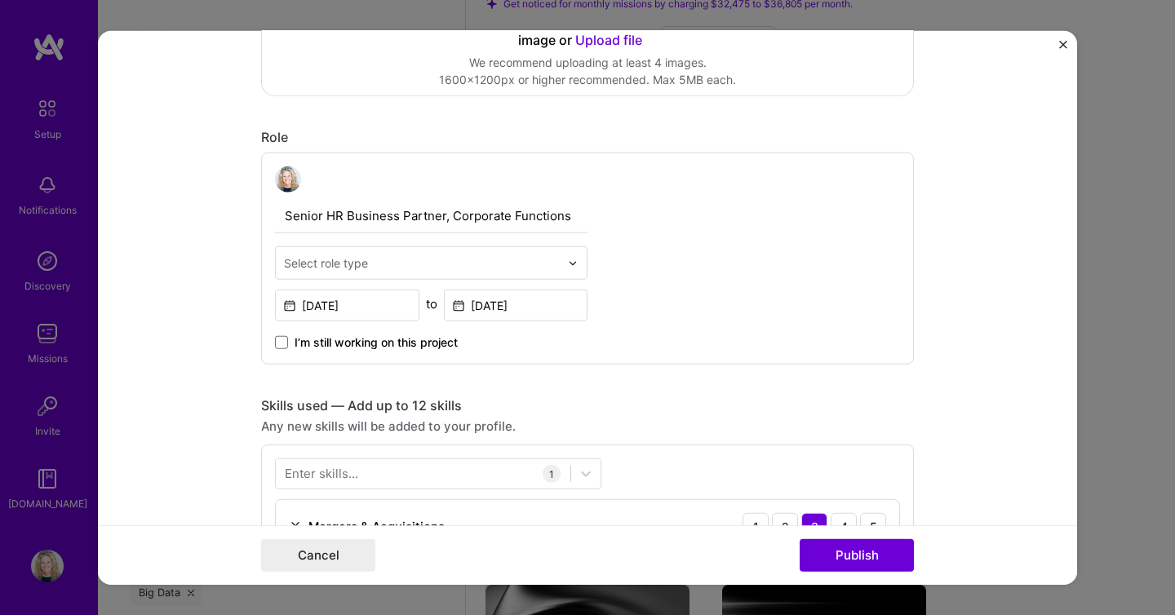
click at [401, 260] on input "text" at bounding box center [422, 263] width 276 height 17
click at [377, 257] on input "hr" at bounding box center [422, 263] width 276 height 17
type input "h"
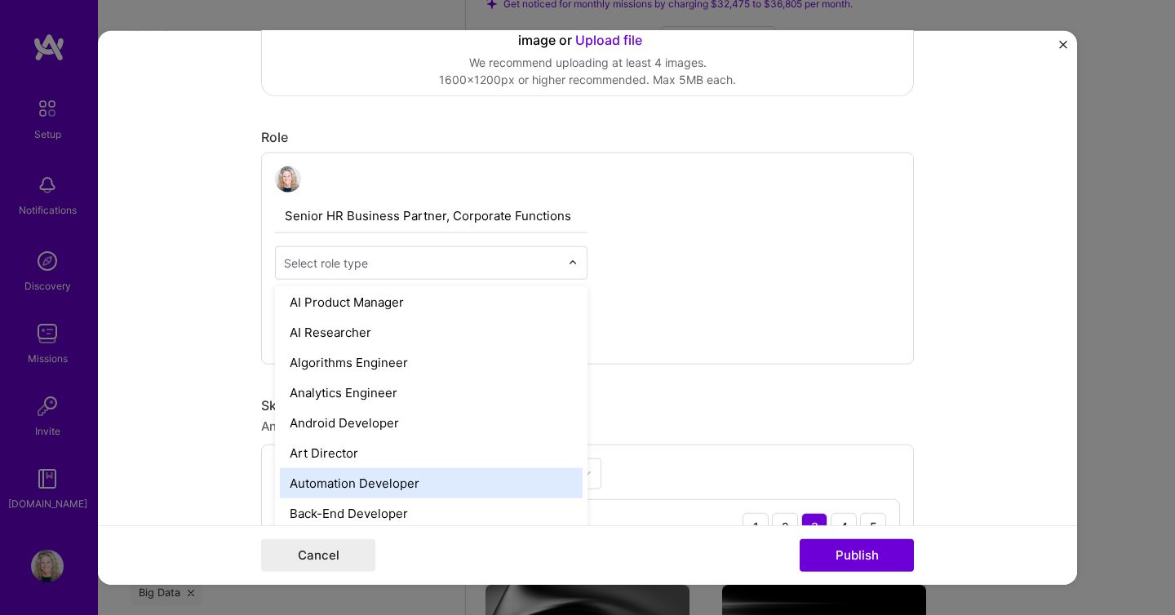
scroll to position [0, 0]
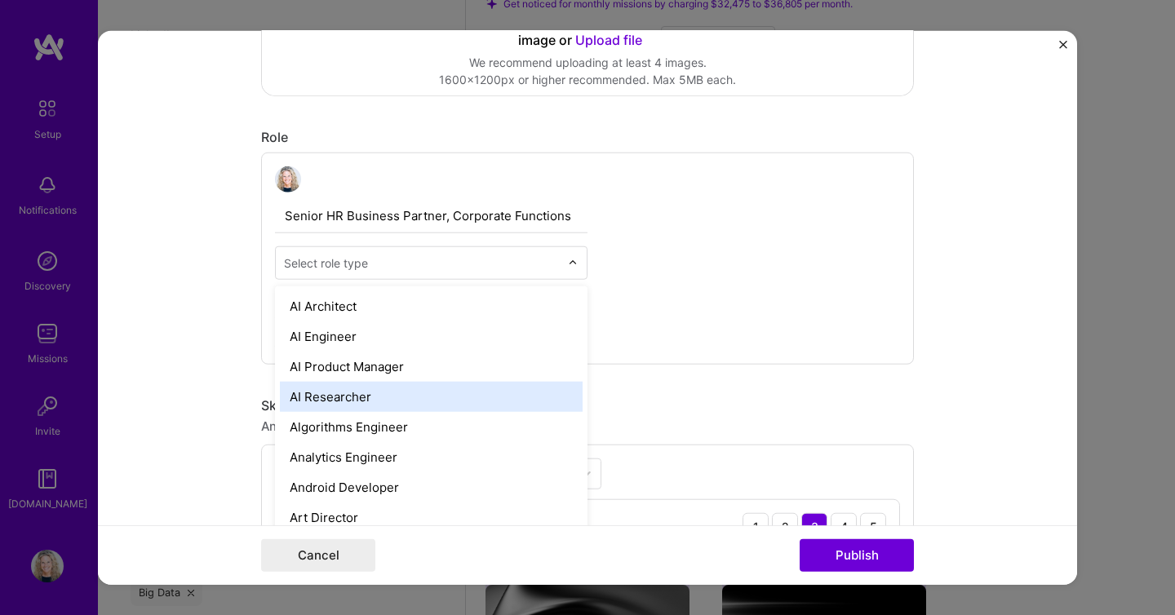
click at [203, 277] on form "Editing suggested project This project is suggested based on your LinkedIn, res…" at bounding box center [587, 308] width 979 height 554
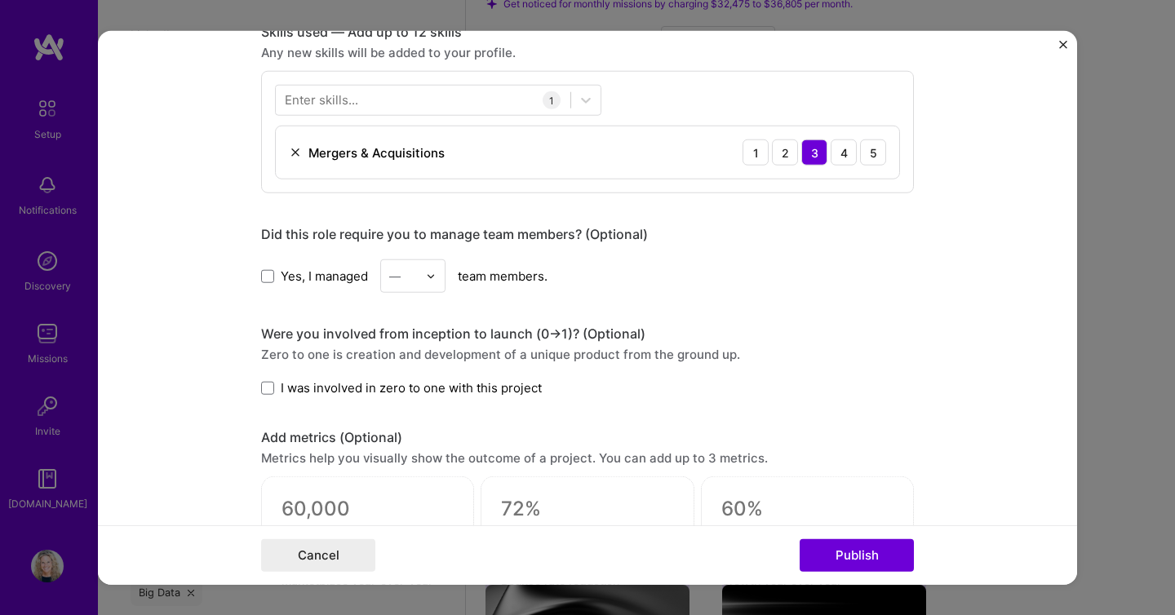
scroll to position [824, 0]
click at [265, 389] on span at bounding box center [267, 386] width 13 height 13
click at [0, 0] on input "I was involved in zero to one with this project" at bounding box center [0, 0] width 0 height 0
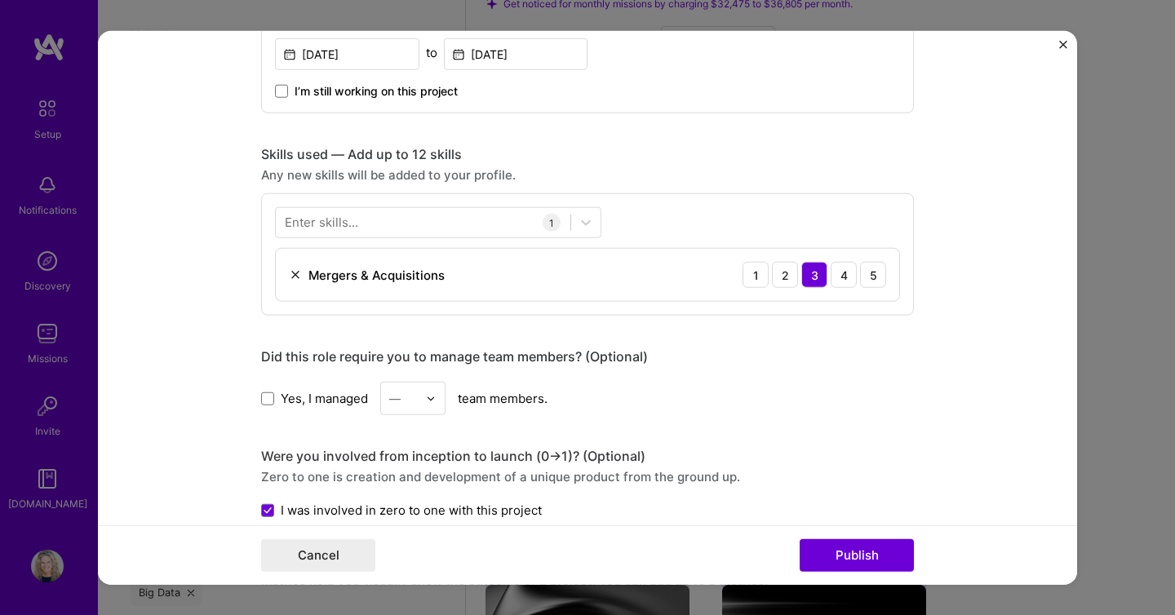
scroll to position [697, 0]
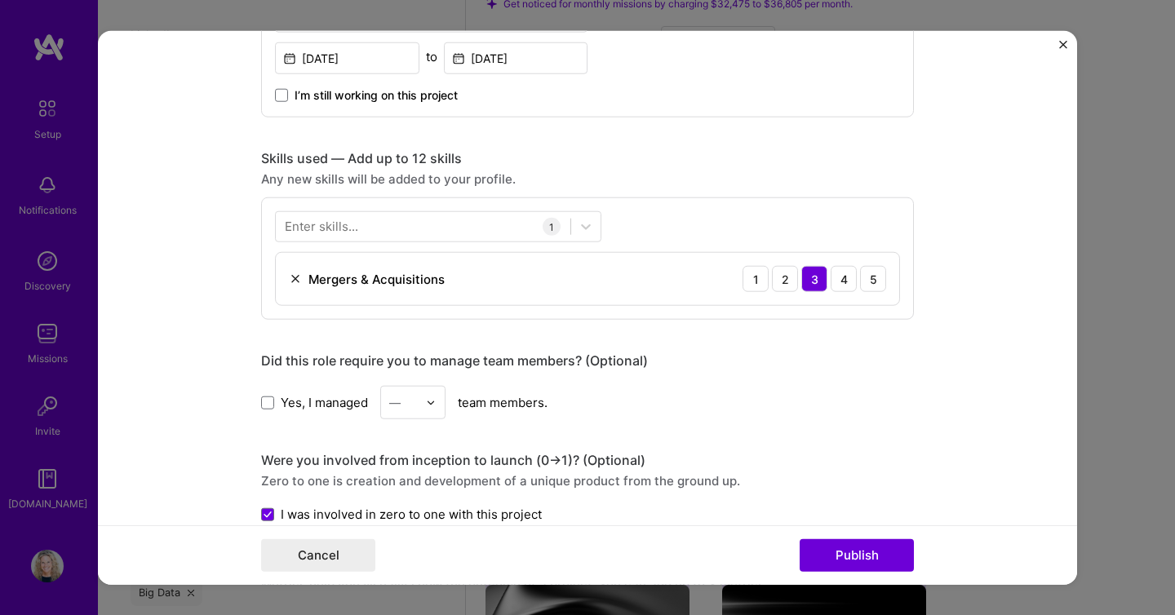
click at [353, 228] on div "Enter skills..." at bounding box center [321, 226] width 73 height 17
click at [658, 139] on div "Editing suggested project This project is suggested based on your LinkedIn, res…" at bounding box center [587, 253] width 653 height 1772
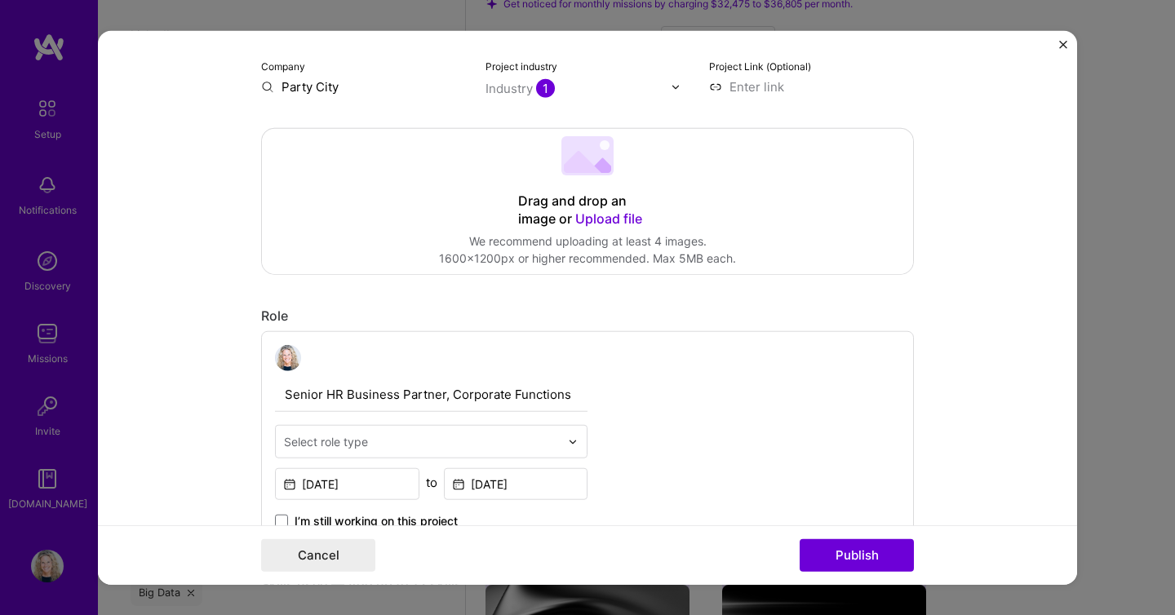
scroll to position [122, 0]
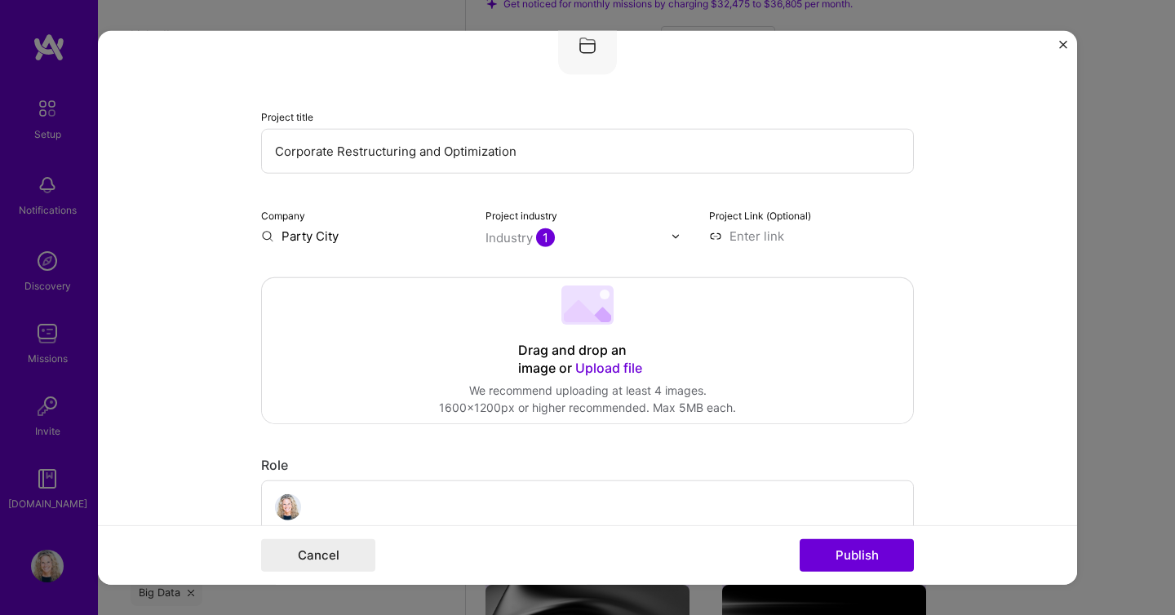
click at [1063, 43] on img "Close" at bounding box center [1063, 45] width 8 height 8
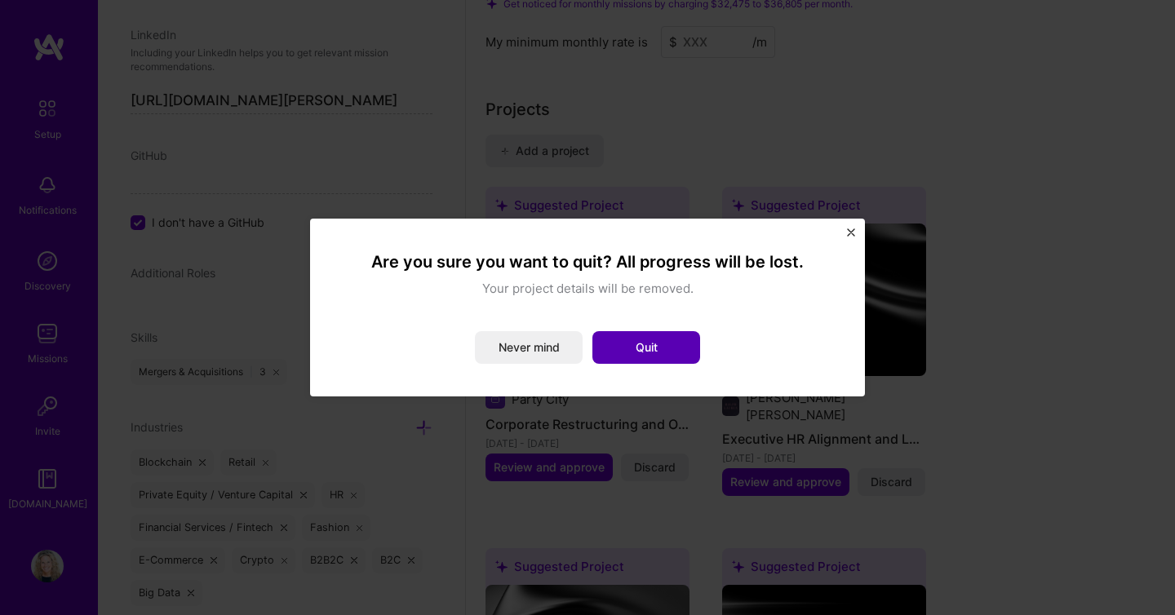
click at [592, 348] on button "Quit" at bounding box center [646, 347] width 108 height 33
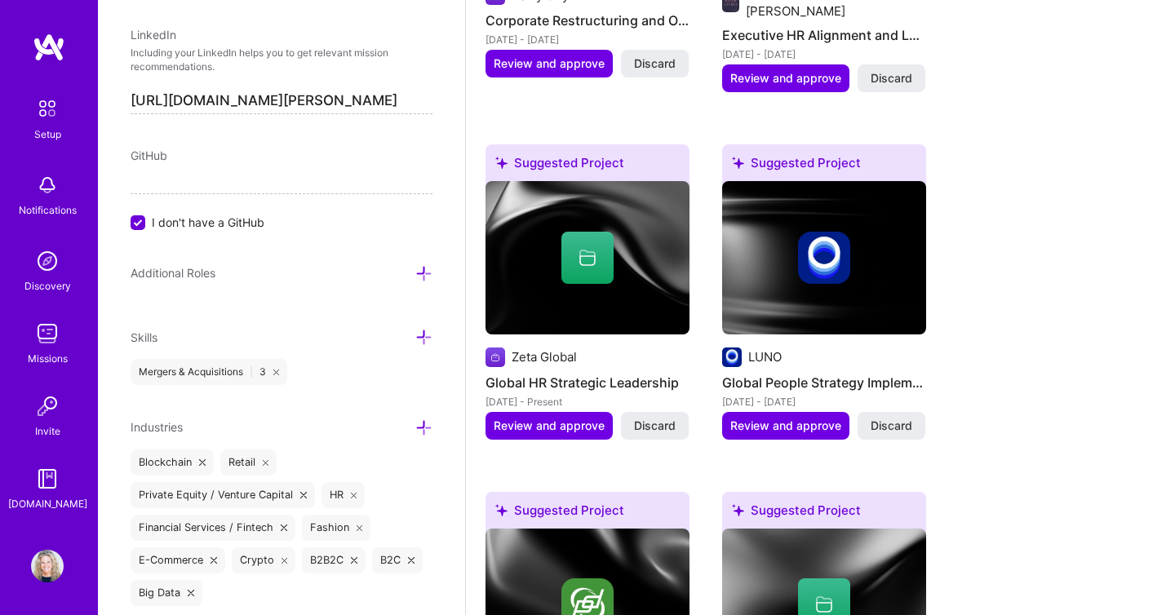
scroll to position [1789, 0]
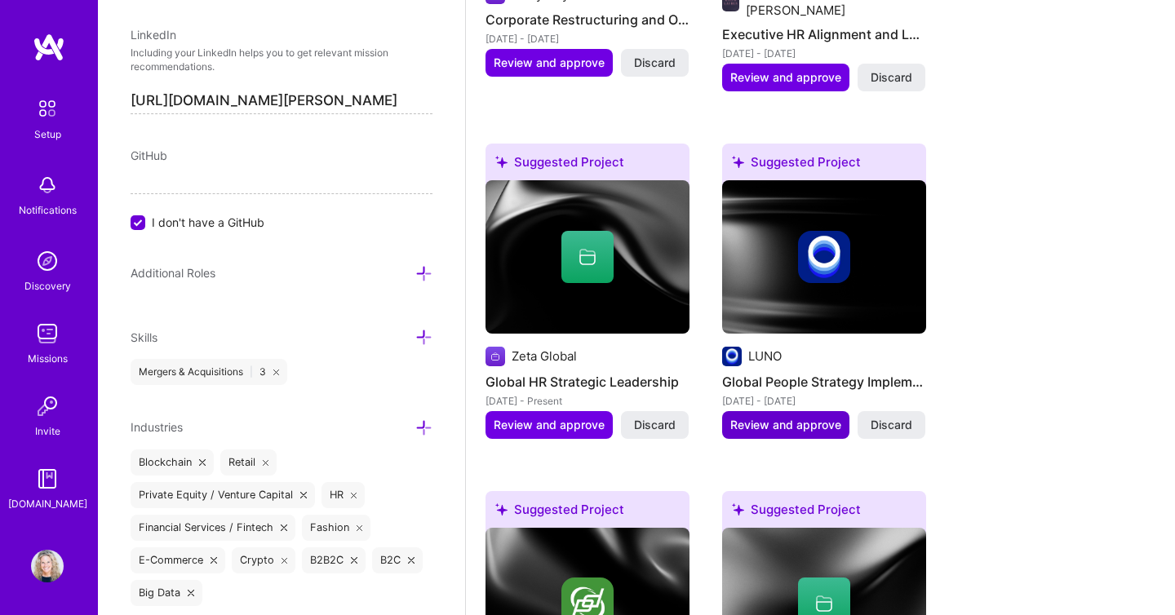
click at [797, 411] on button "Review and approve" at bounding box center [785, 425] width 127 height 28
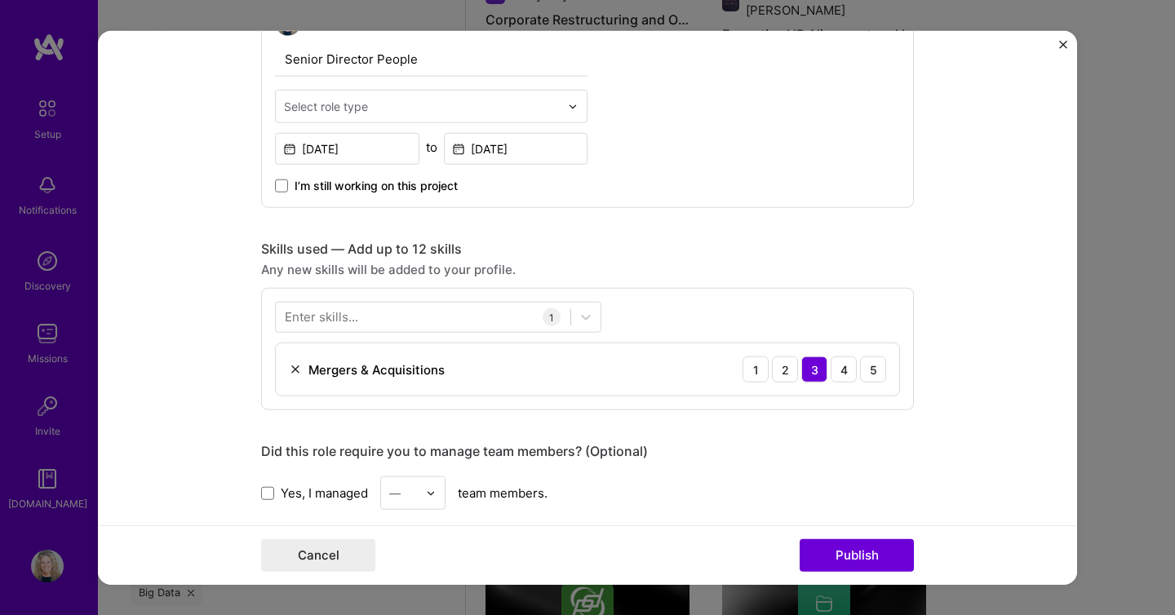
scroll to position [640, 0]
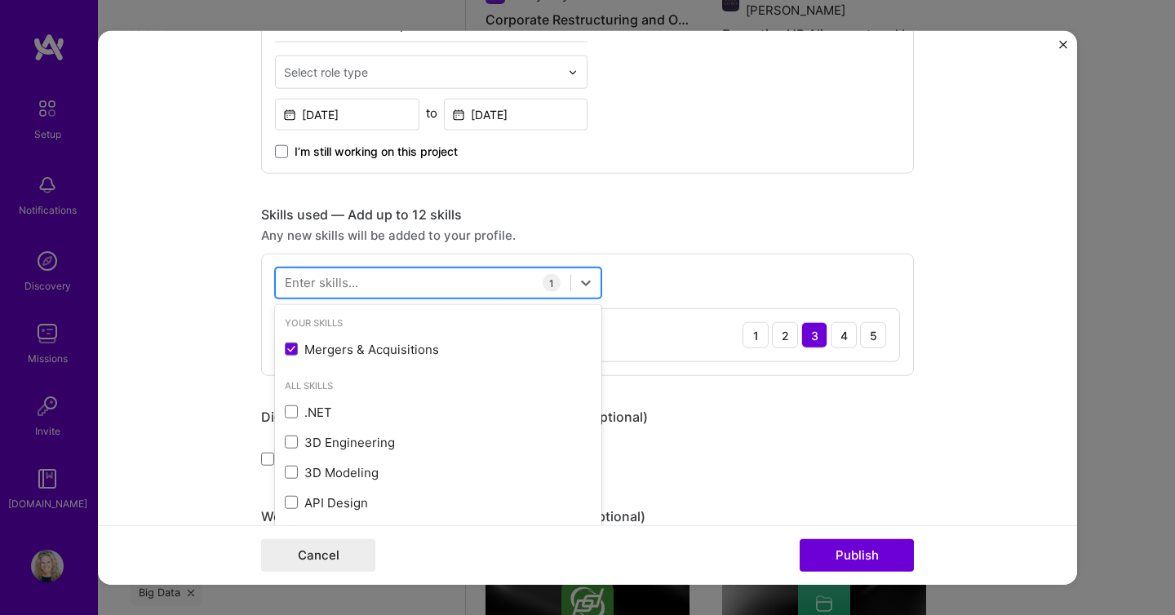
click at [374, 281] on div at bounding box center [423, 282] width 295 height 27
click at [224, 265] on form "Editing suggested project This project is suggested based on your LinkedIn, res…" at bounding box center [587, 308] width 979 height 554
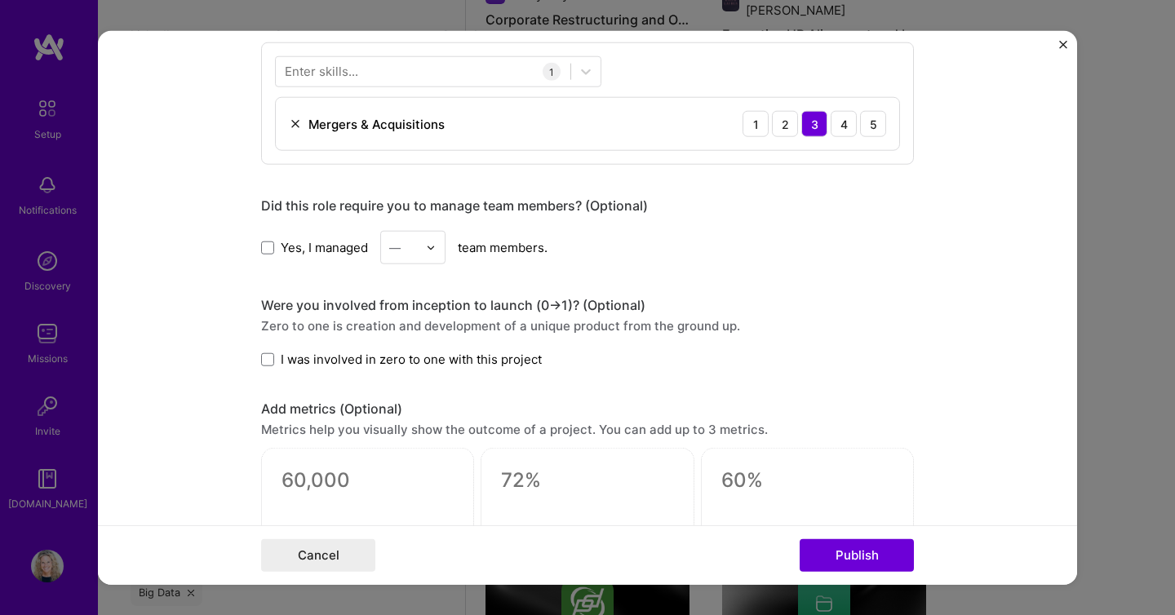
scroll to position [878, 0]
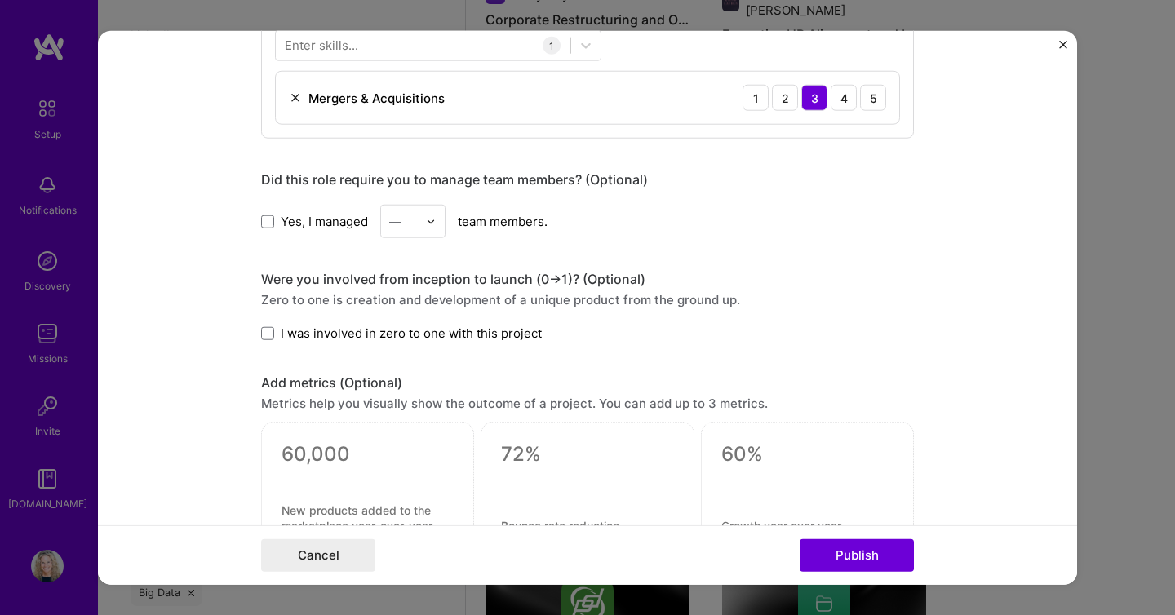
click at [431, 225] on img at bounding box center [431, 221] width 10 height 10
click at [414, 265] on div "1" at bounding box center [412, 265] width 55 height 30
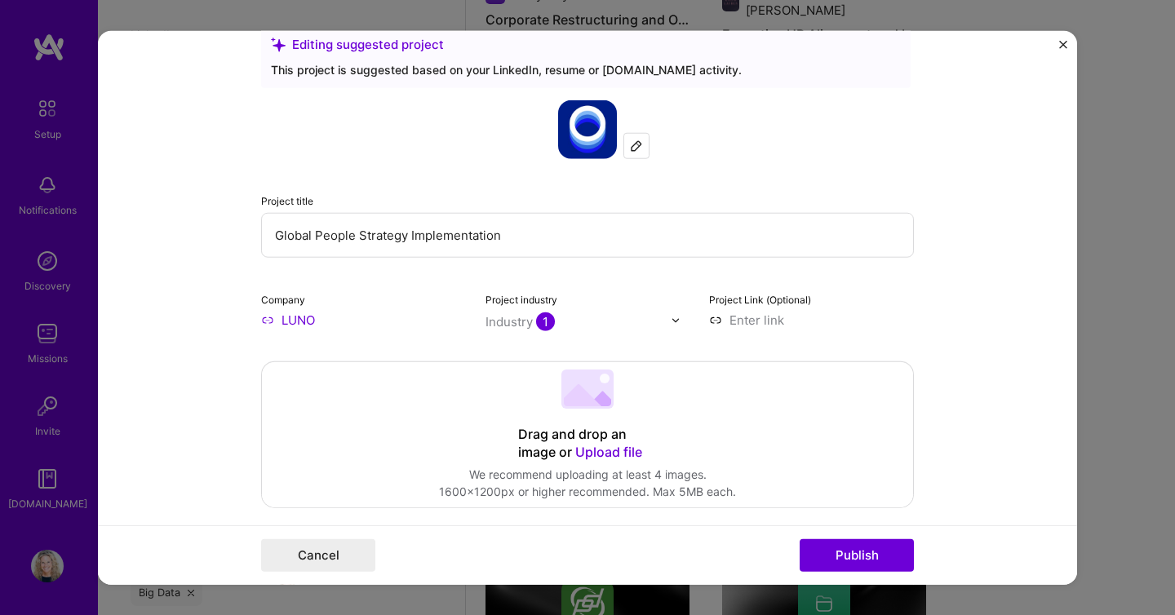
scroll to position [0, 0]
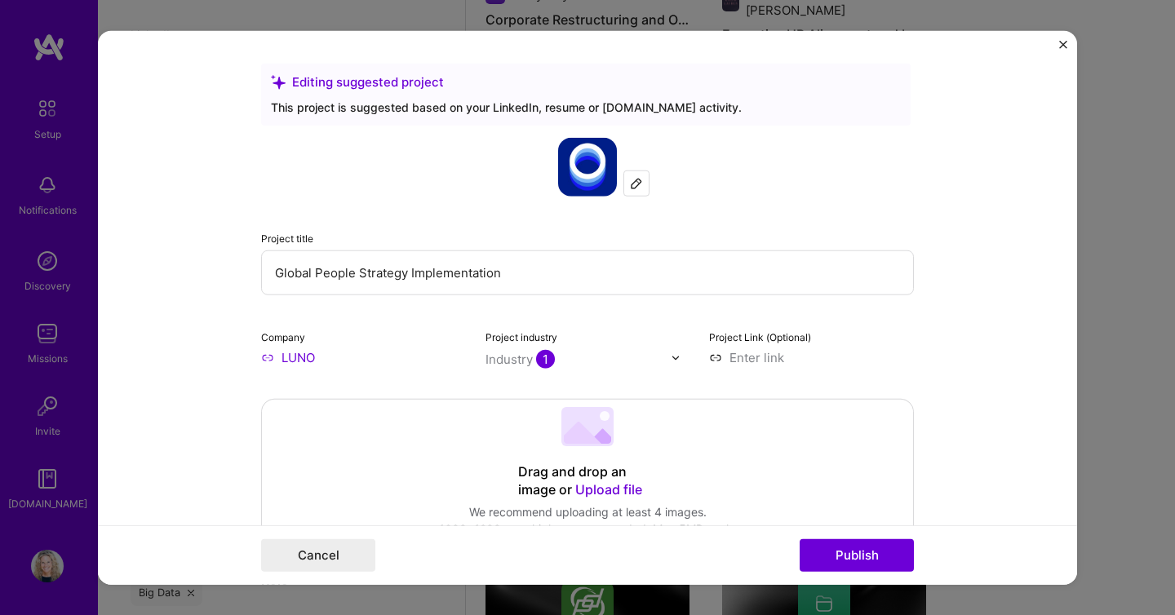
click at [1139, 71] on div "Editing suggested project This project is suggested based on your LinkedIn, res…" at bounding box center [587, 307] width 1175 height 615
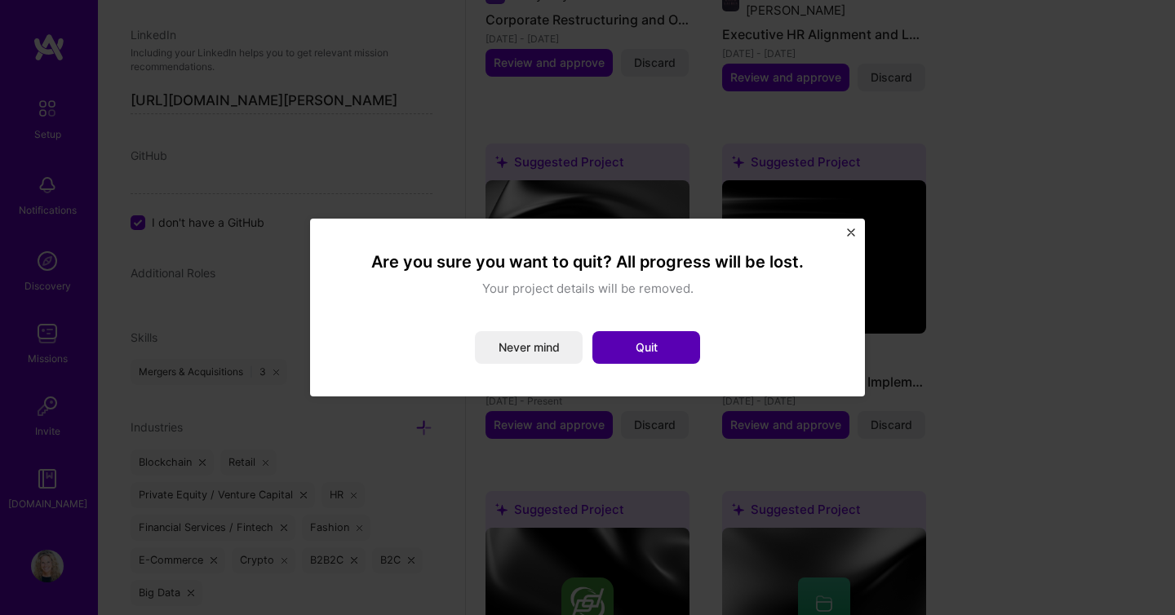
click at [639, 348] on button "Quit" at bounding box center [646, 347] width 108 height 33
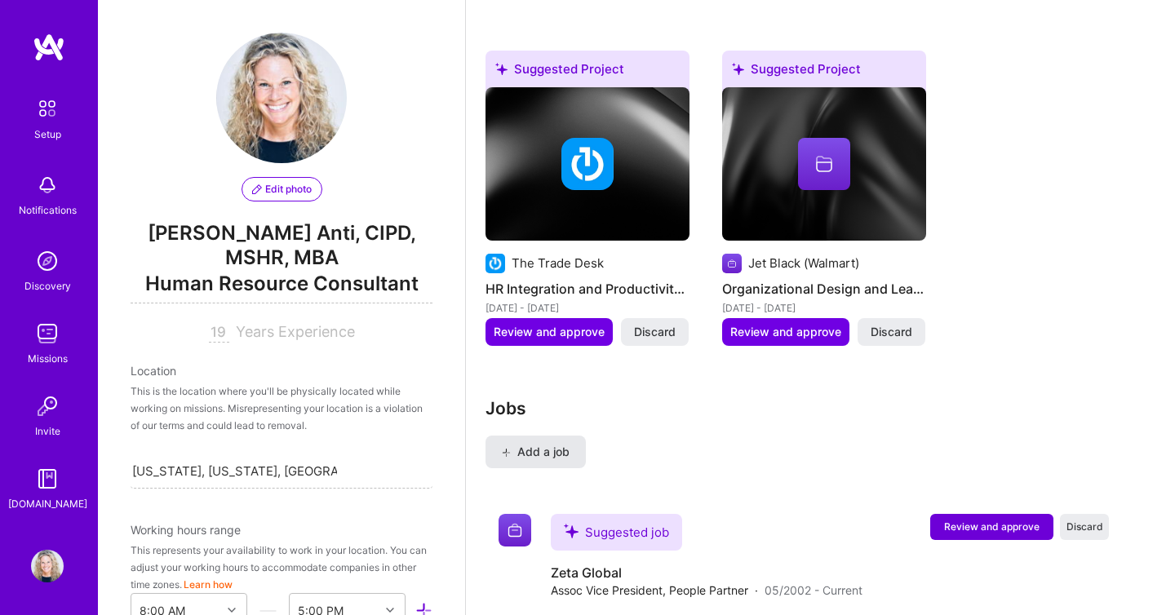
click at [546, 444] on span "Add a job" at bounding box center [536, 452] width 68 height 16
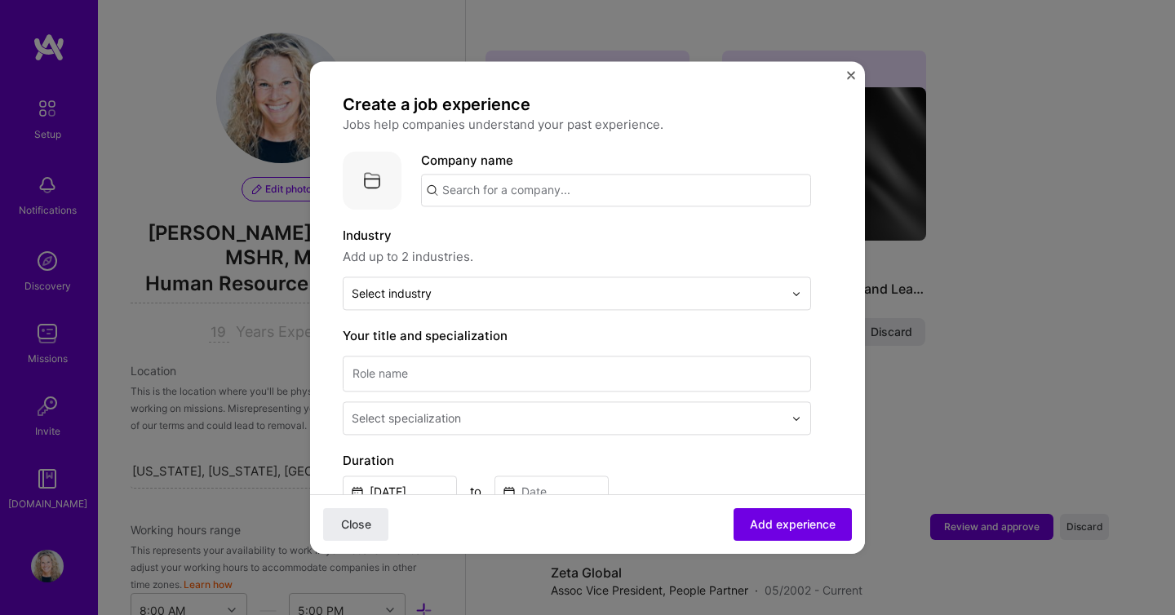
click at [502, 187] on input "text" at bounding box center [616, 190] width 390 height 33
type input "Luno"
click at [500, 237] on div "Luno [DOMAIN_NAME]" at bounding box center [509, 238] width 79 height 30
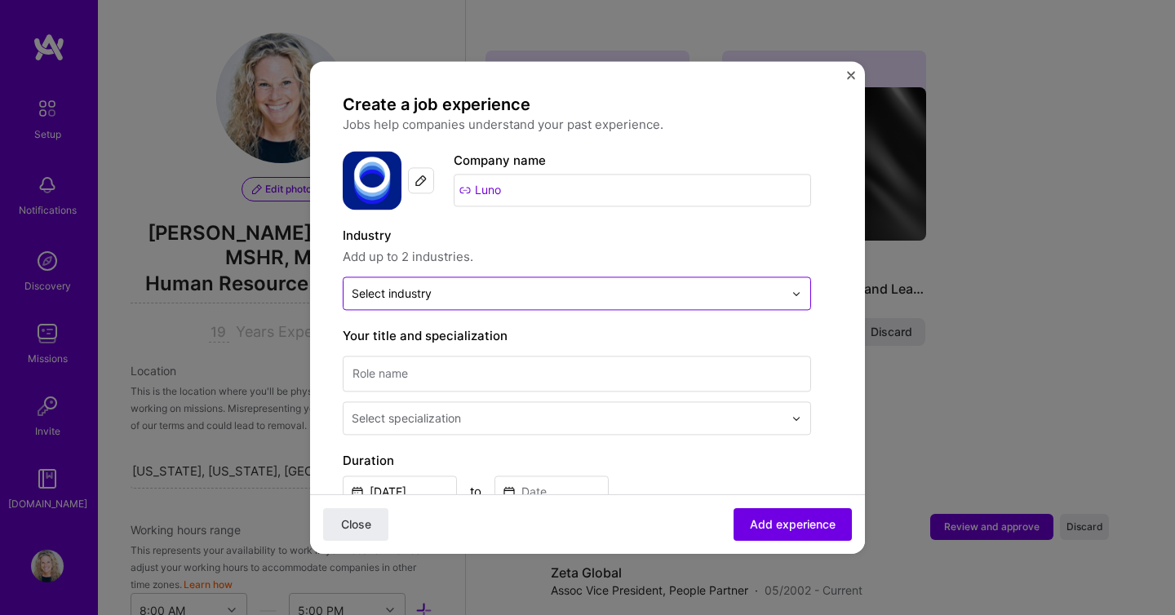
click at [432, 295] on div "Select industry 0" at bounding box center [392, 293] width 80 height 17
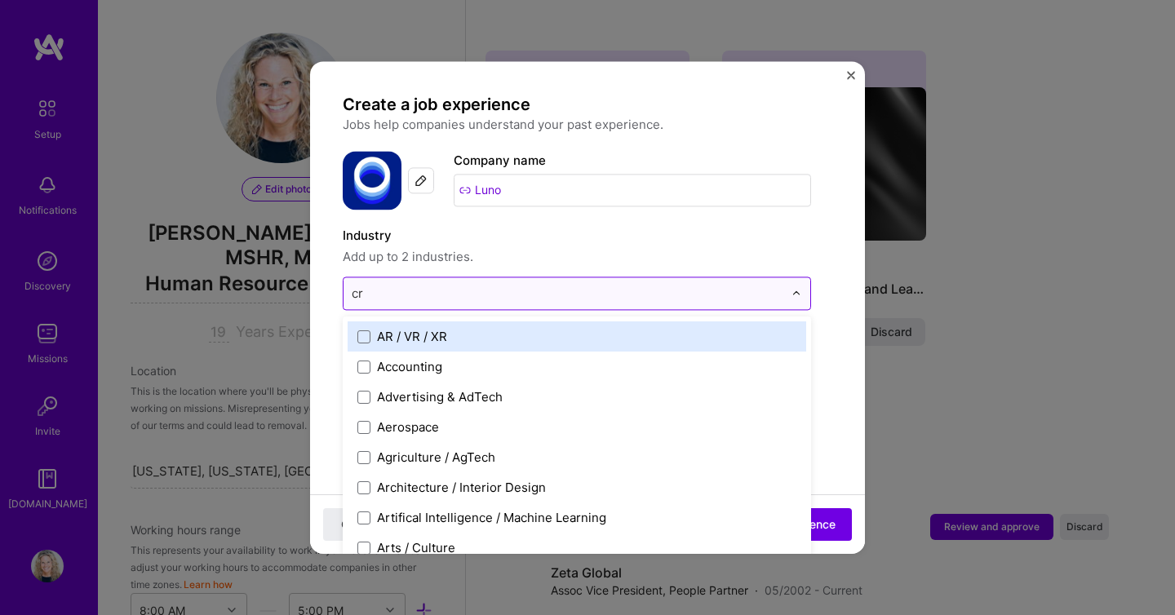
type input "cry"
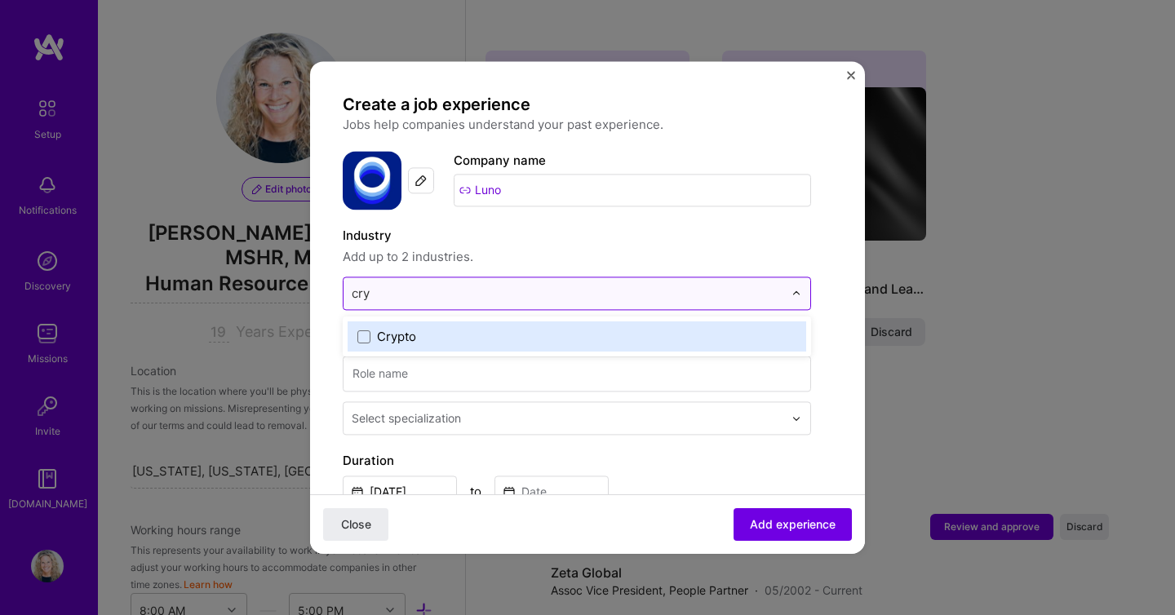
click at [425, 330] on label "Crypto" at bounding box center [576, 336] width 439 height 17
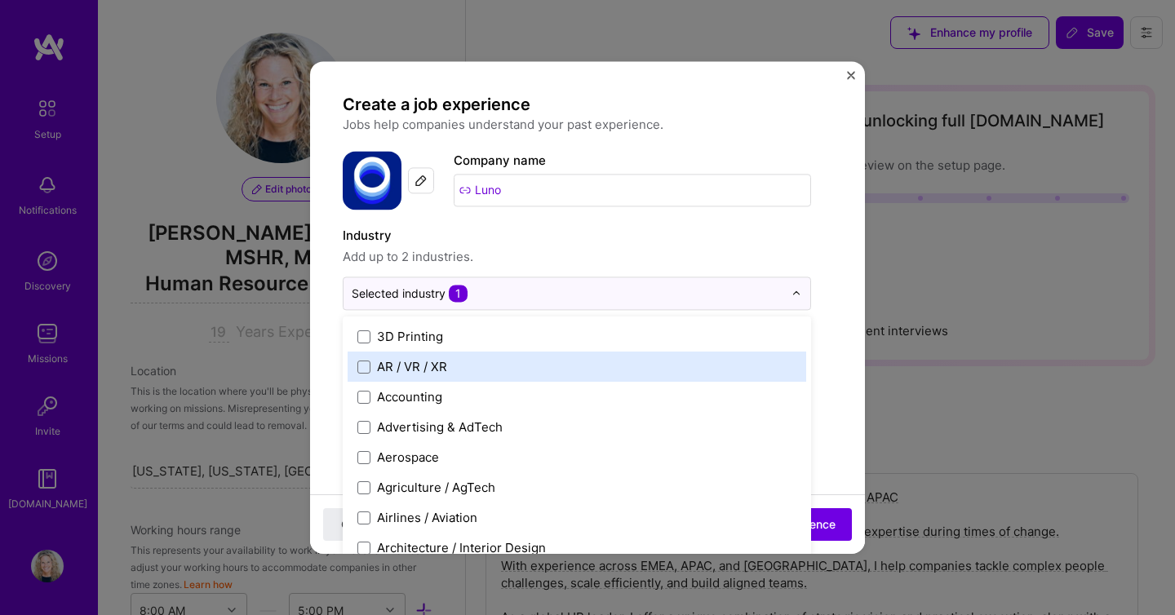
select select "US"
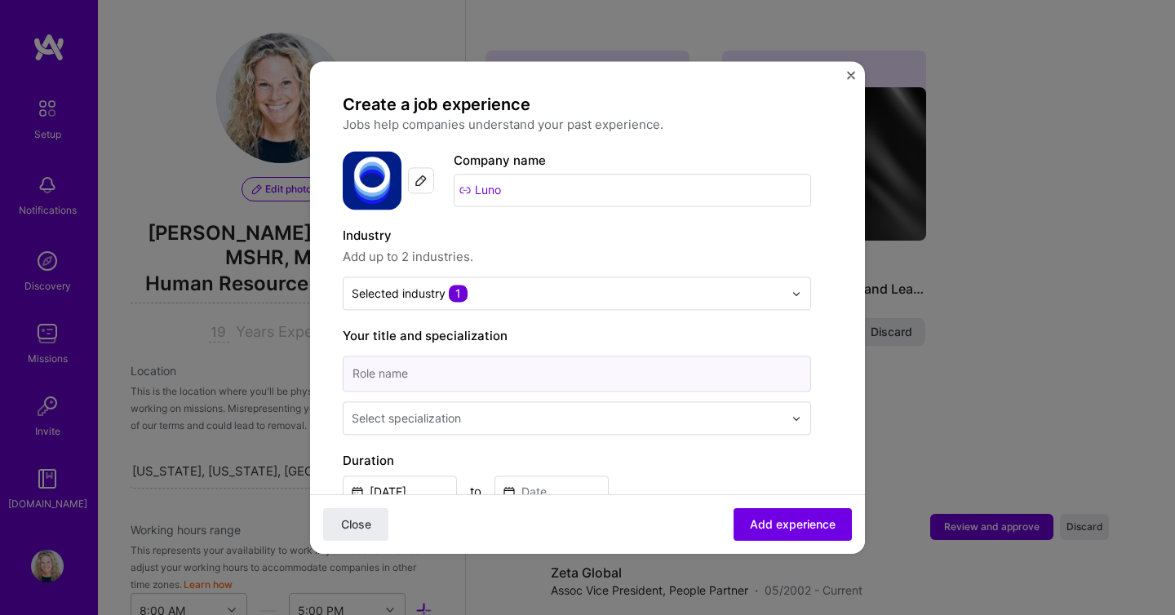
click at [617, 369] on input at bounding box center [577, 374] width 468 height 36
type input "Senior Director, People"
click at [609, 417] on input "text" at bounding box center [569, 418] width 435 height 17
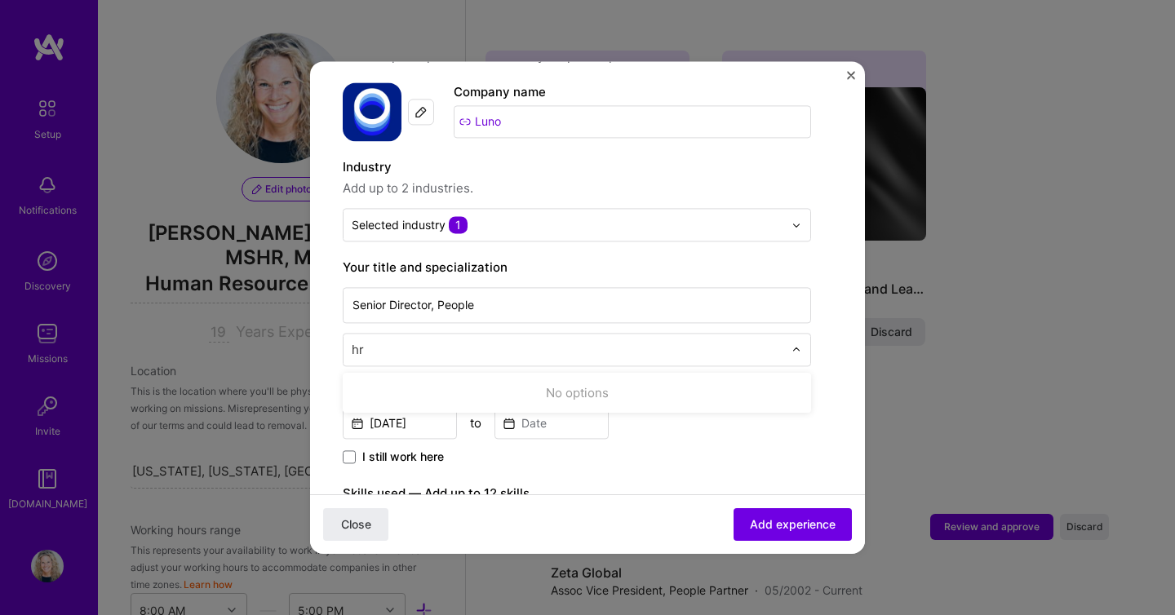
scroll to position [69, 0]
click at [550, 357] on input "hr" at bounding box center [569, 348] width 435 height 17
type input "h"
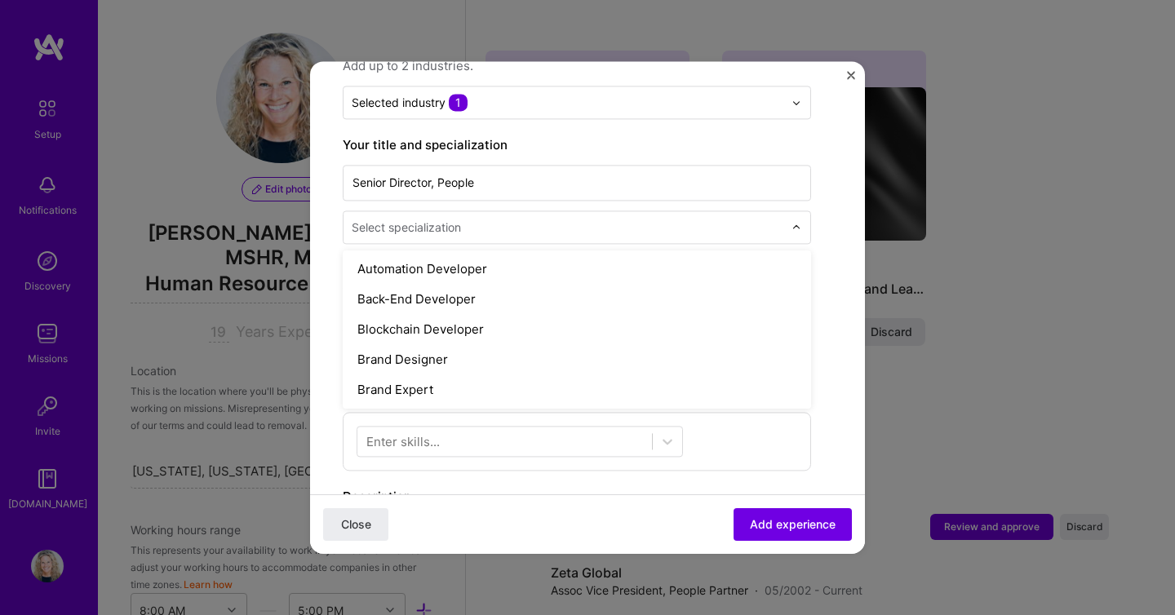
scroll to position [1088, 0]
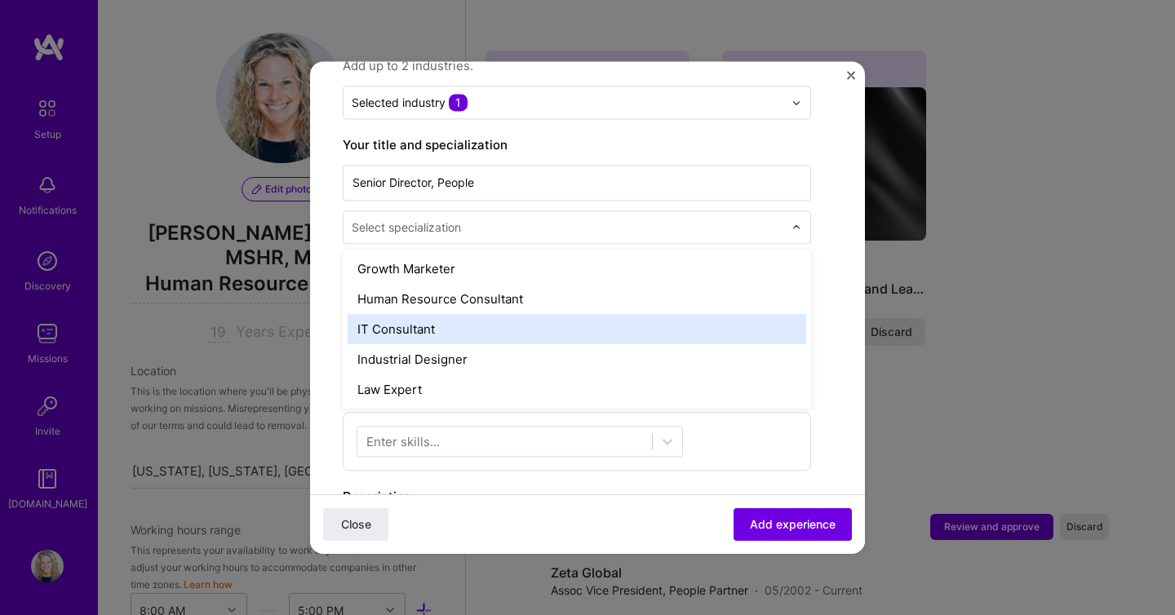
click at [839, 315] on form "Create a job experience Jobs help companies understand your past experience. Co…" at bounding box center [587, 440] width 555 height 1074
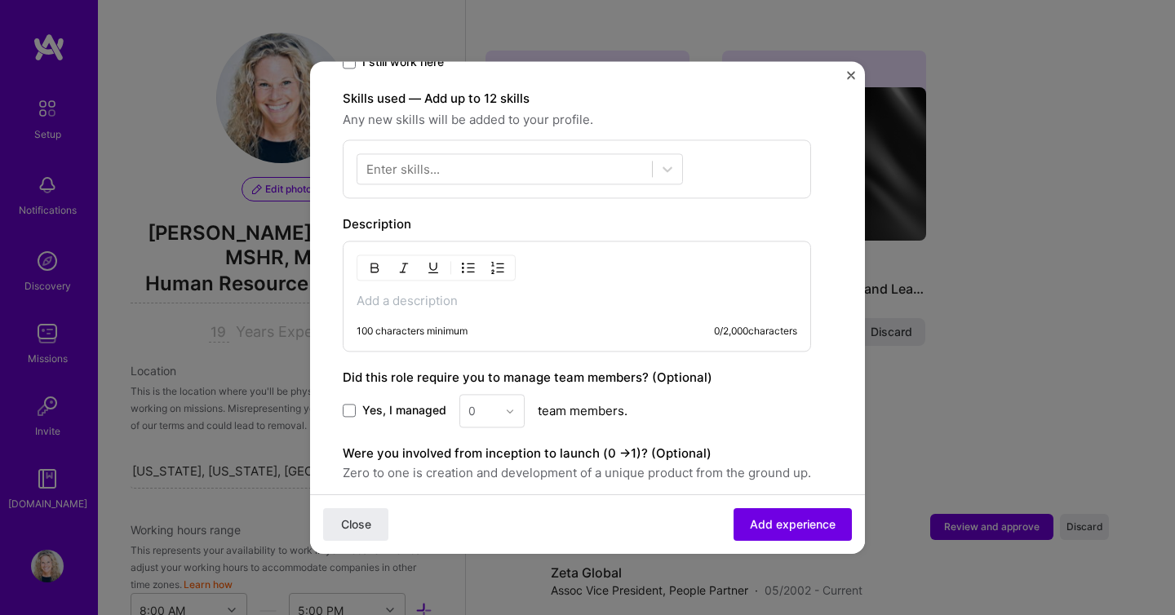
scroll to position [472, 0]
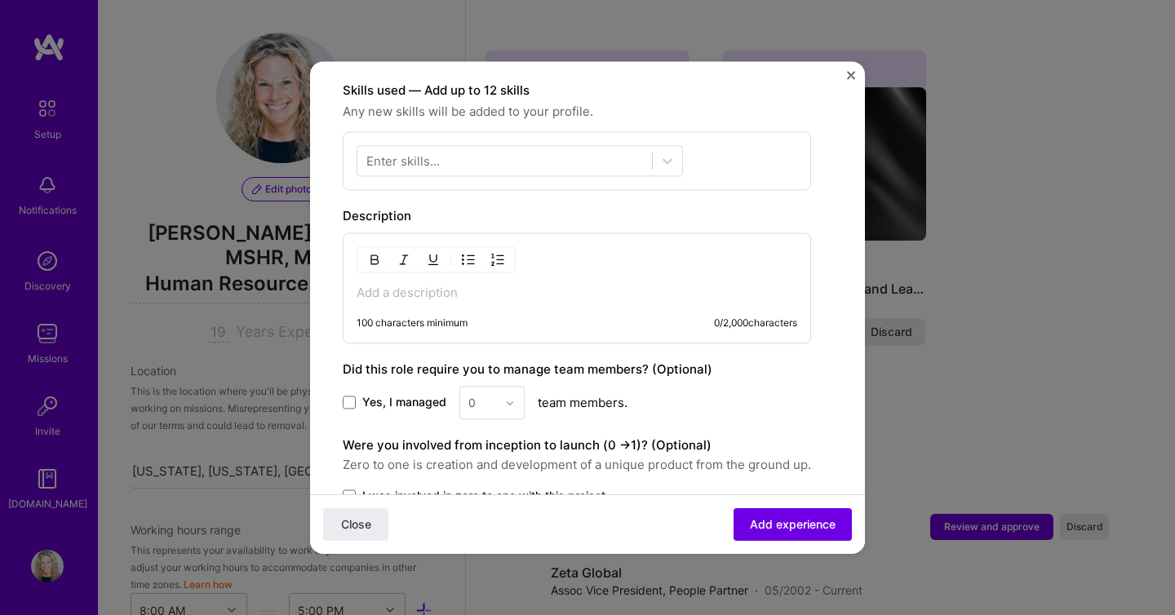
click at [1047, 87] on div "Create a job experience Jobs help companies understand your past experience. Co…" at bounding box center [587, 307] width 1175 height 615
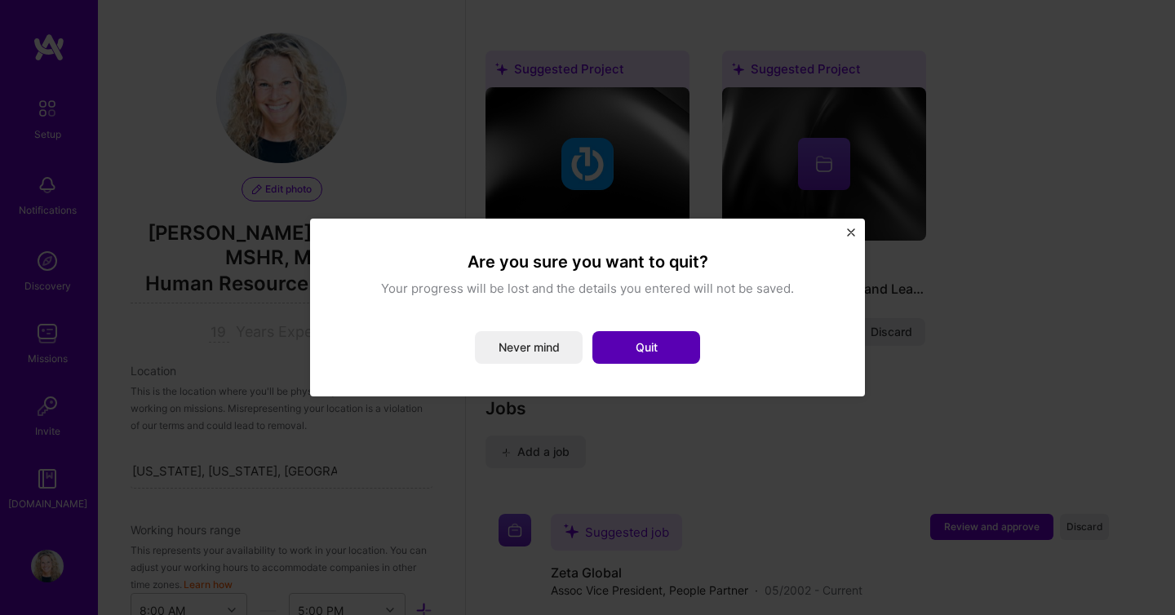
click at [642, 348] on button "Quit" at bounding box center [646, 347] width 108 height 33
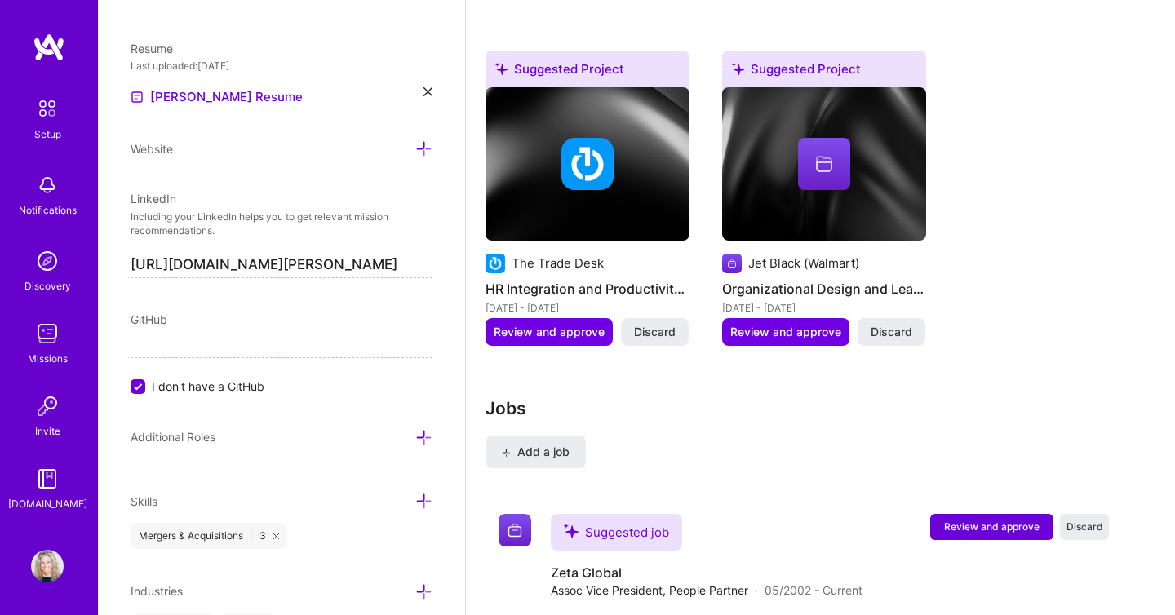
scroll to position [721, 0]
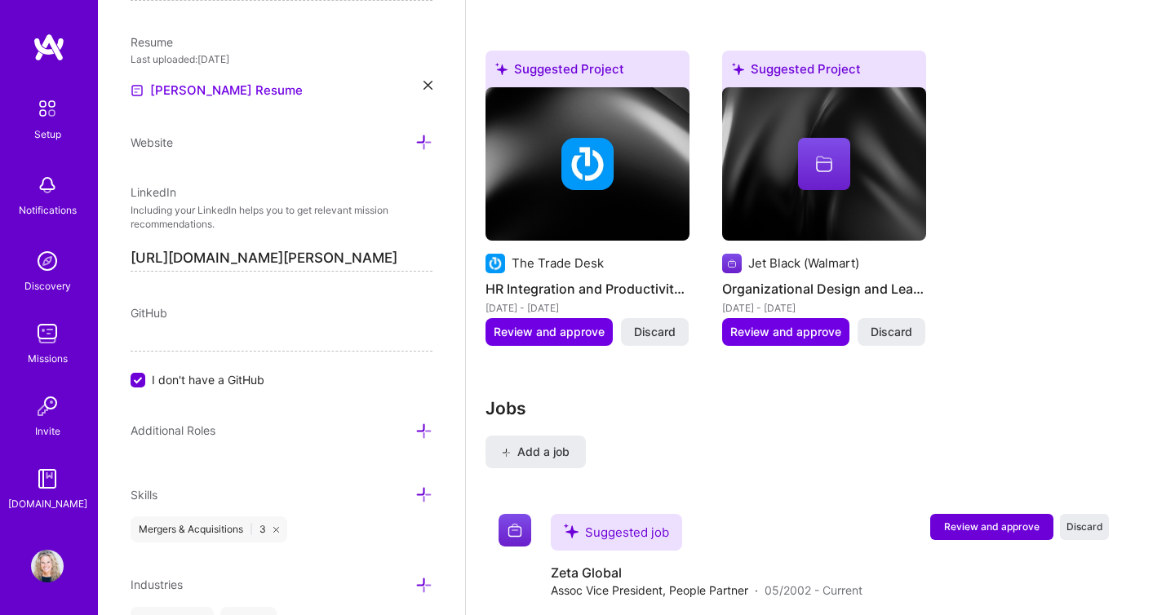
click at [427, 423] on icon at bounding box center [423, 431] width 17 height 17
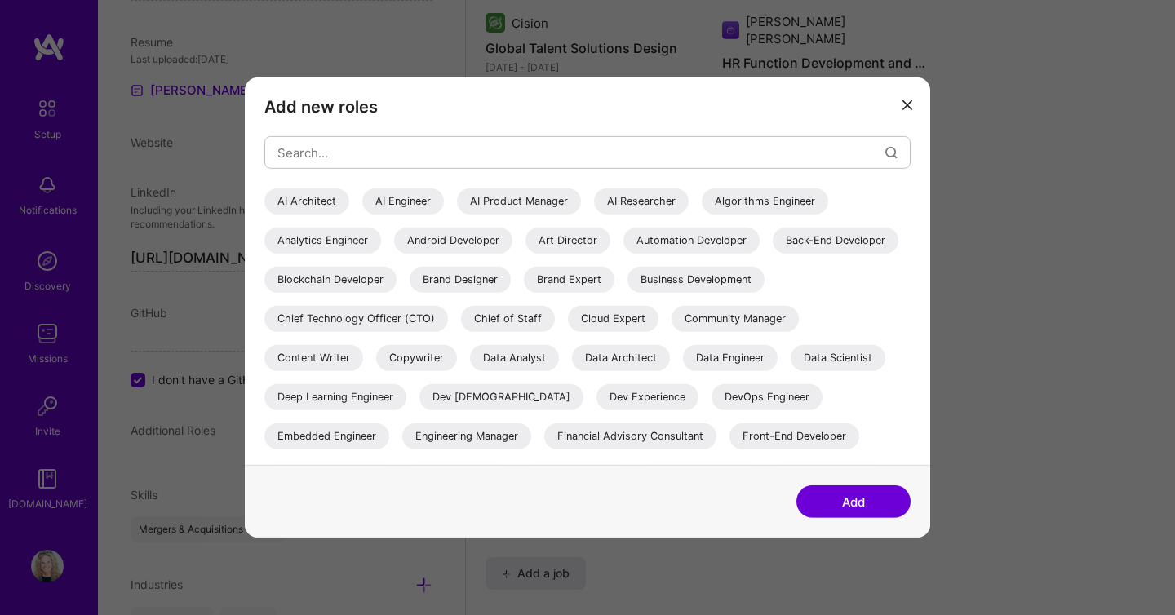
scroll to position [2458, 0]
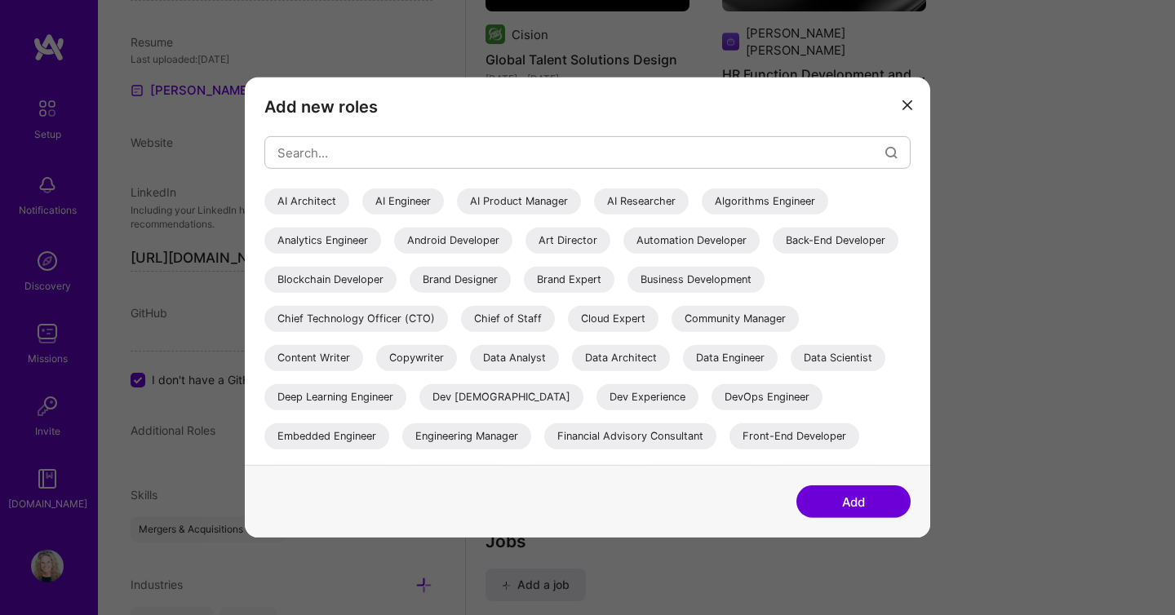
click at [906, 104] on icon "modal" at bounding box center [907, 105] width 10 height 10
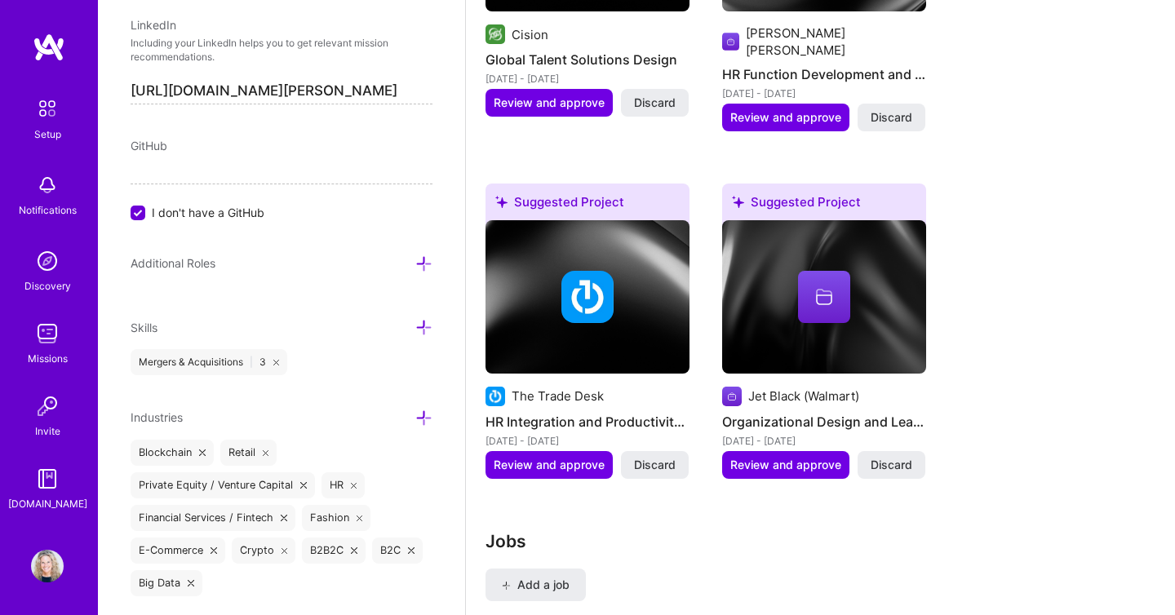
scroll to position [1035, 0]
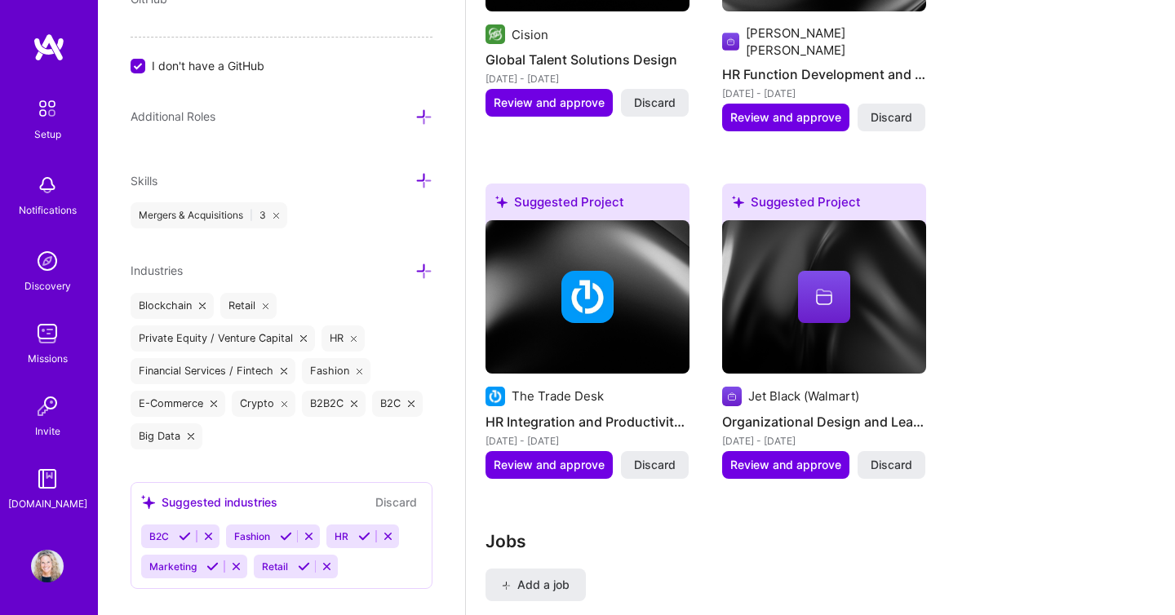
click at [391, 493] on button "Discard" at bounding box center [395, 502] width 51 height 19
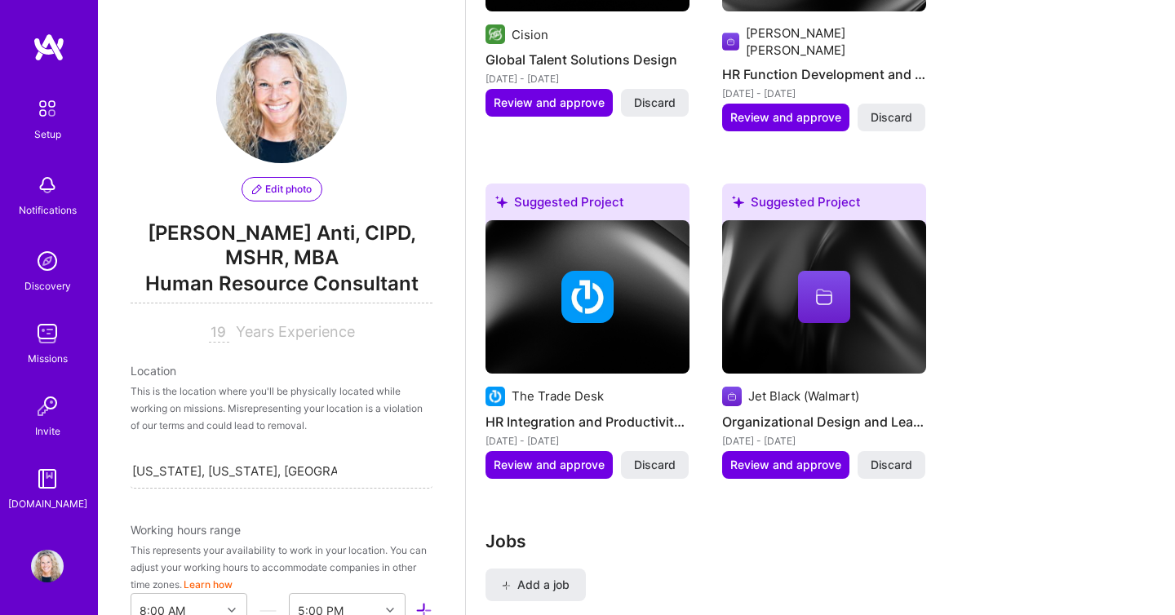
scroll to position [2466, 0]
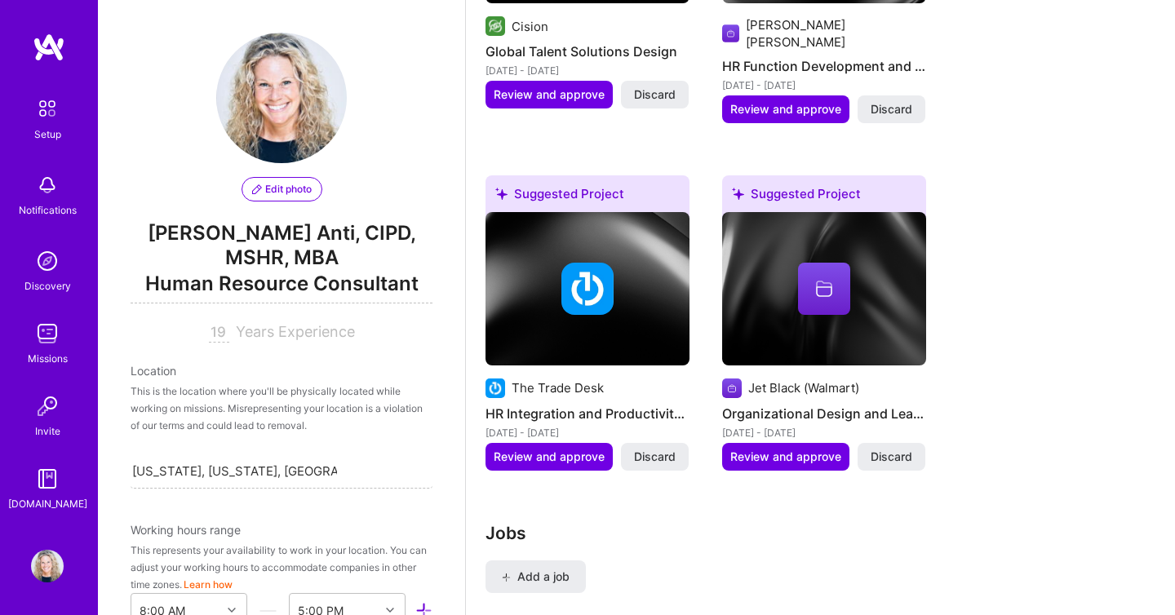
click at [190, 383] on div "This is the location where you'll be physically located while working on missio…" at bounding box center [282, 408] width 302 height 51
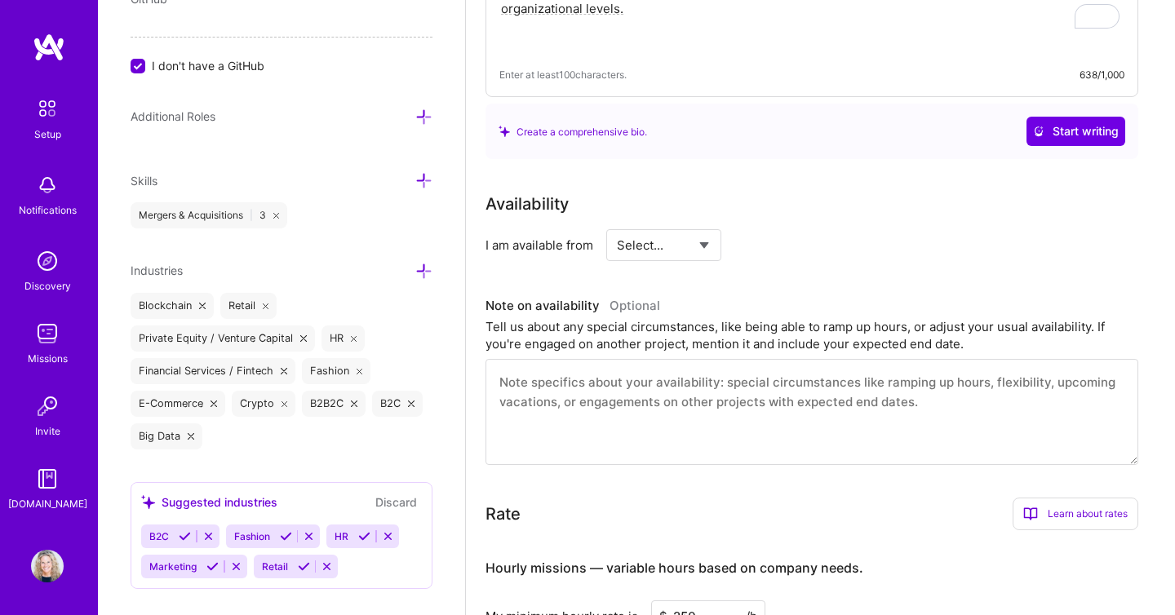
scroll to position [665, 0]
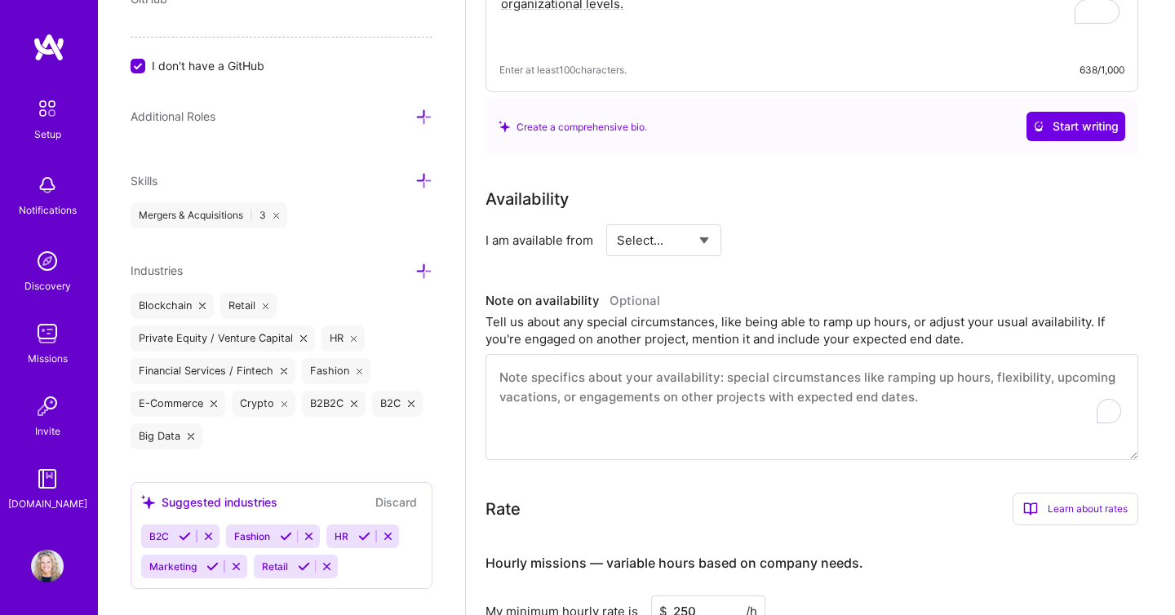
click at [627, 365] on textarea "To enrich screen reader interactions, please activate Accessibility in Grammarl…" at bounding box center [811, 407] width 653 height 106
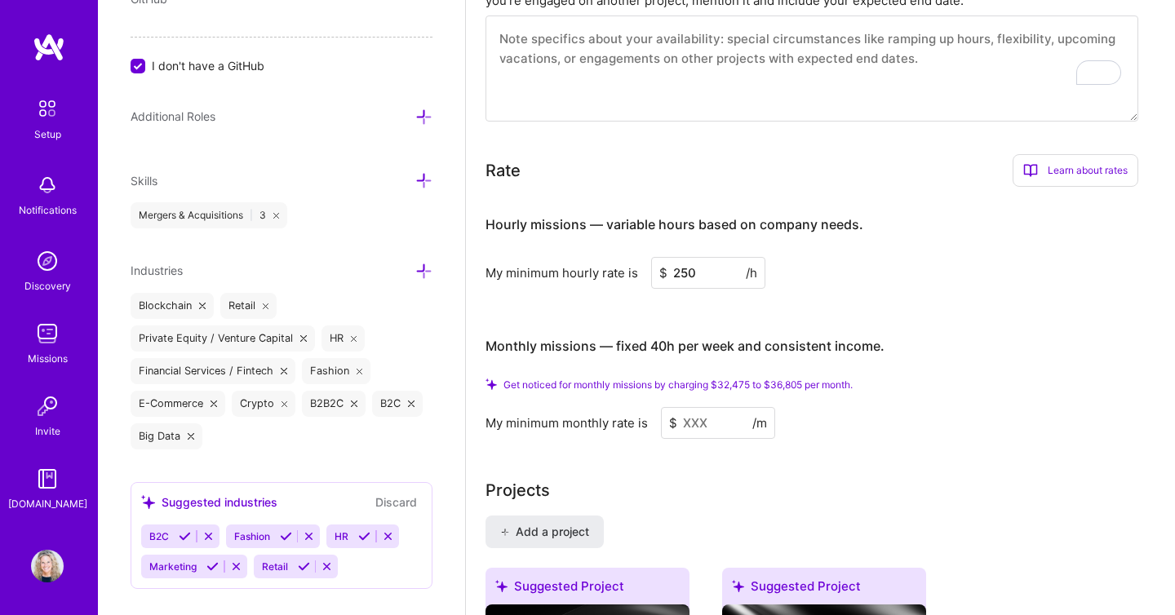
scroll to position [1030, 0]
